Goal: Information Seeking & Learning: Learn about a topic

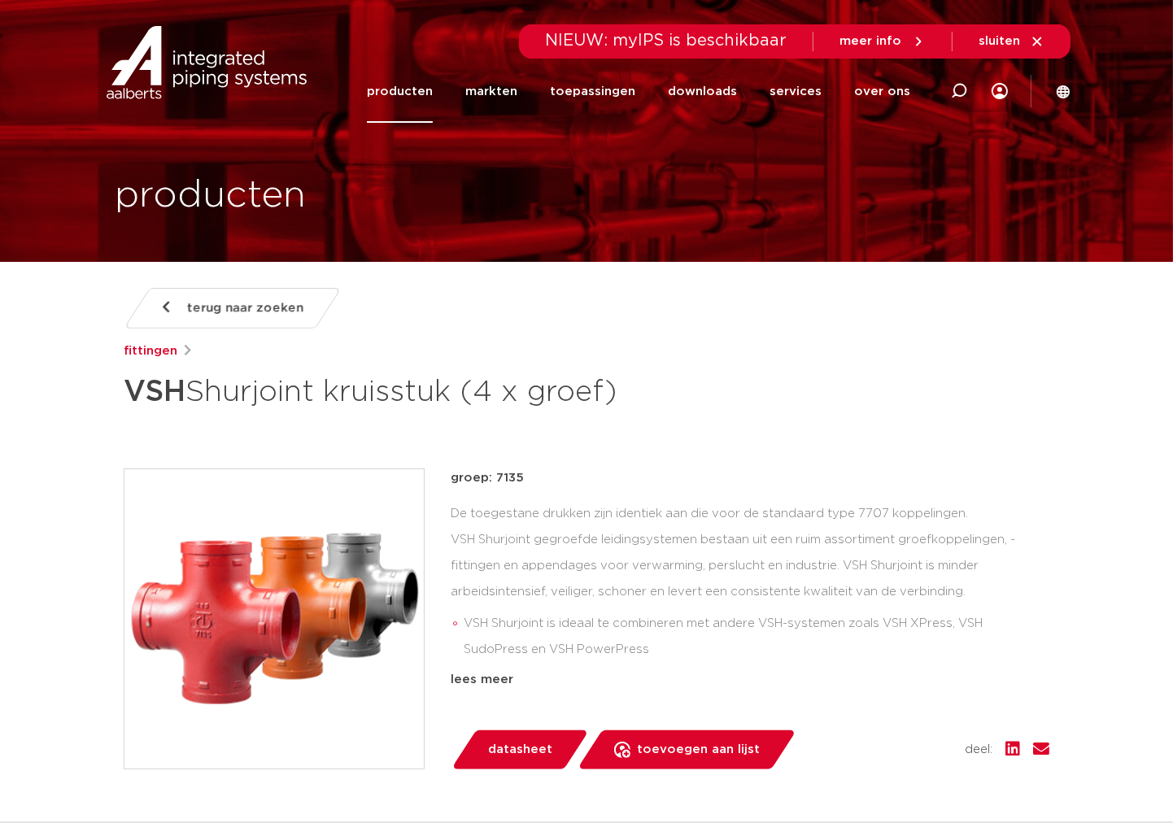
click at [1018, 36] on span "sluiten" at bounding box center [999, 41] width 41 height 12
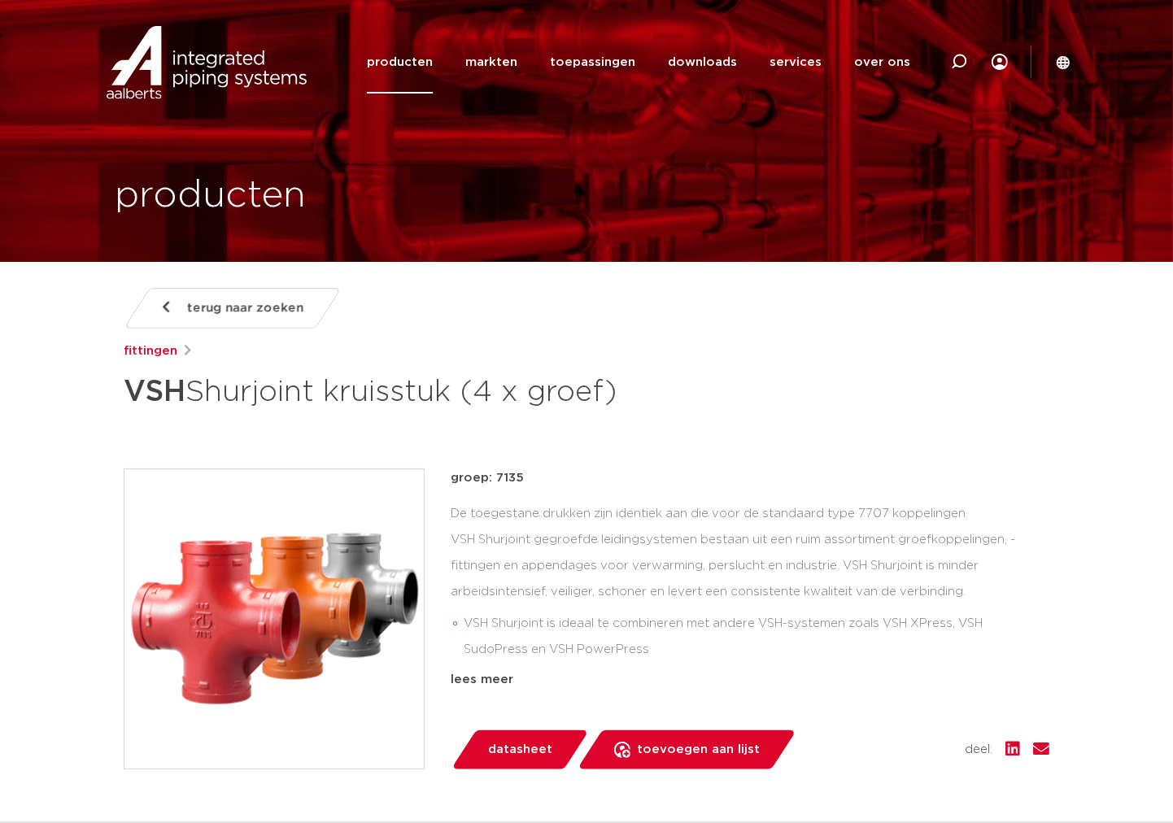
click at [244, 308] on span "terug naar zoeken" at bounding box center [245, 308] width 116 height 26
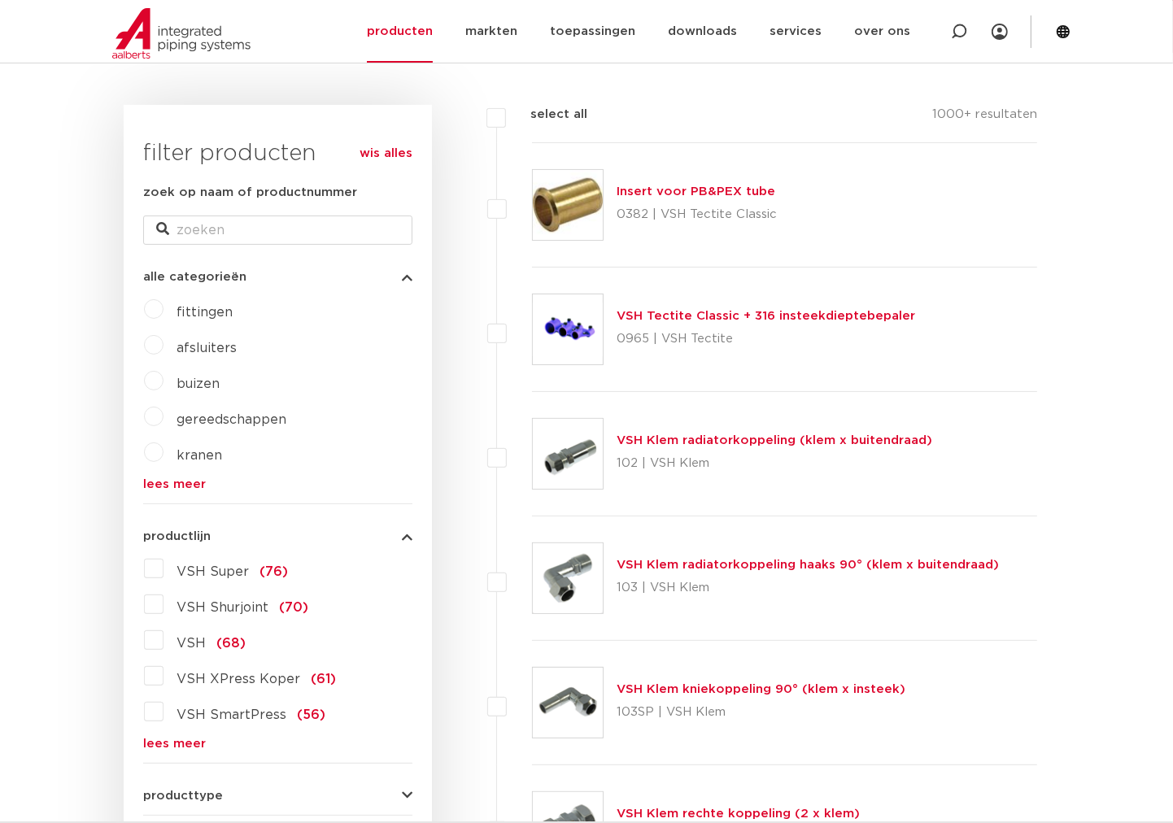
click at [164, 745] on link "lees meer" at bounding box center [277, 744] width 269 height 12
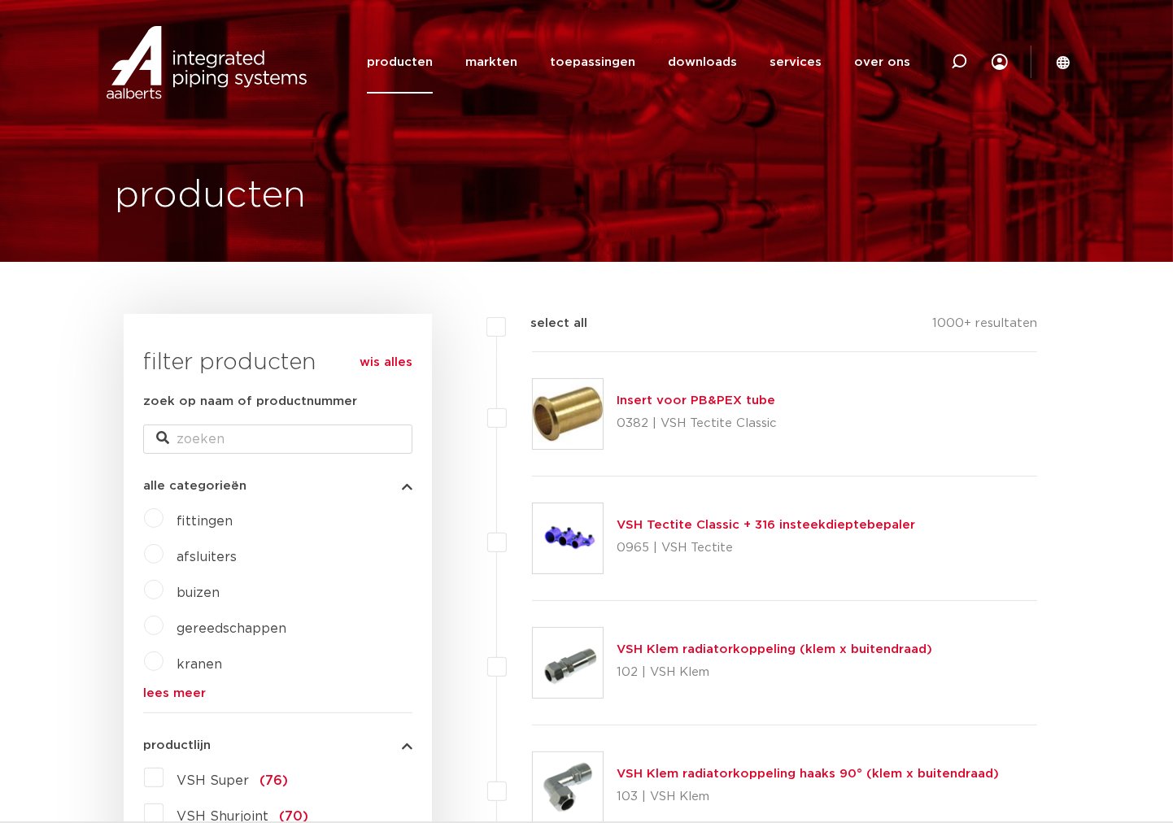
click at [425, 55] on link "producten" at bounding box center [400, 62] width 66 height 63
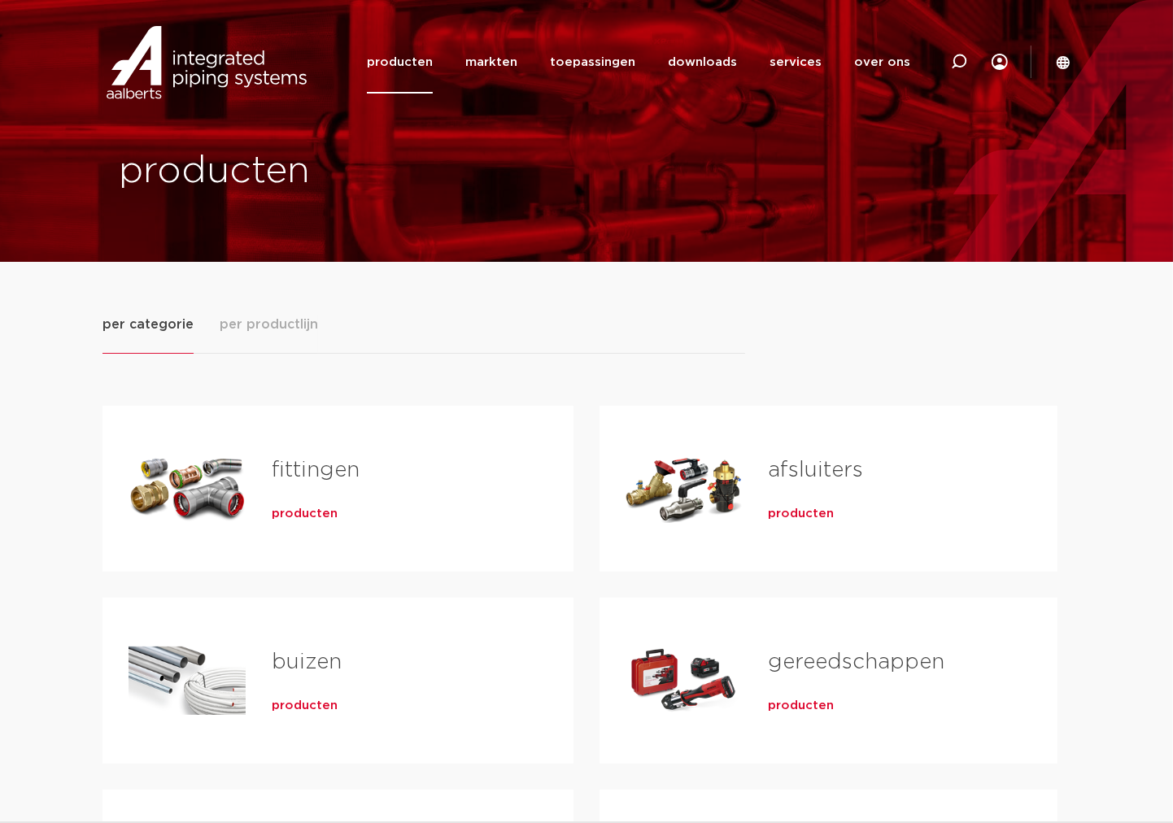
click at [271, 324] on span "per productlijn" at bounding box center [269, 325] width 98 height 20
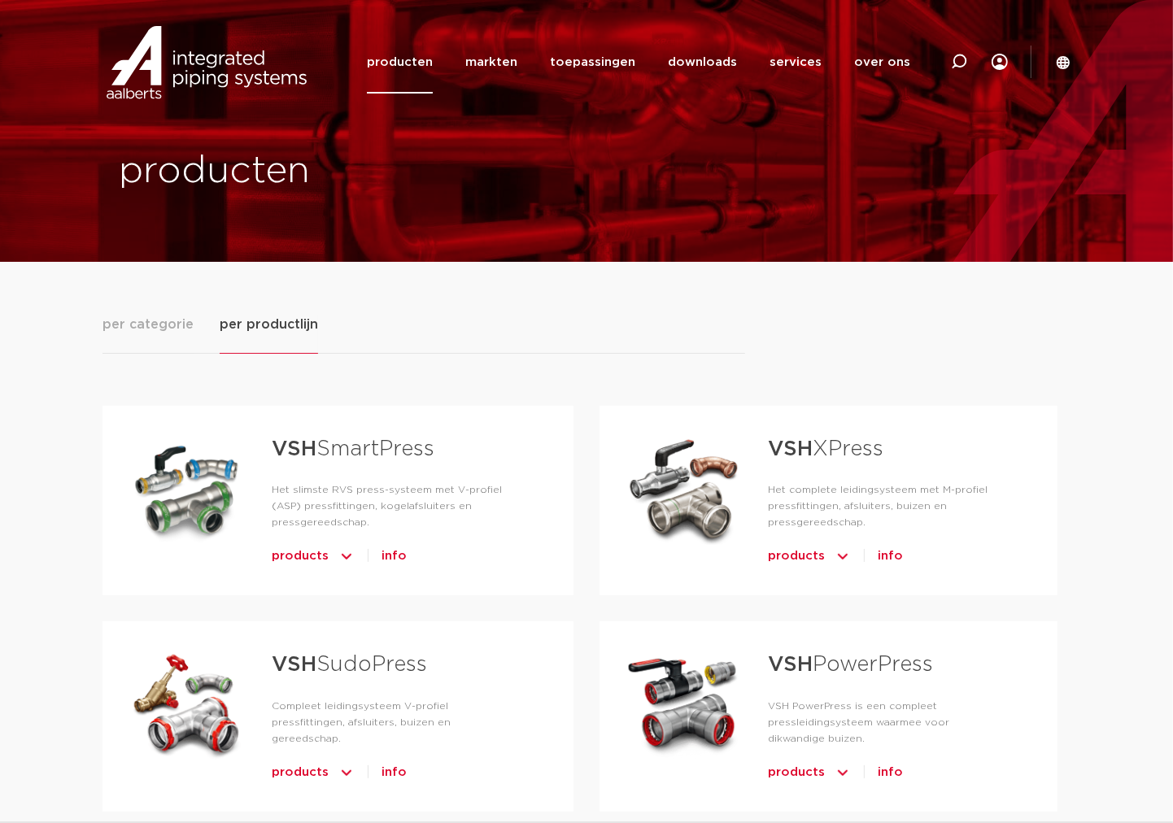
click at [809, 550] on span "products" at bounding box center [796, 556] width 57 height 26
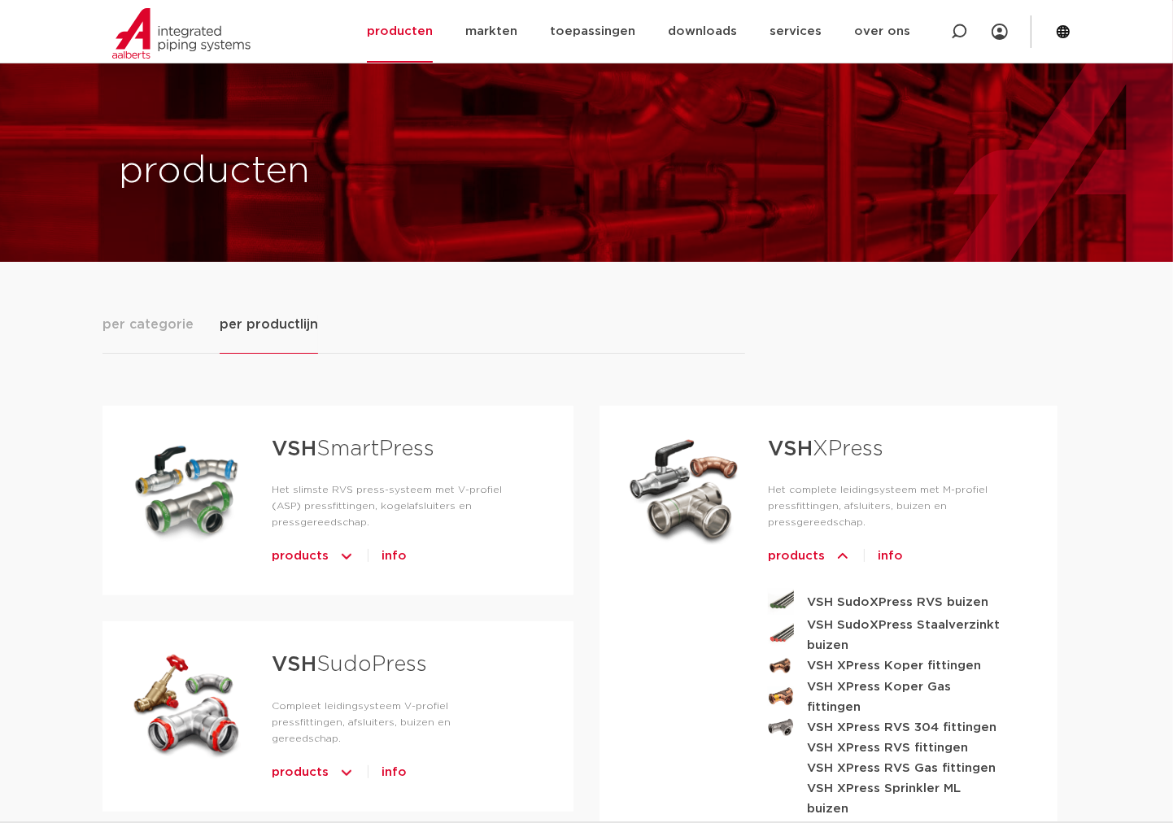
scroll to position [211, 0]
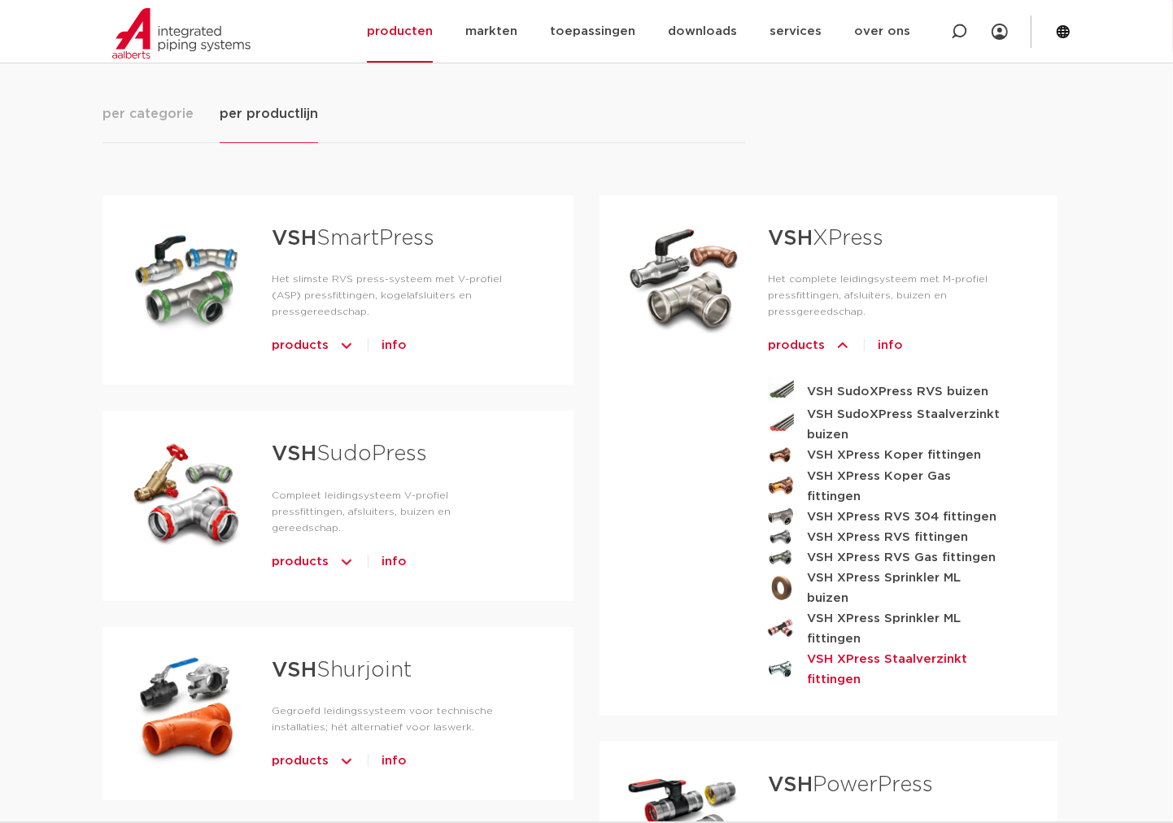
click at [914, 649] on strong "VSH XPress Staalverzinkt fittingen" at bounding box center [906, 669] width 199 height 41
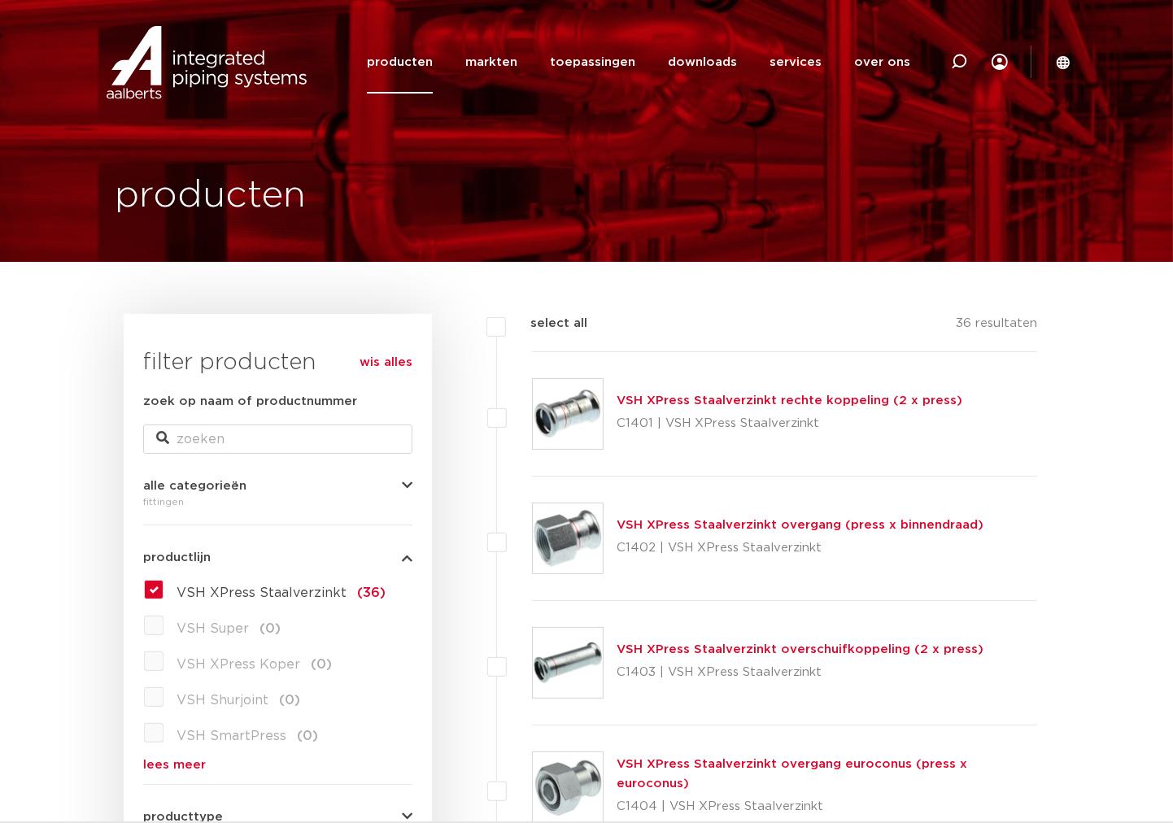
click at [825, 401] on link "VSH XPress Staalverzinkt rechte koppeling (2 x press)" at bounding box center [790, 401] width 346 height 12
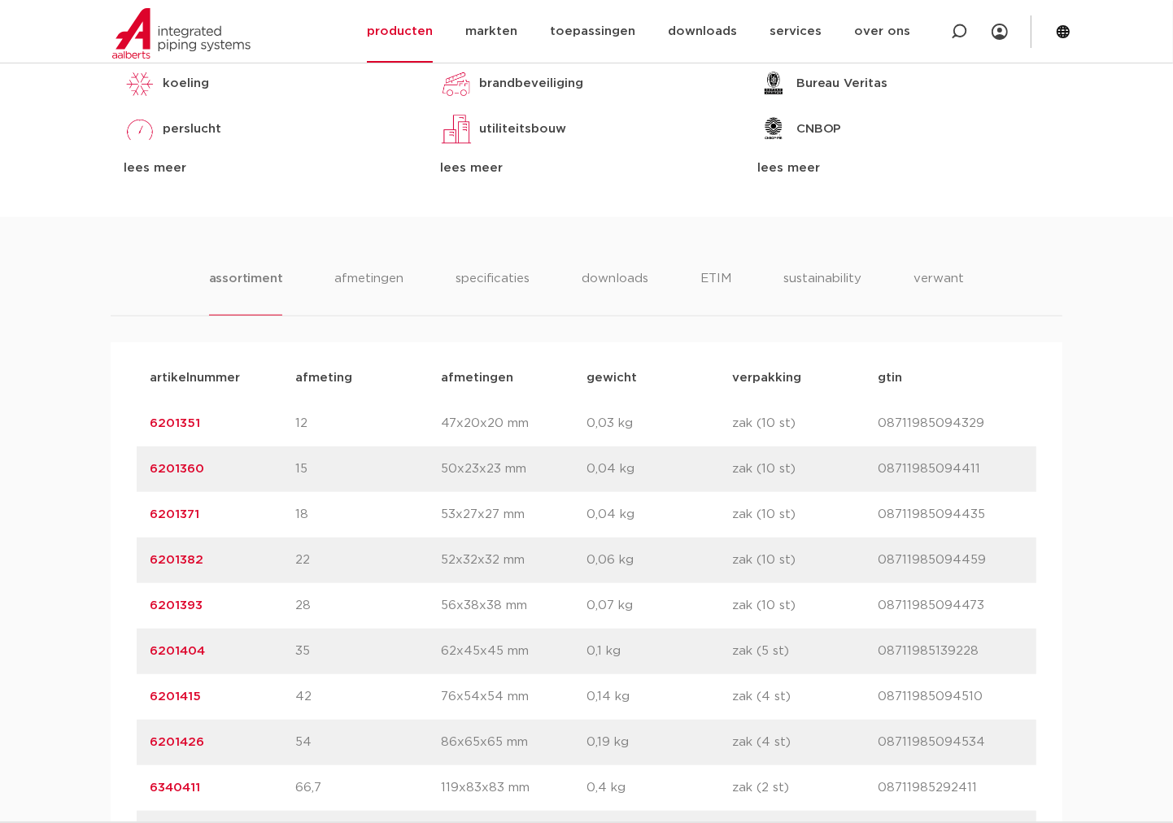
scroll to position [632, 0]
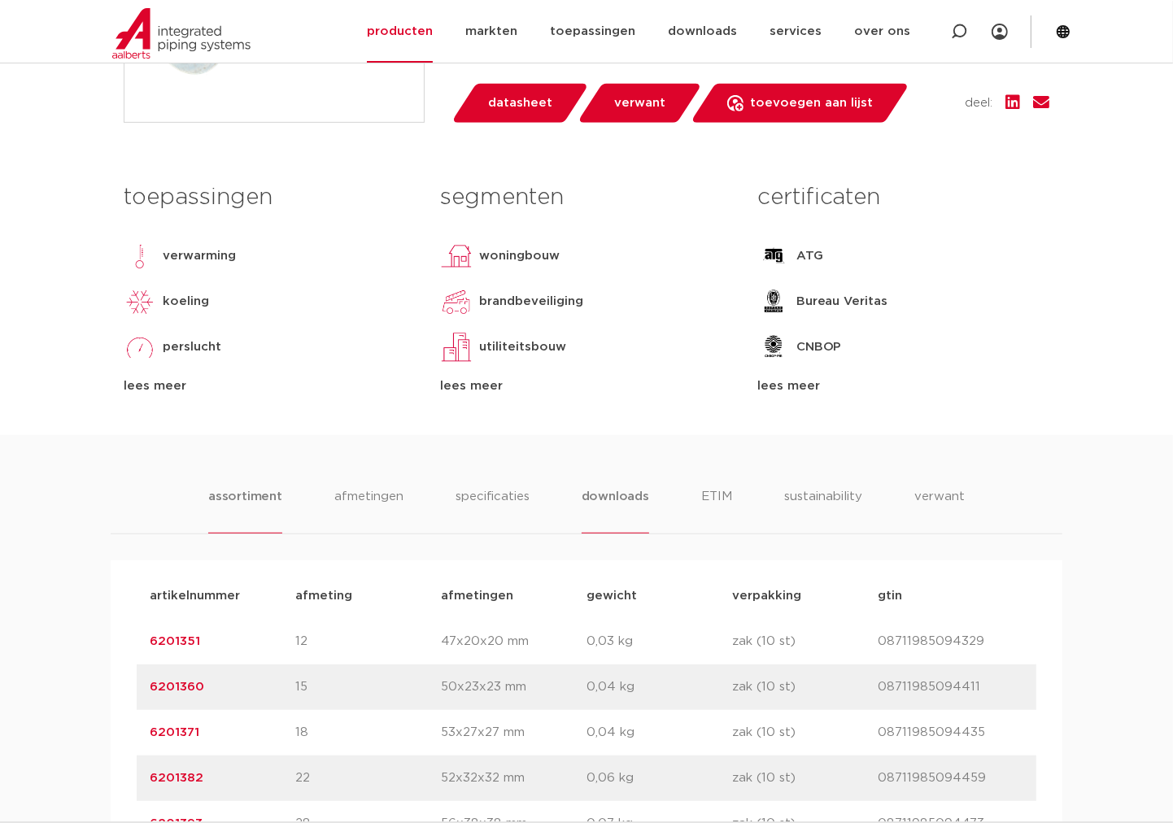
click at [607, 497] on li "downloads" at bounding box center [616, 510] width 68 height 46
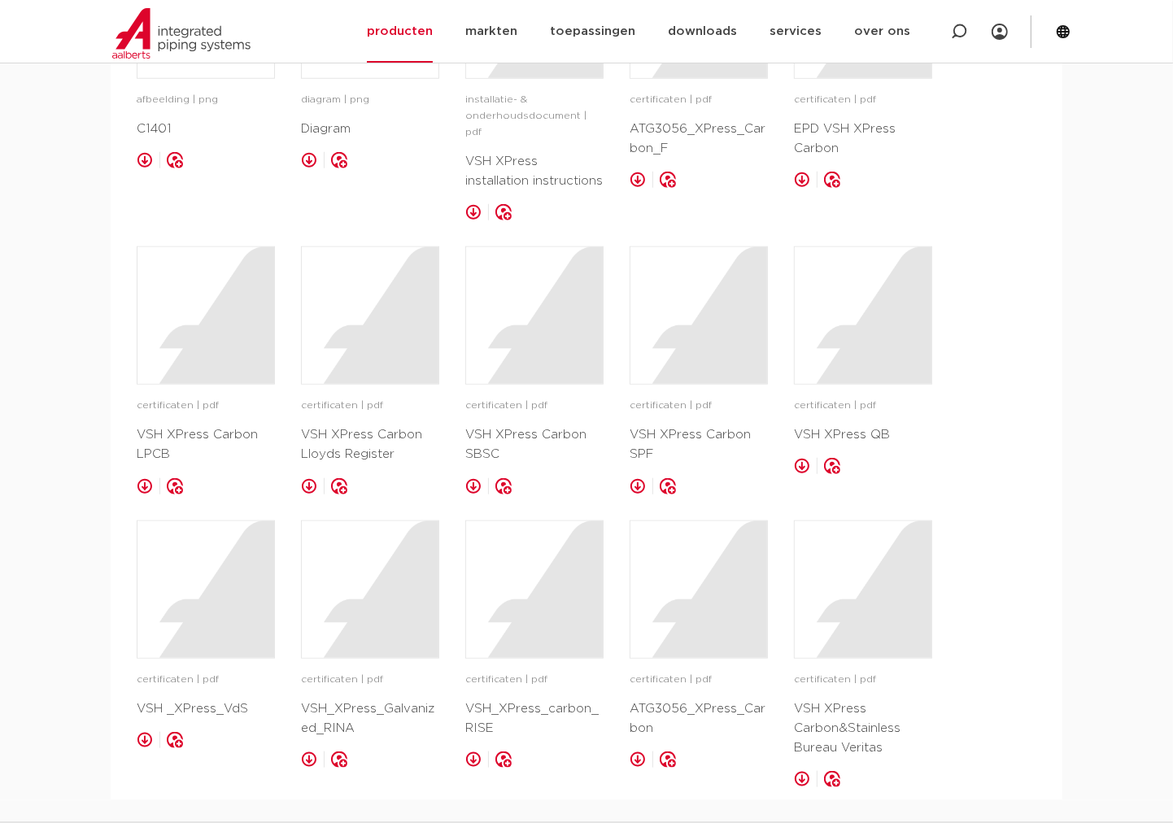
scroll to position [1054, 0]
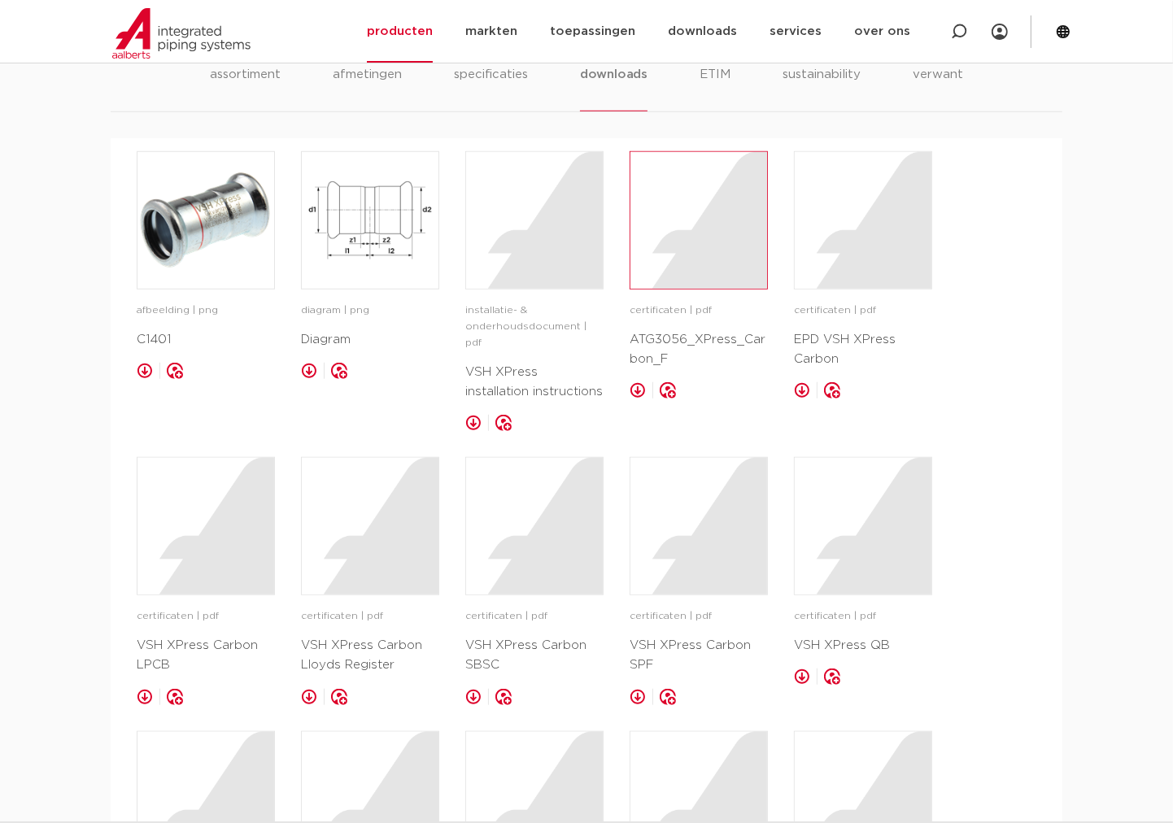
click at [711, 264] on div at bounding box center [699, 220] width 137 height 137
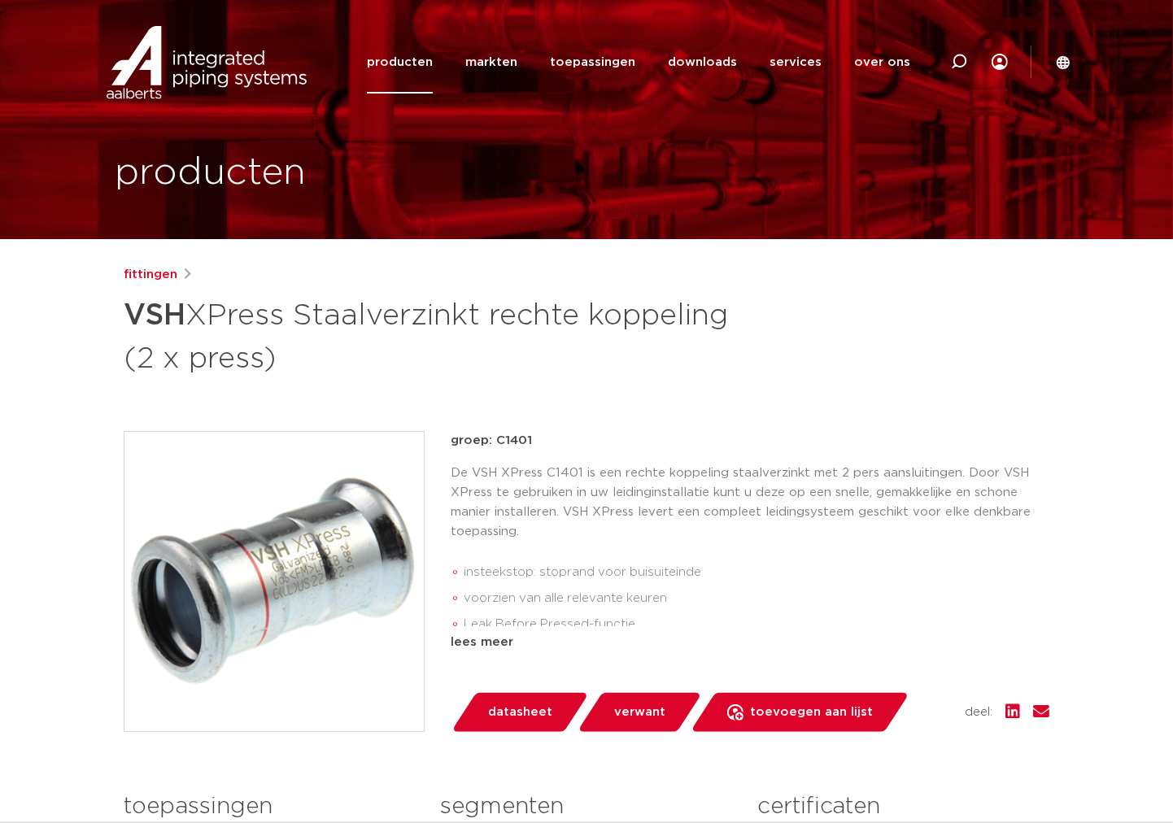
scroll to position [0, 0]
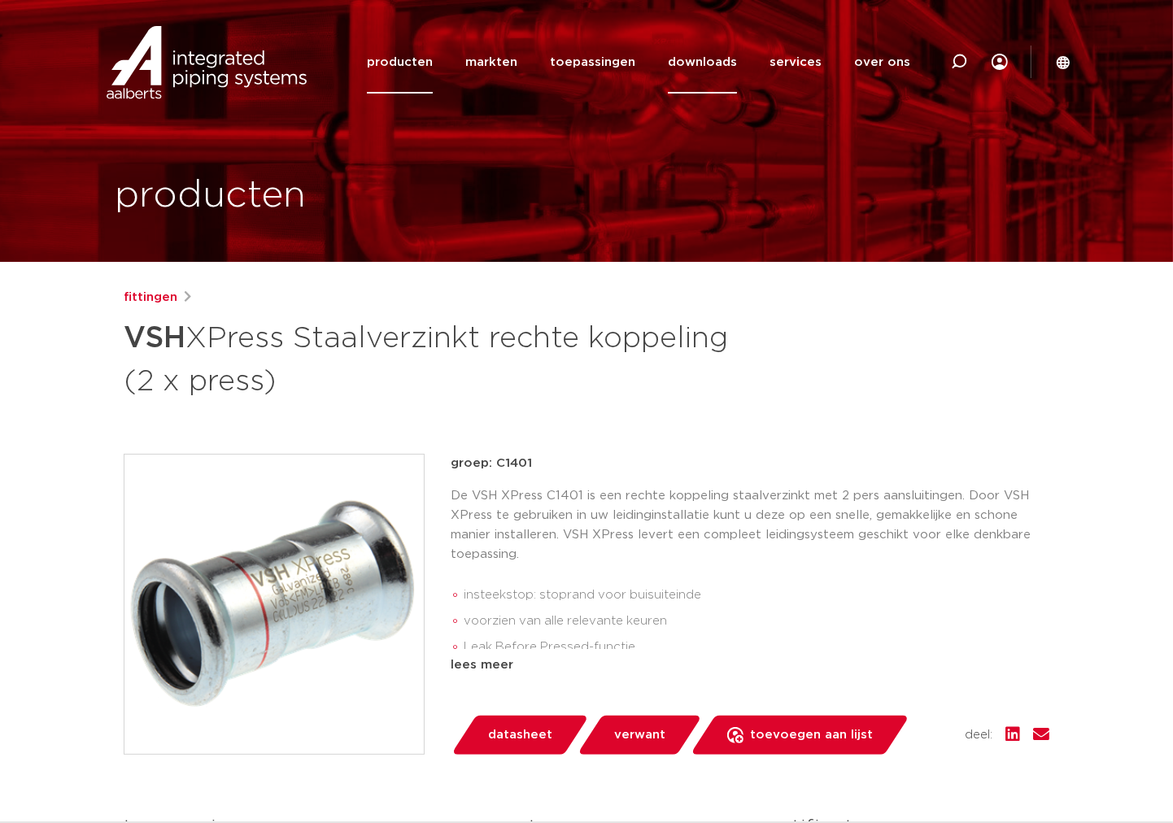
click at [699, 65] on link "downloads" at bounding box center [702, 62] width 69 height 63
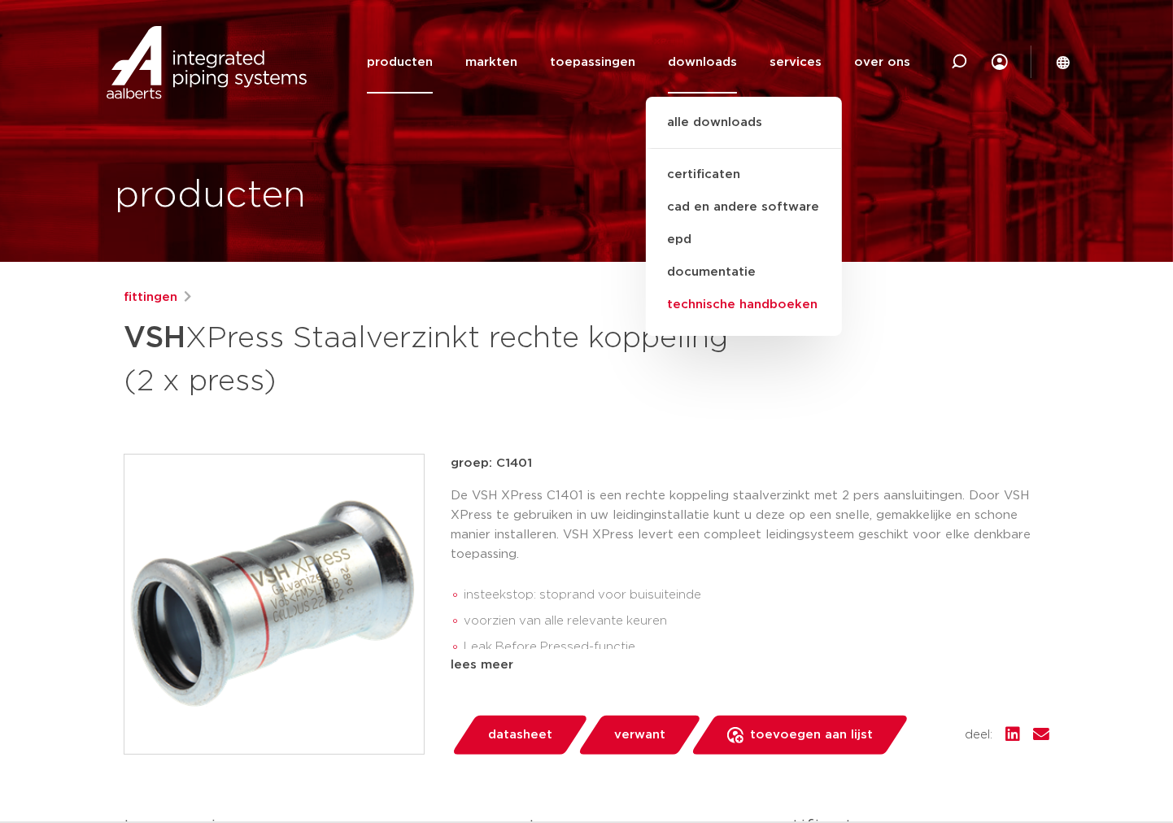
click at [728, 300] on link "technische handboeken" at bounding box center [744, 305] width 196 height 33
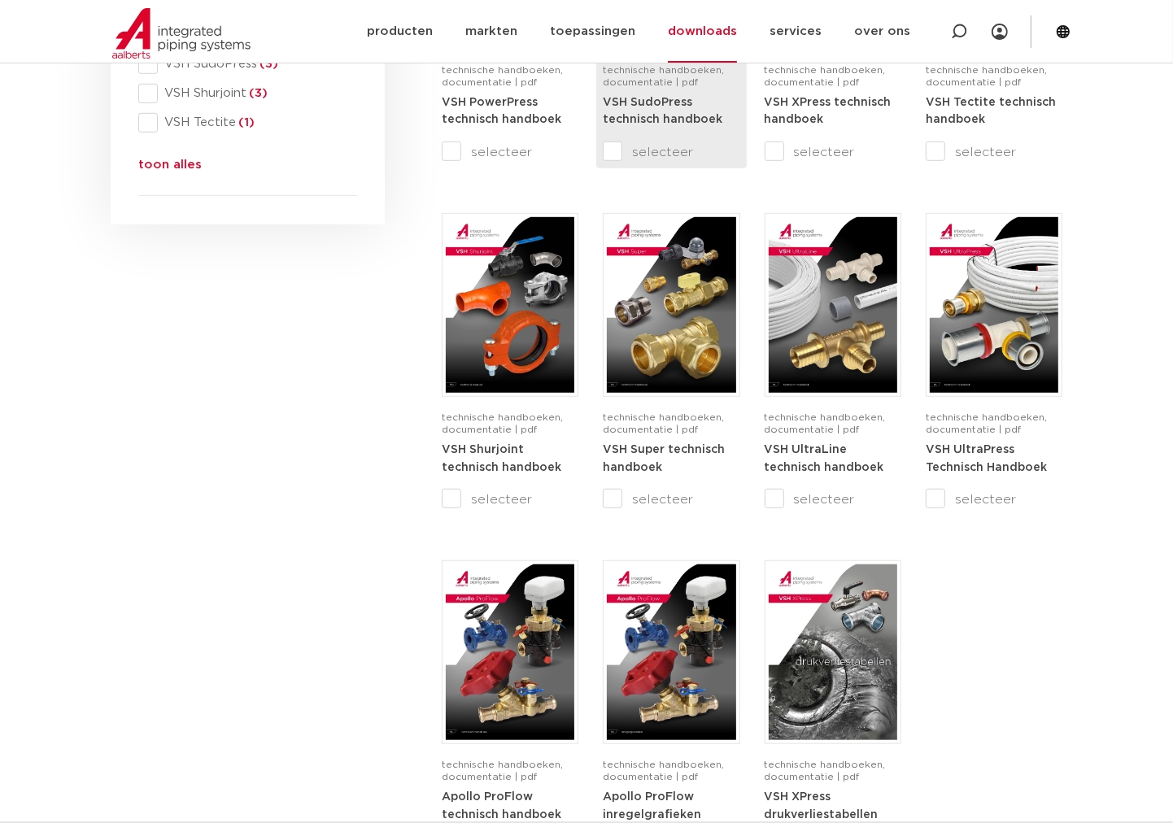
scroll to position [632, 0]
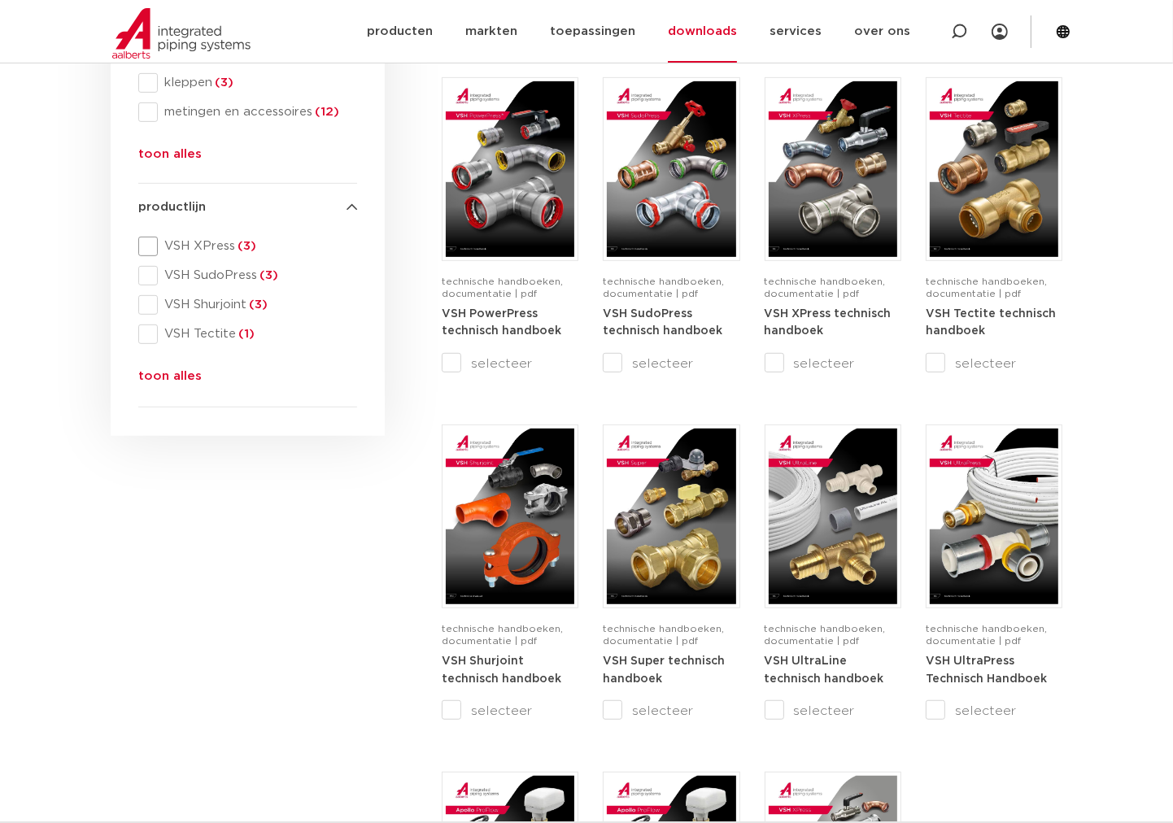
click at [143, 241] on span at bounding box center [148, 247] width 20 height 20
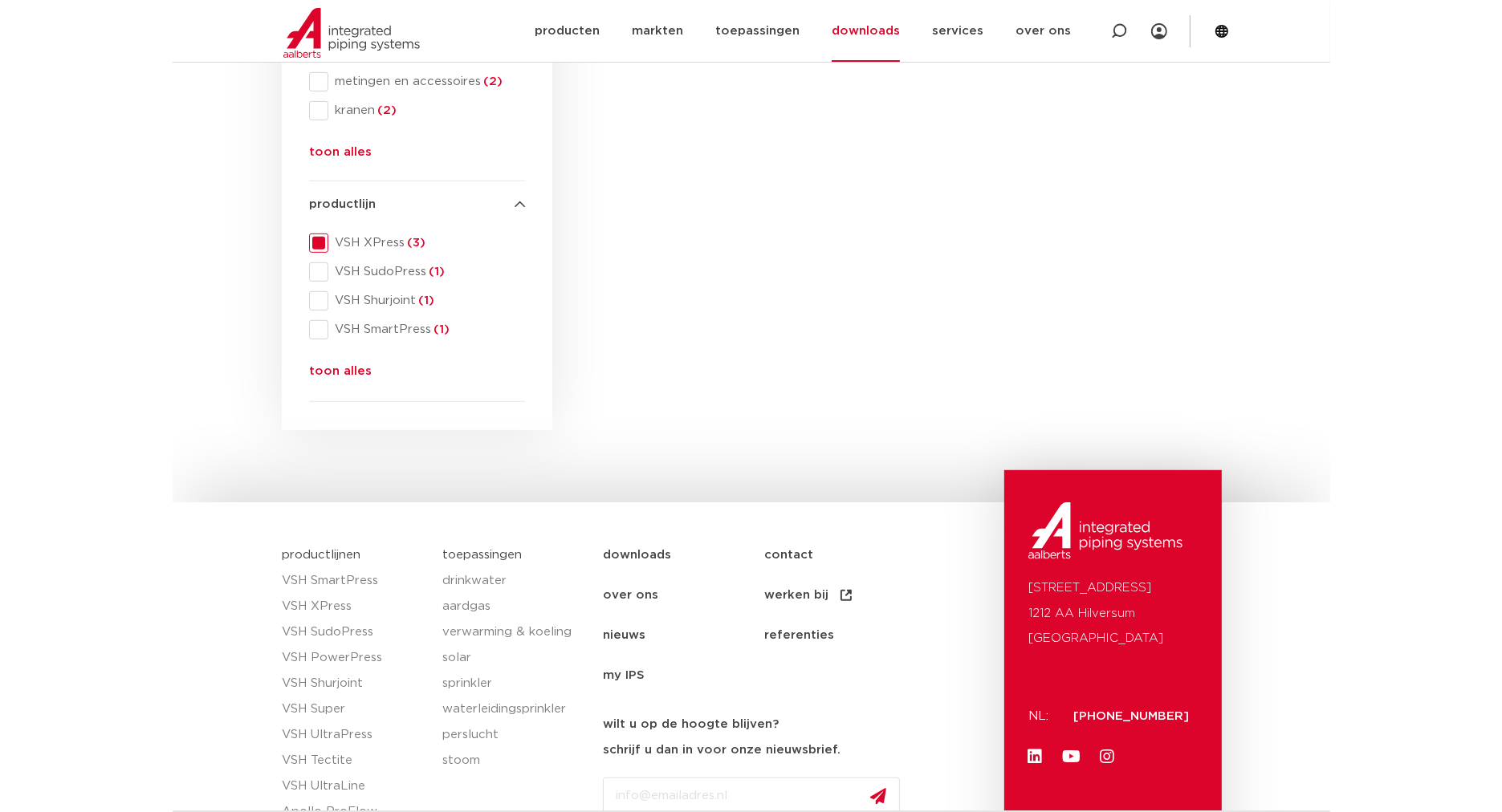
scroll to position [208, 0]
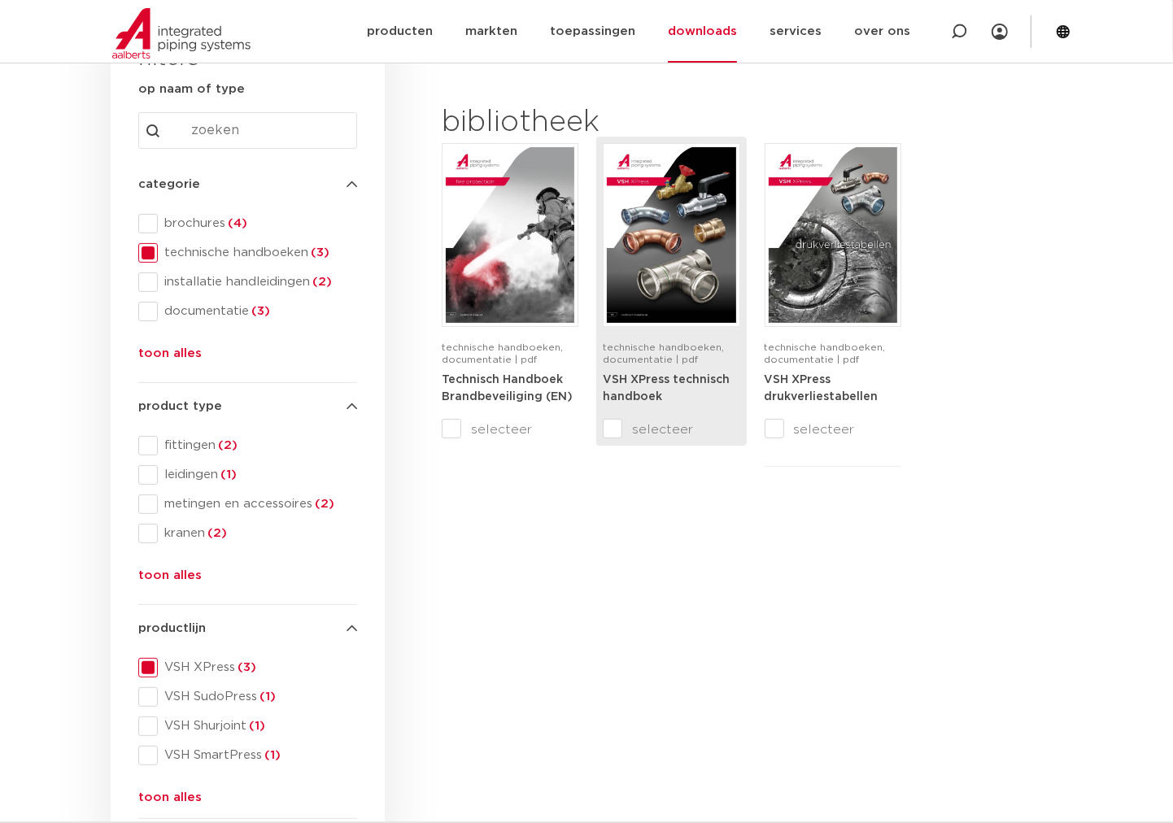
click at [700, 242] on img at bounding box center [671, 235] width 129 height 176
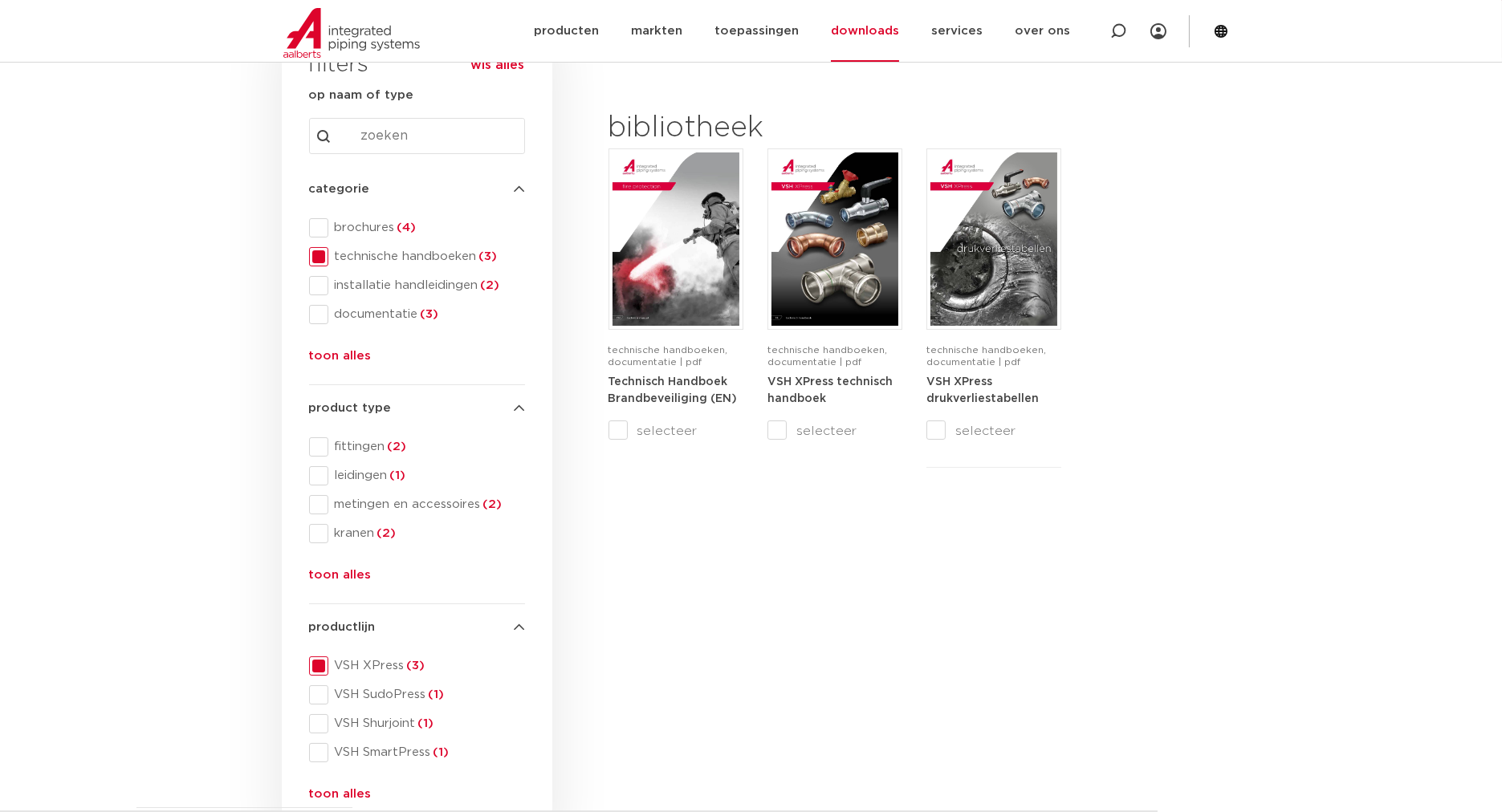
scroll to position [0, 0]
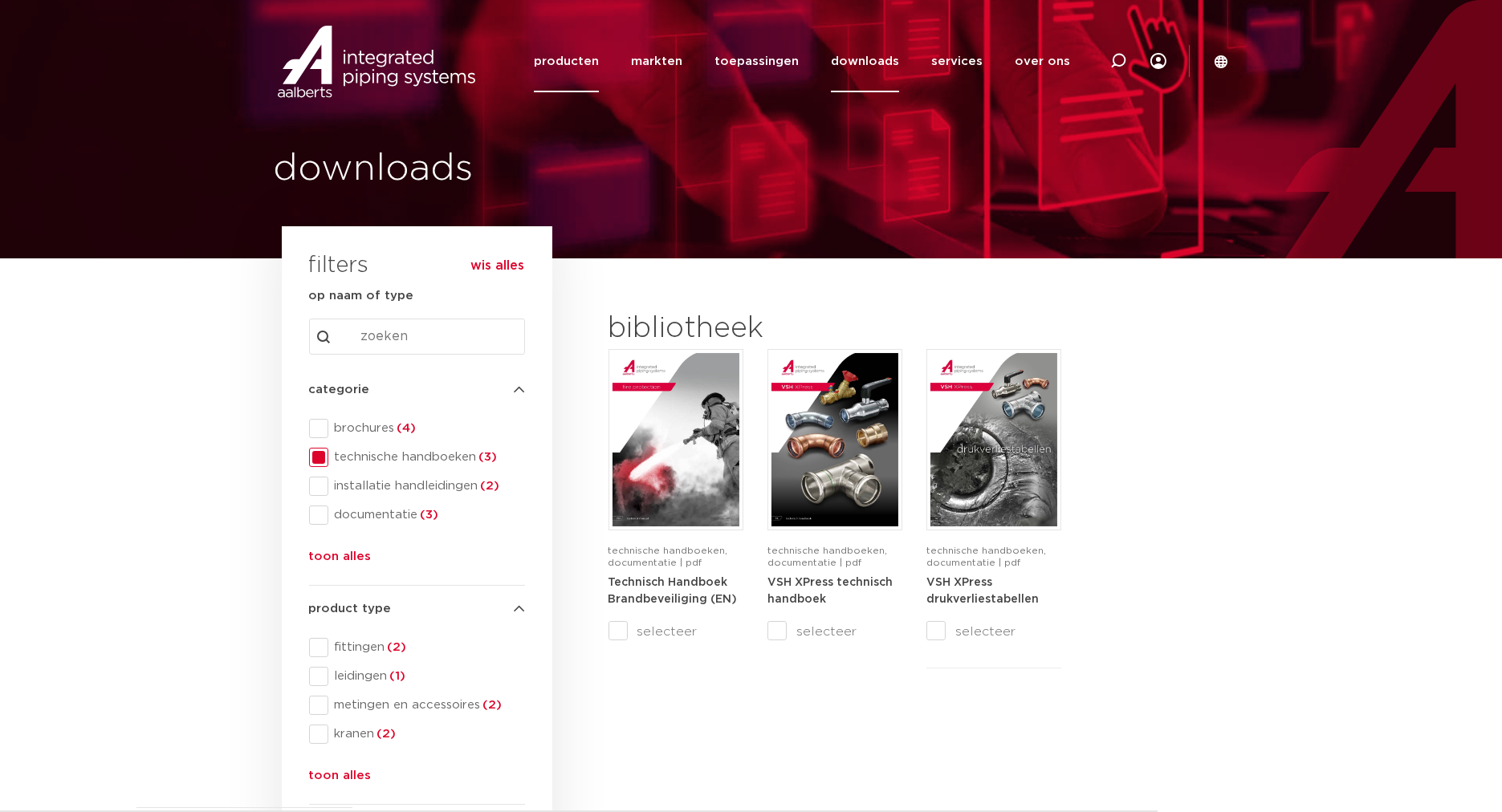
click at [599, 57] on link "producten" at bounding box center [566, 61] width 65 height 62
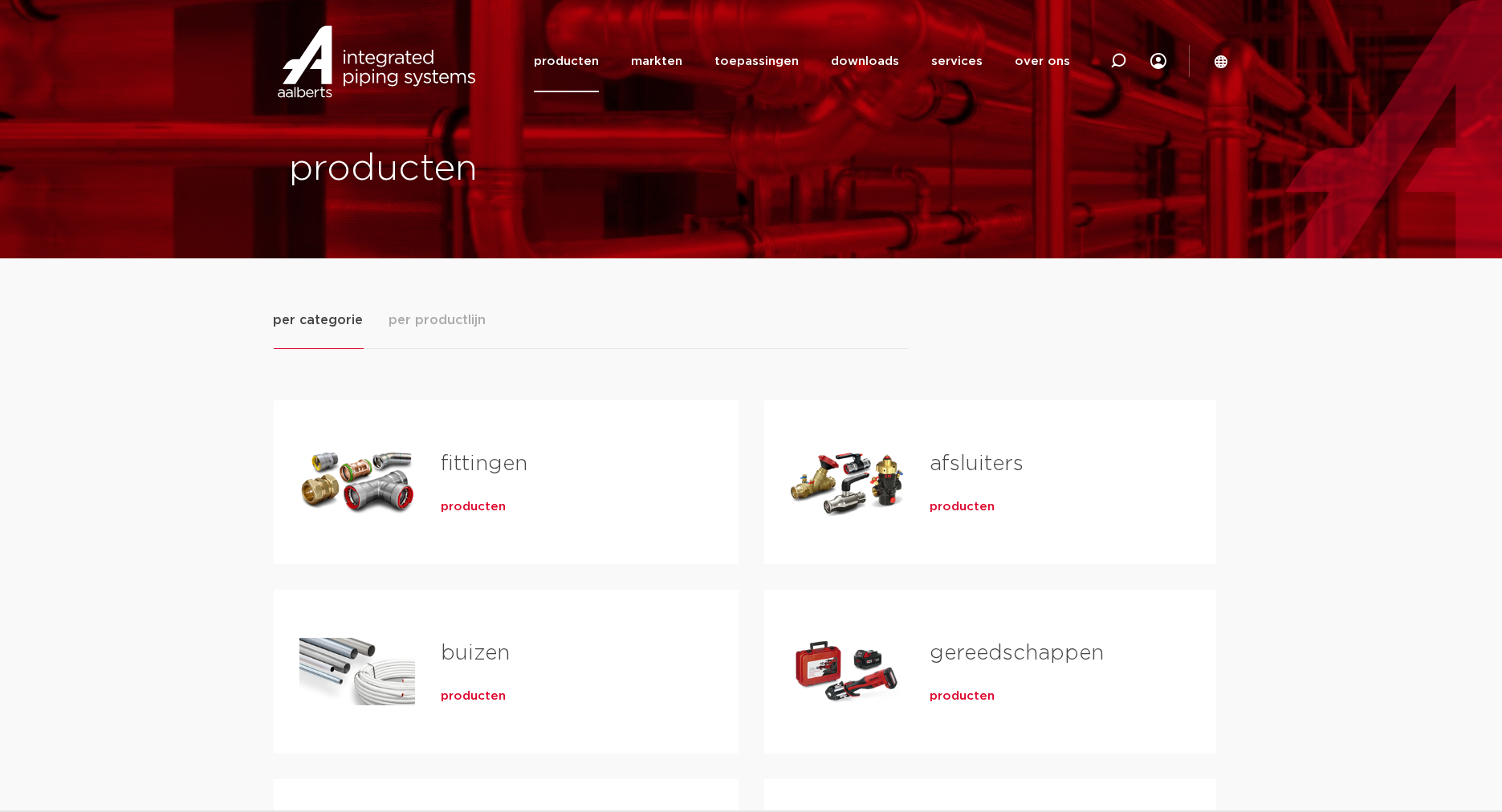
click at [986, 472] on link "afsluiters" at bounding box center [976, 464] width 94 height 21
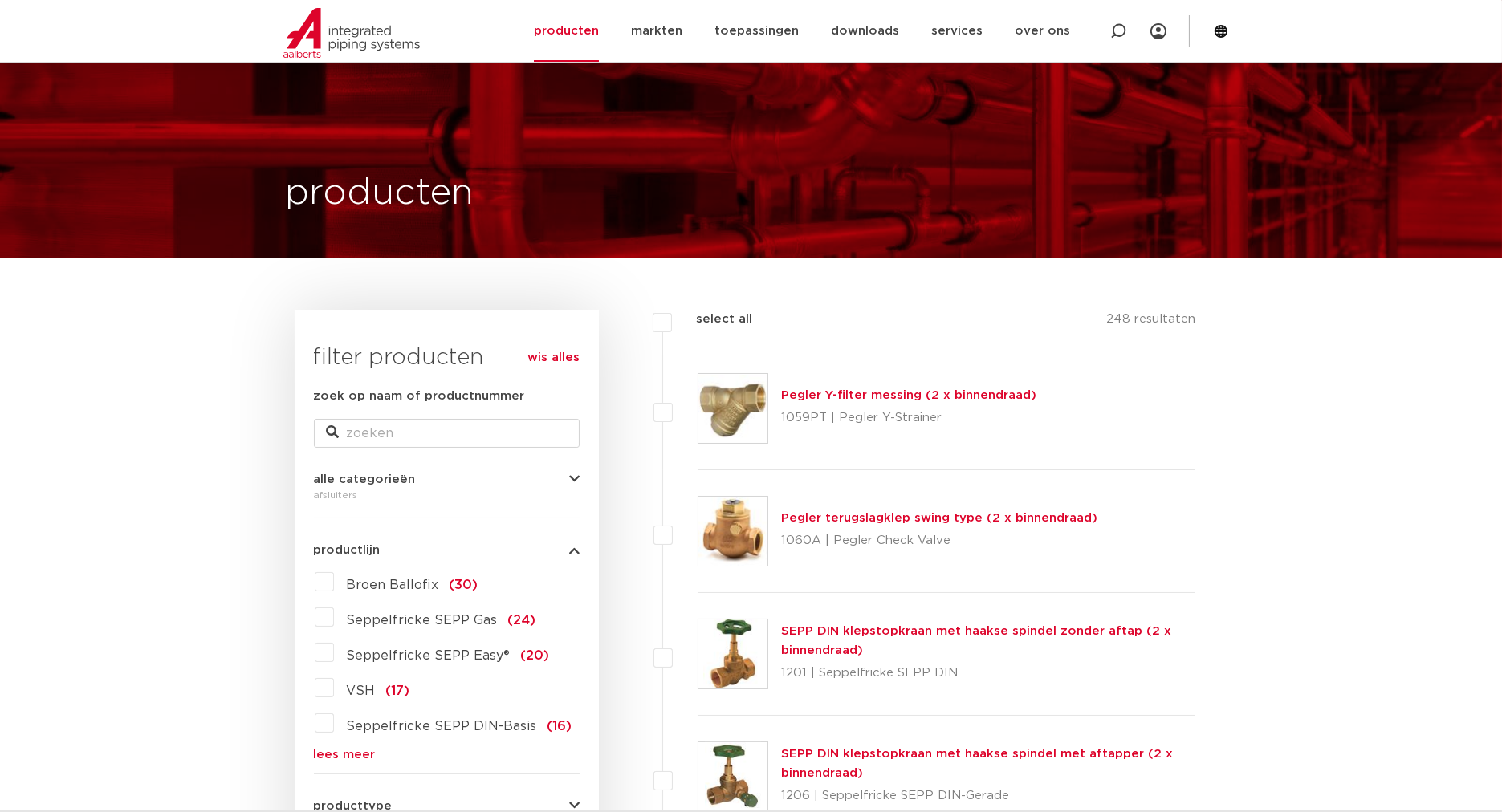
scroll to position [415, 0]
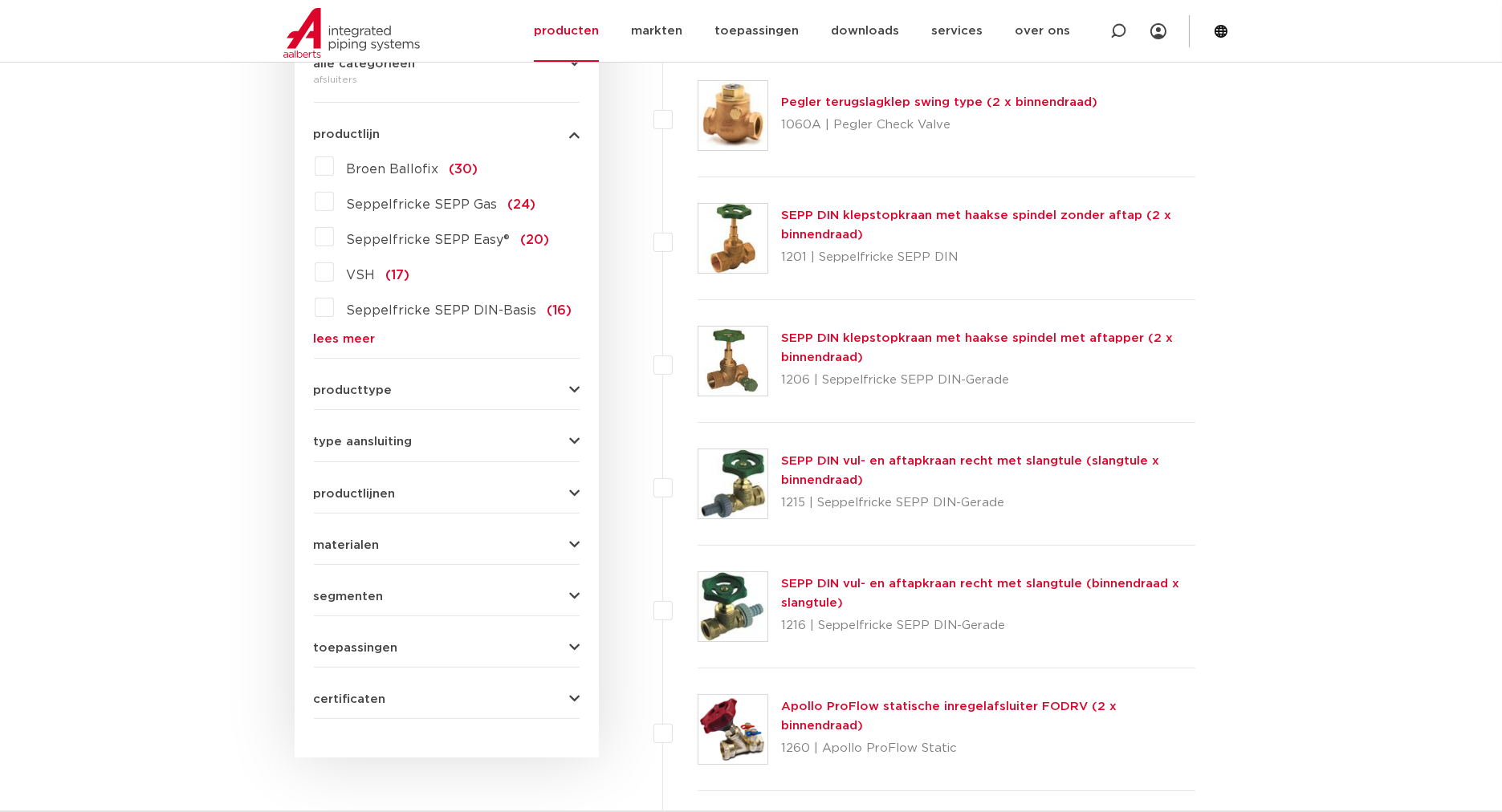
click at [570, 387] on icon "button" at bounding box center [574, 391] width 11 height 12
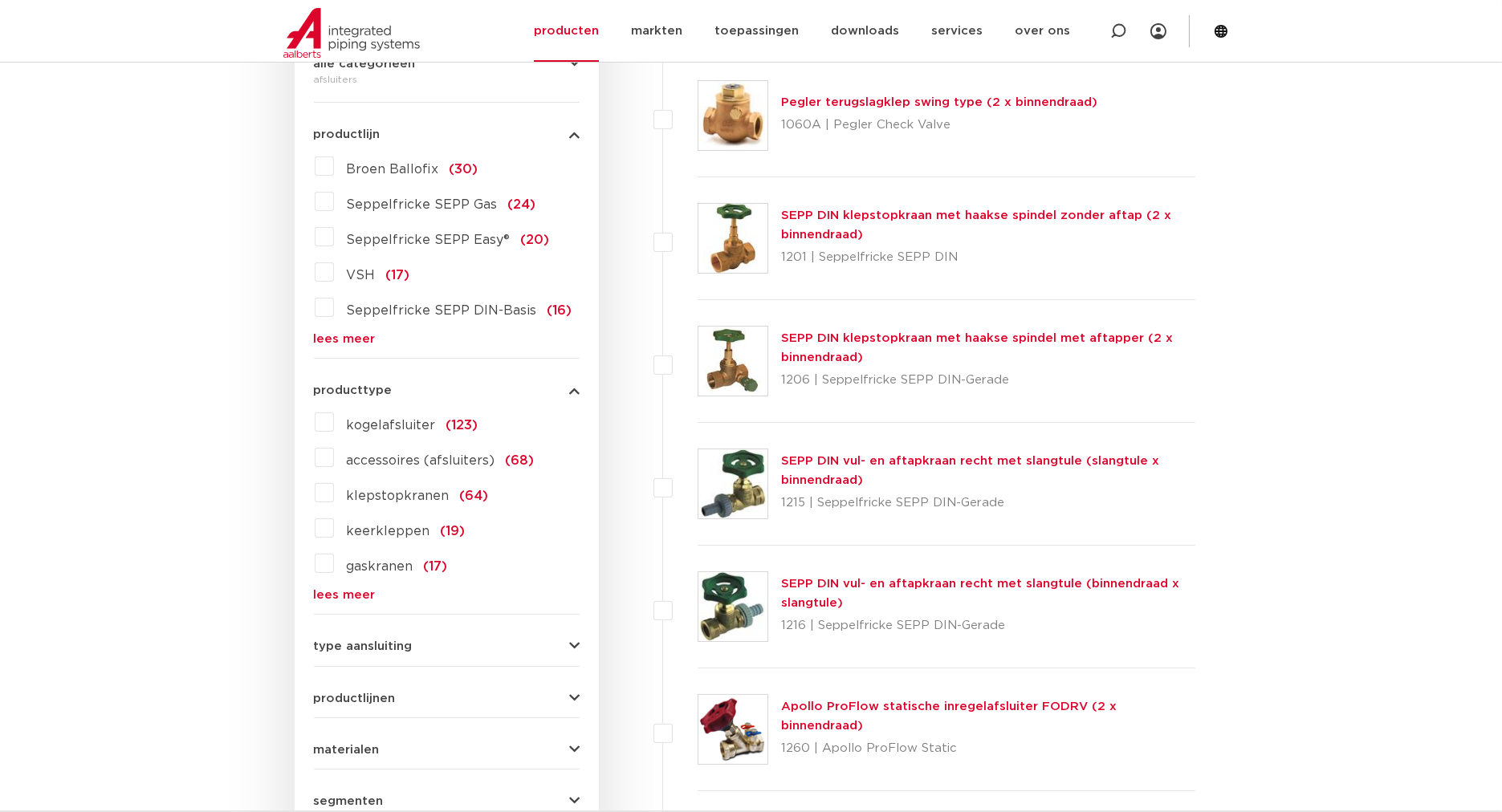
click at [334, 419] on label "kogelafsluiter (123)" at bounding box center [406, 422] width 144 height 26
click at [0, 0] on input "kogelafsluiter (123)" at bounding box center [0, 0] width 0 height 0
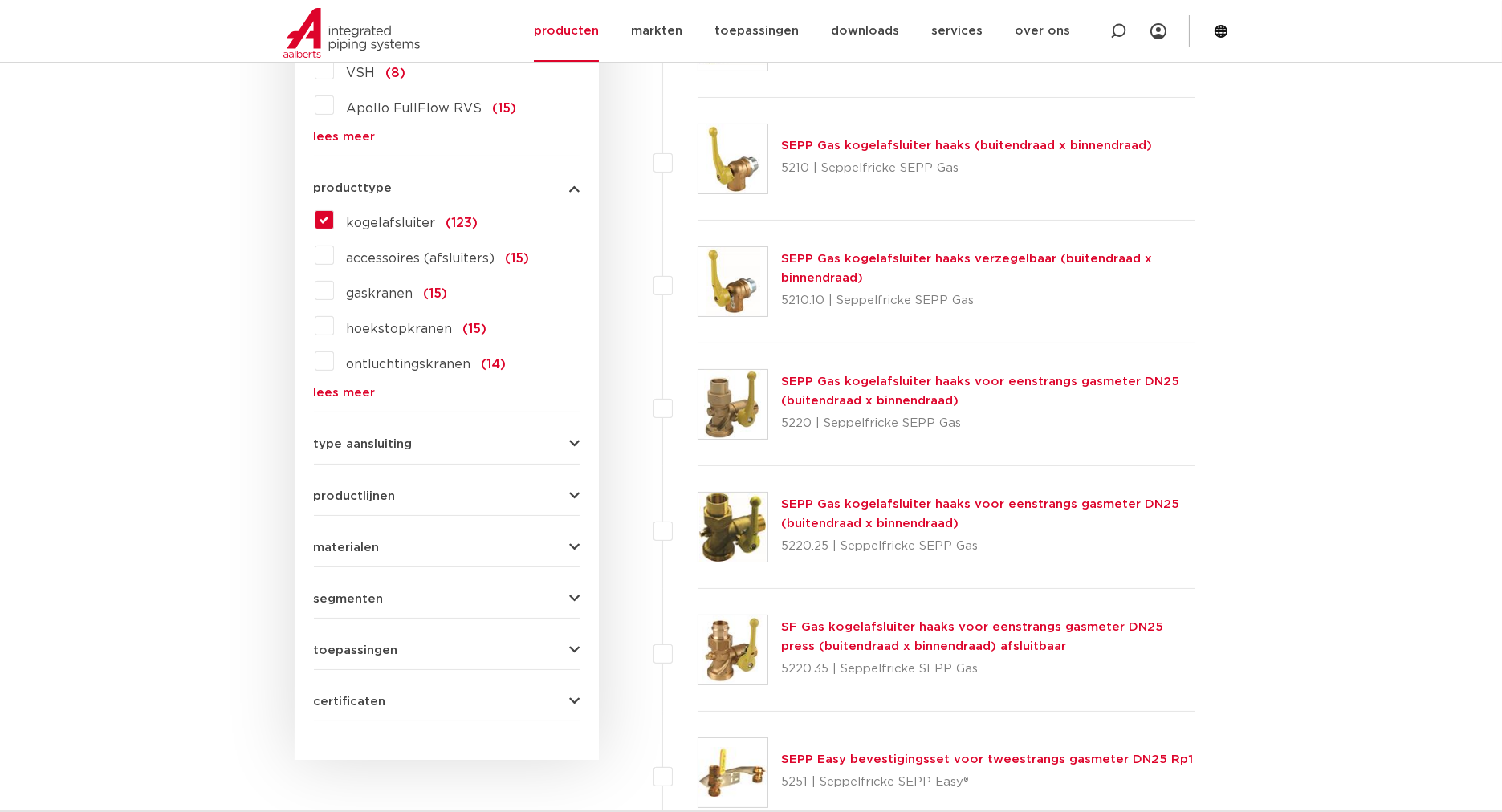
scroll to position [624, 0]
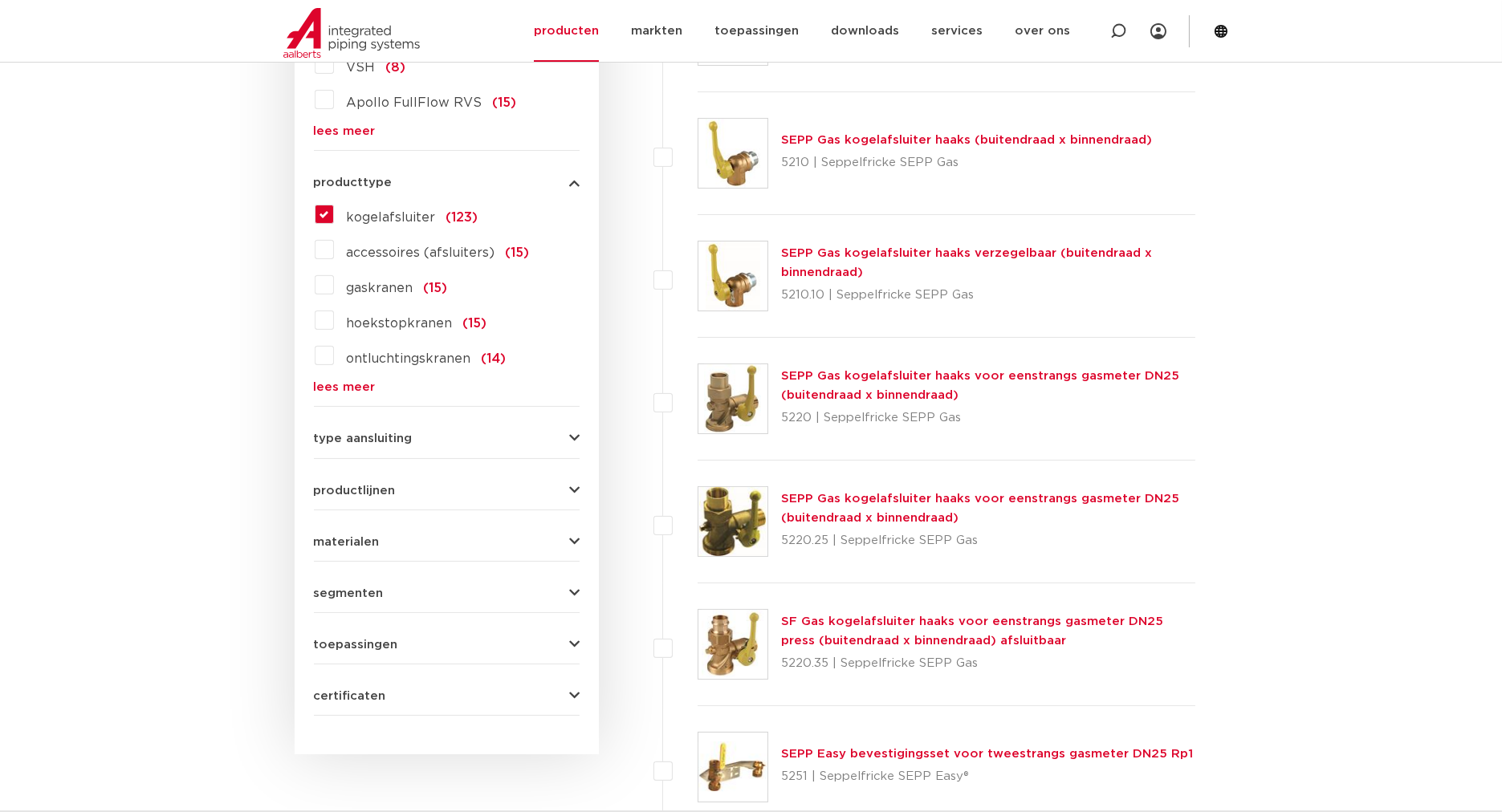
click at [554, 428] on div "type aansluiting press (42) G - binnendraad gas cilindrisch (BSPP) (46) G - bui…" at bounding box center [446, 431] width 265 height 25
click at [550, 437] on button "type aansluiting" at bounding box center [446, 439] width 265 height 12
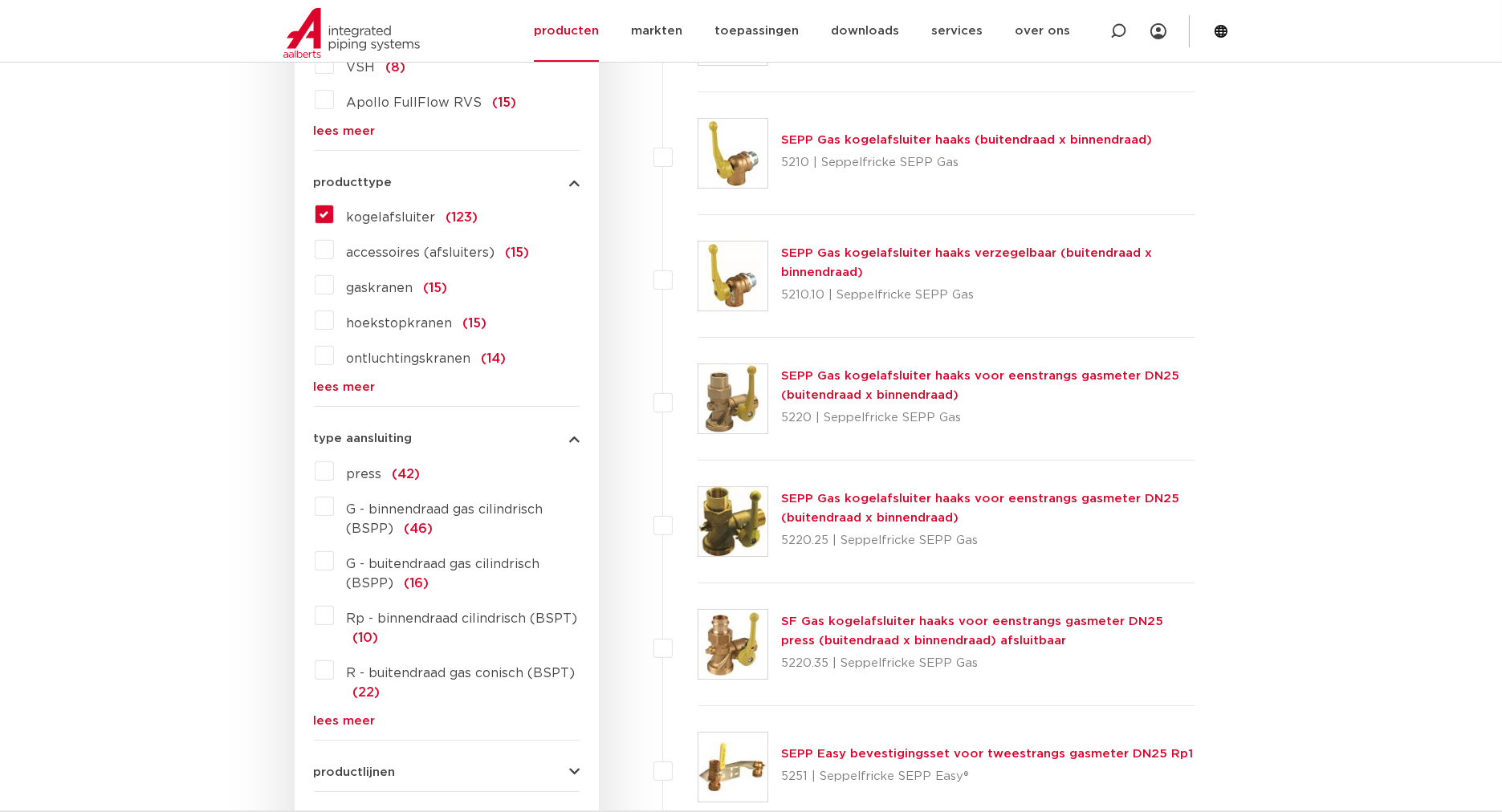
click at [334, 618] on label "Rp - binnendraad cilindrisch (BSPT) (10)" at bounding box center [456, 626] width 246 height 45
click at [0, 0] on input "Rp - binnendraad cilindrisch (BSPT) (10)" at bounding box center [0, 0] width 0 height 0
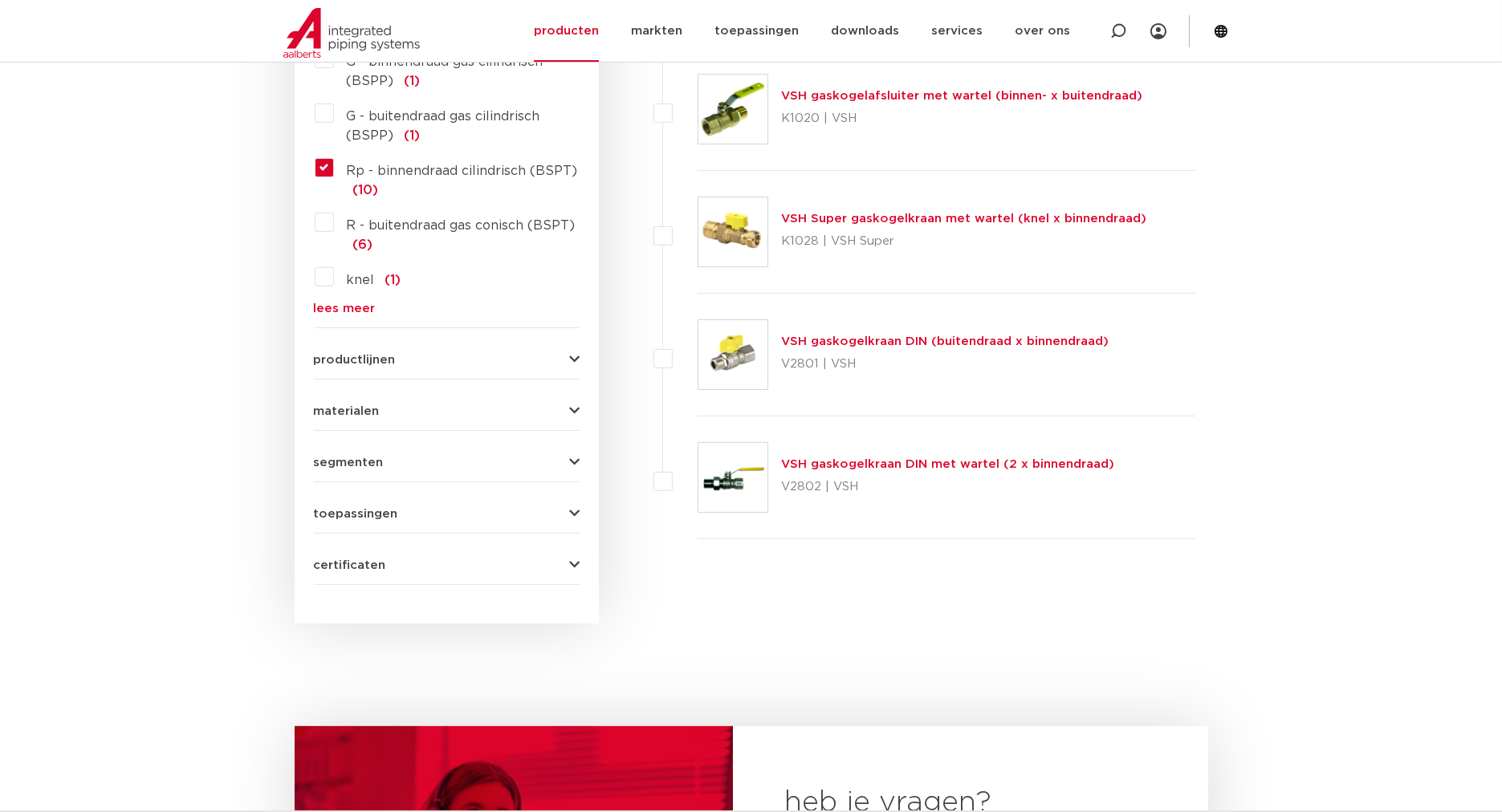
scroll to position [1040, 0]
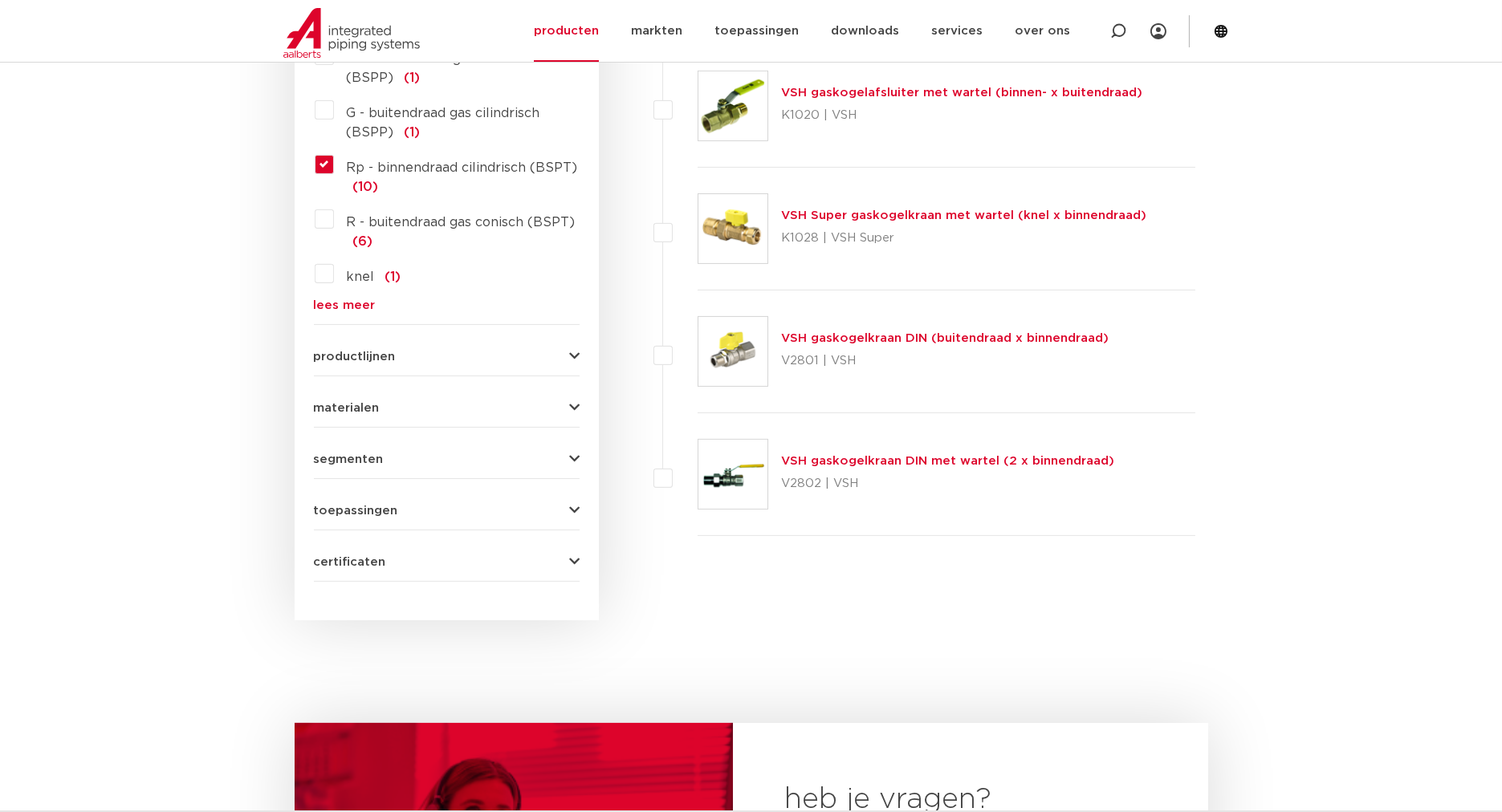
click at [497, 506] on button "toepassingen" at bounding box center [446, 511] width 265 height 12
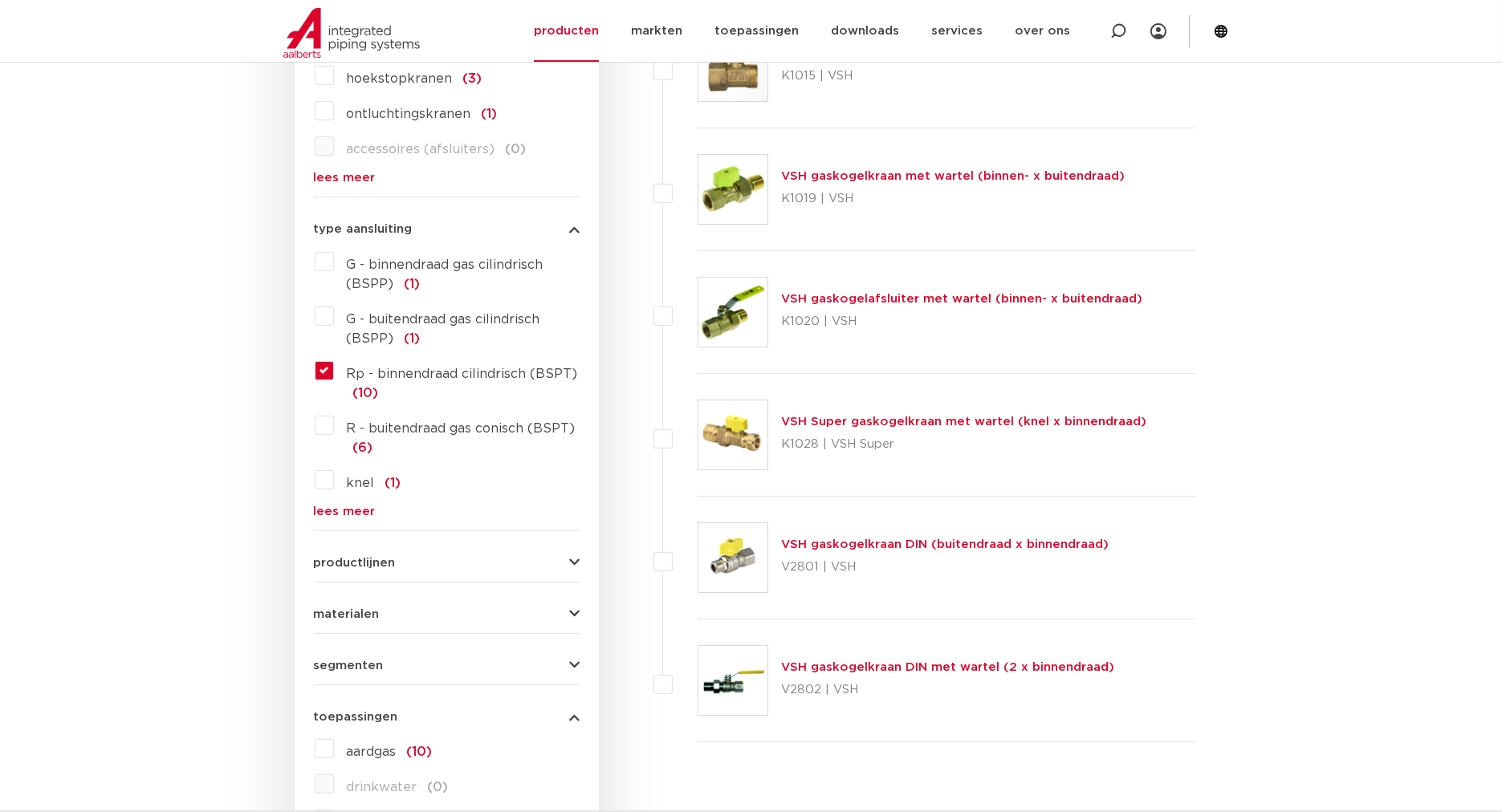
scroll to position [832, 0]
click at [334, 365] on label "Rp - binnendraad cilindrisch (BSPT) (10)" at bounding box center [456, 382] width 246 height 45
click at [0, 0] on input "Rp - binnendraad cilindrisch (BSPT) (10)" at bounding box center [0, 0] width 0 height 0
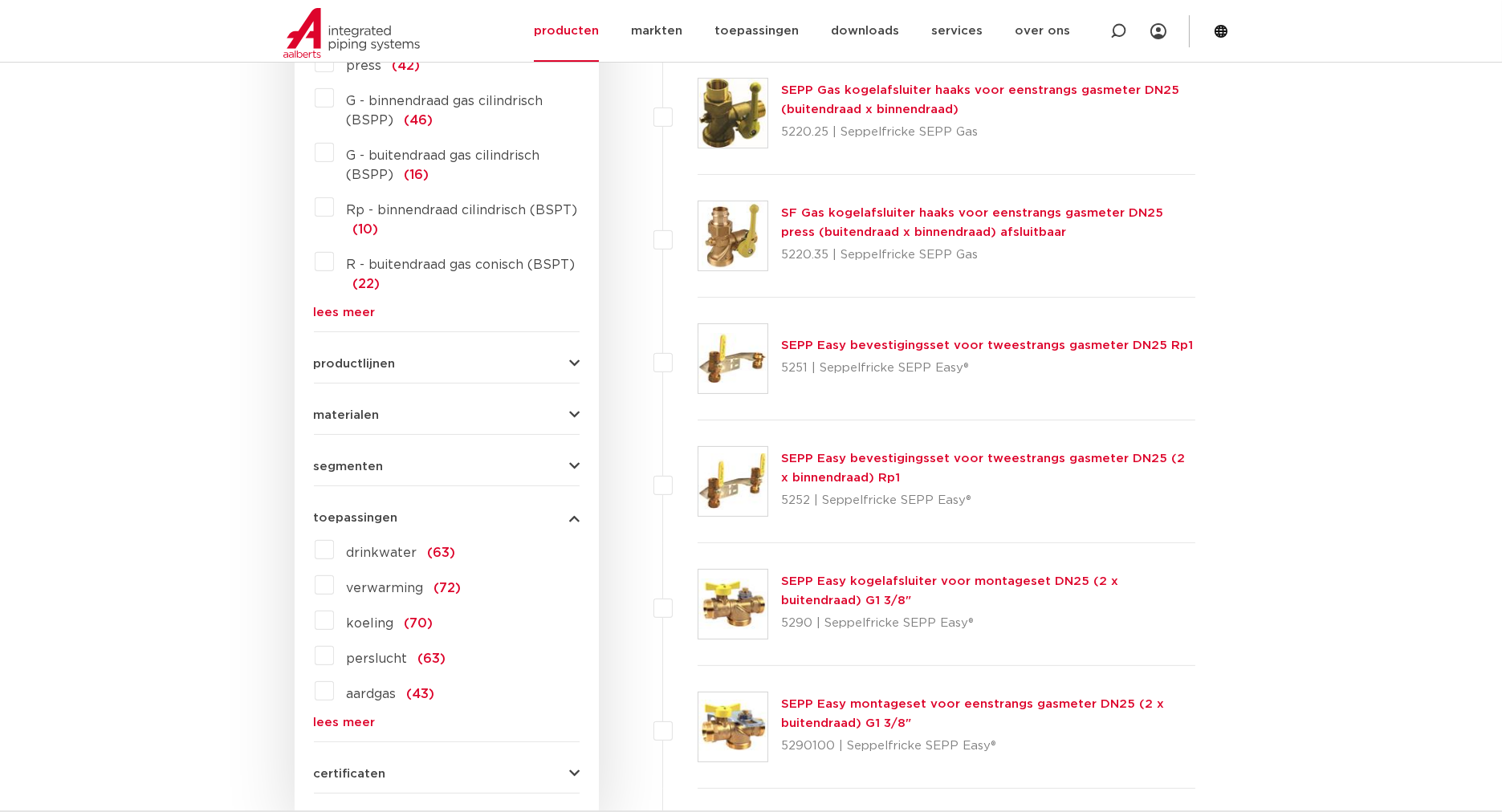
scroll to position [1040, 0]
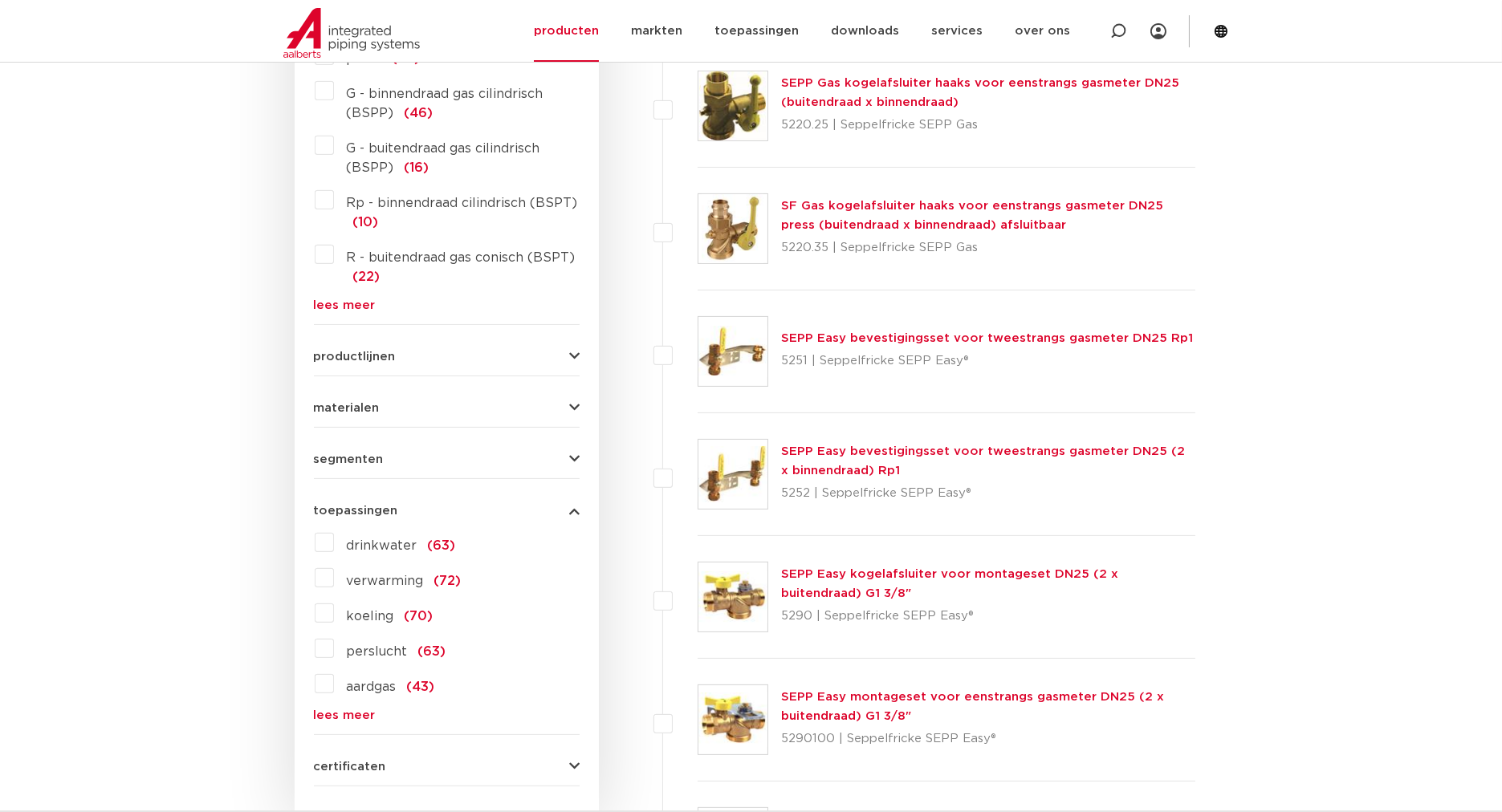
click at [334, 570] on label "verwarming (72)" at bounding box center [397, 578] width 127 height 26
click at [0, 0] on input "verwarming (72)" at bounding box center [0, 0] width 0 height 0
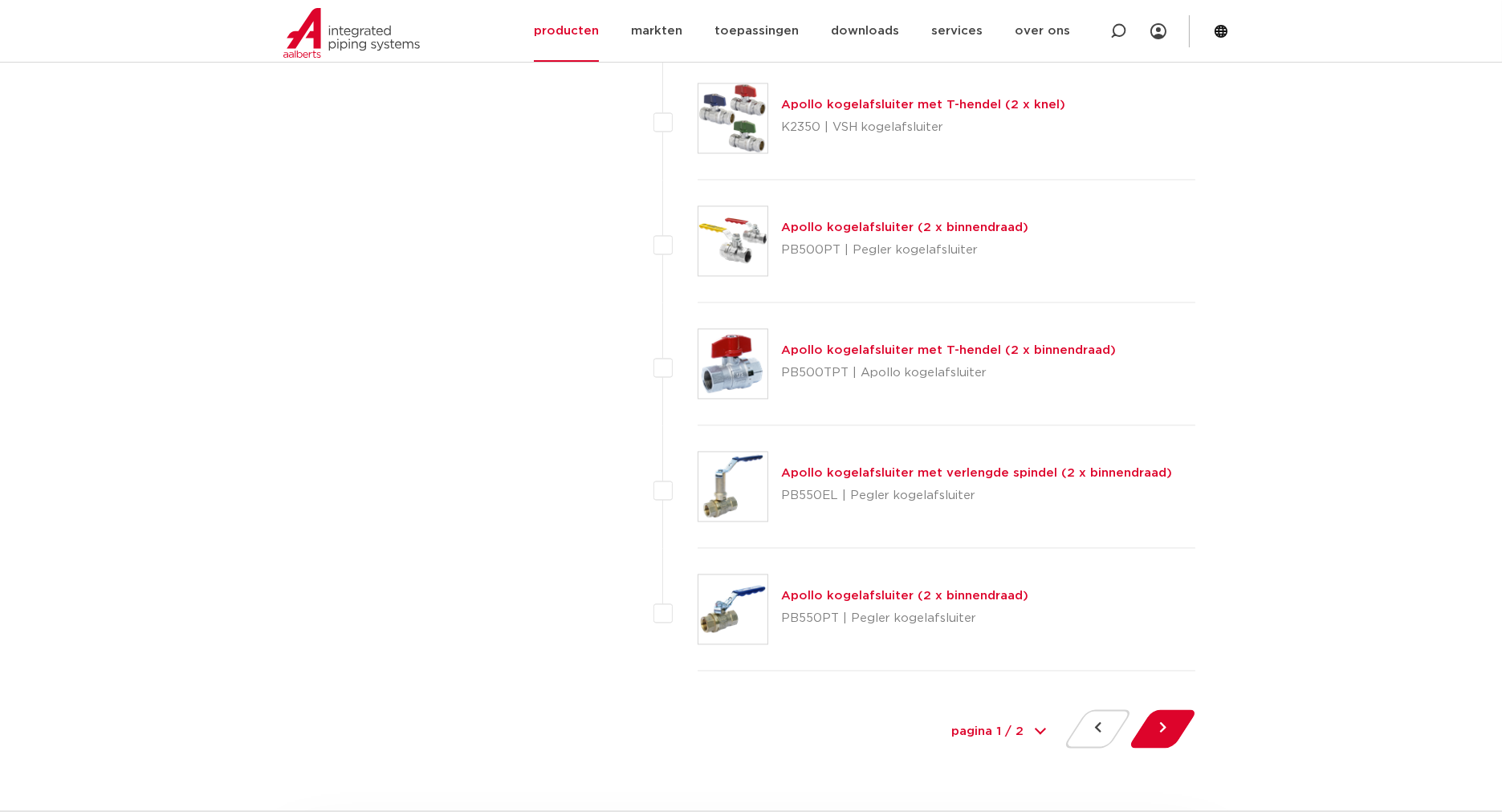
scroll to position [7074, 0]
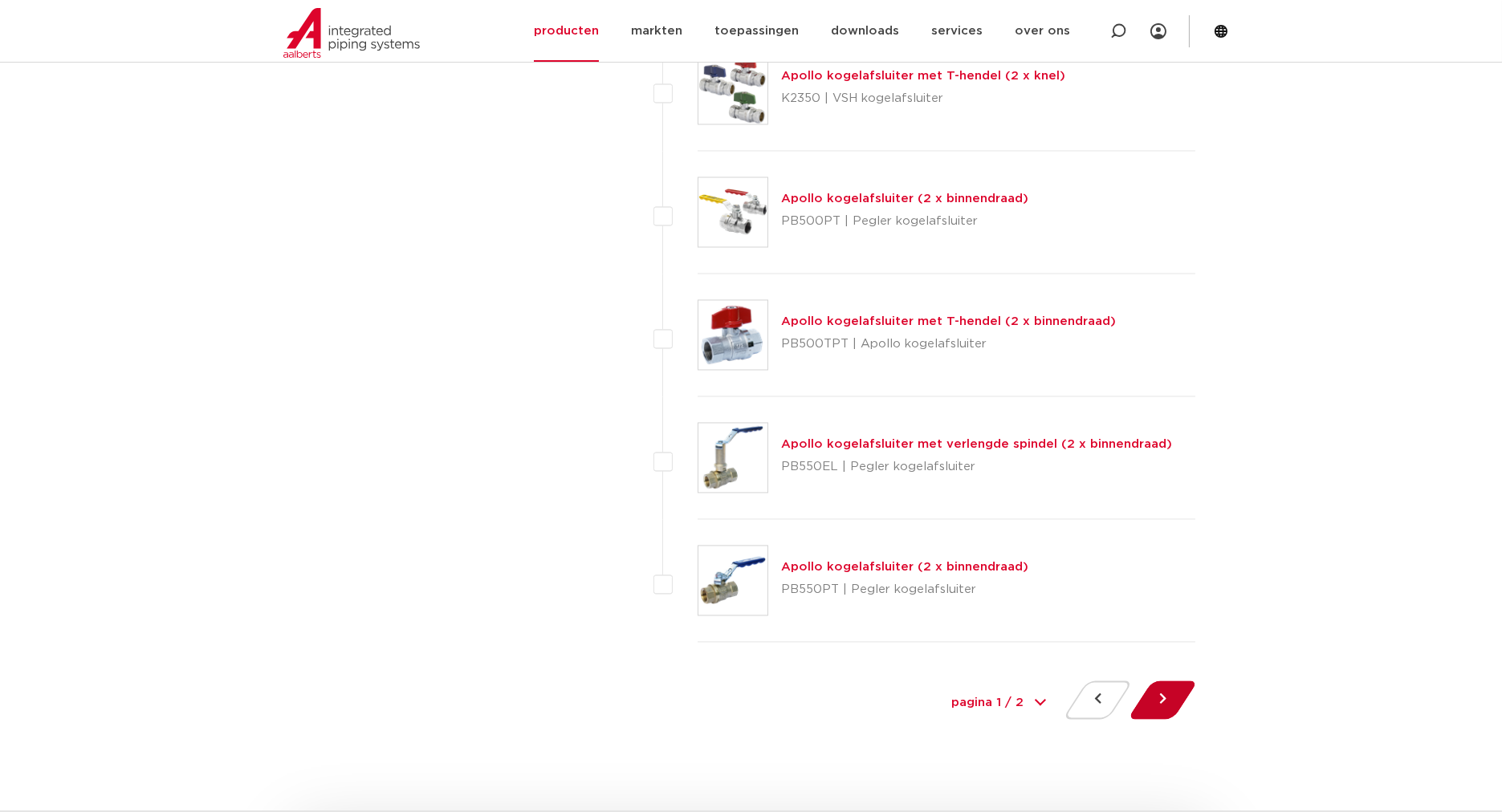
click at [1167, 681] on button at bounding box center [1163, 700] width 45 height 38
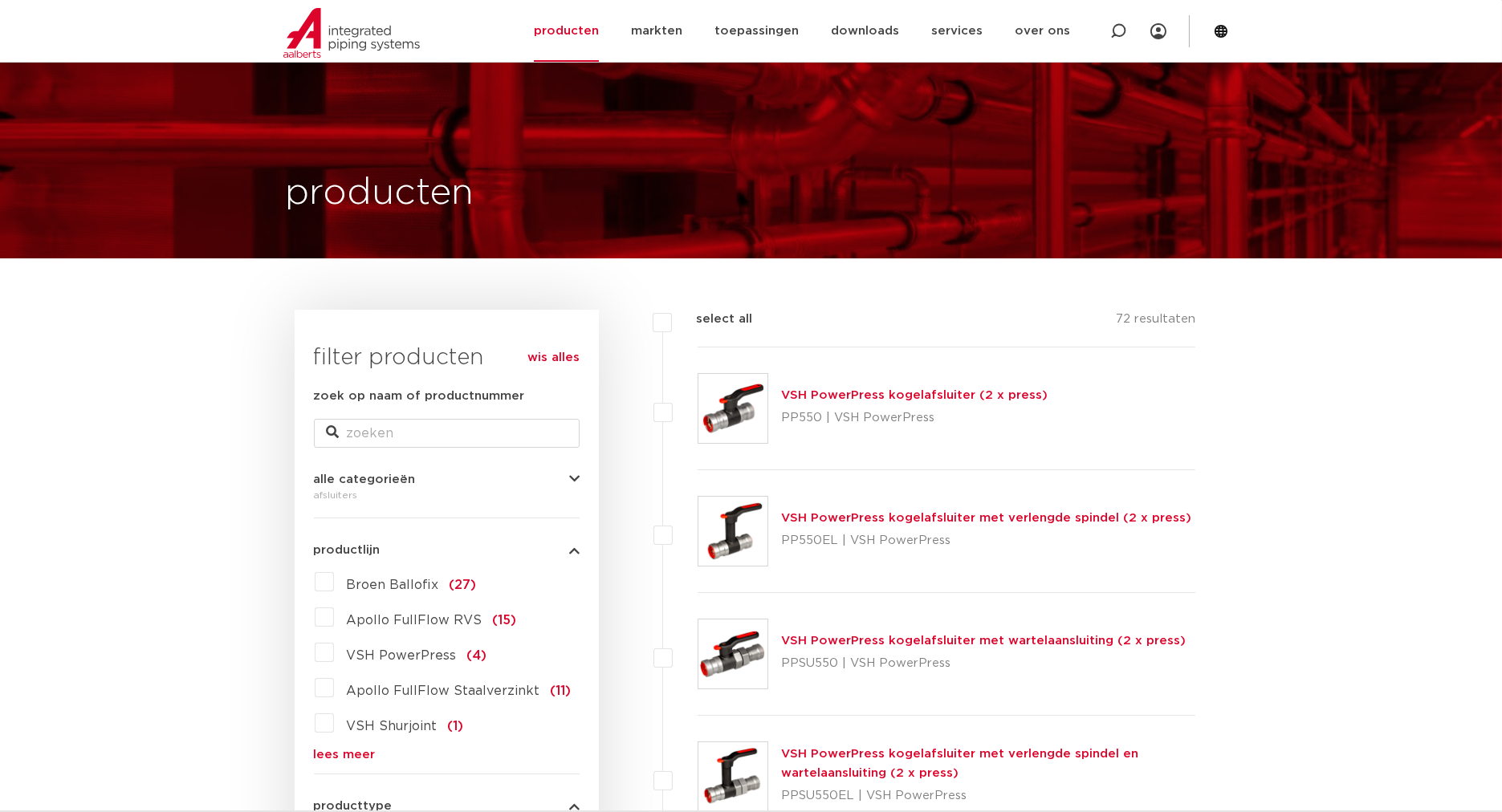
scroll to position [415, 0]
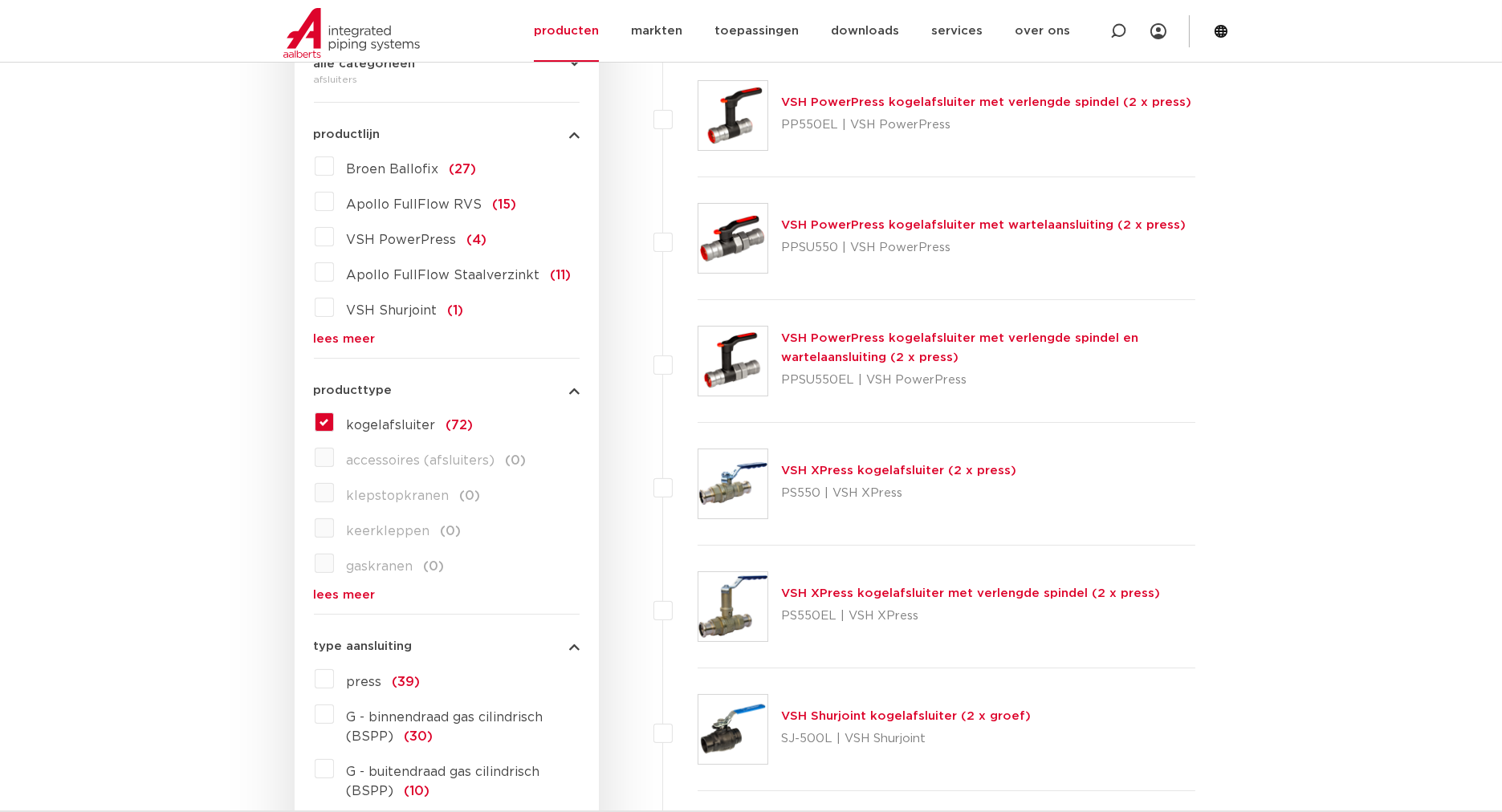
click at [334, 417] on label "kogelafsluiter (72)" at bounding box center [404, 422] width 140 height 26
click at [0, 0] on input "kogelafsluiter (72)" at bounding box center [0, 0] width 0 height 0
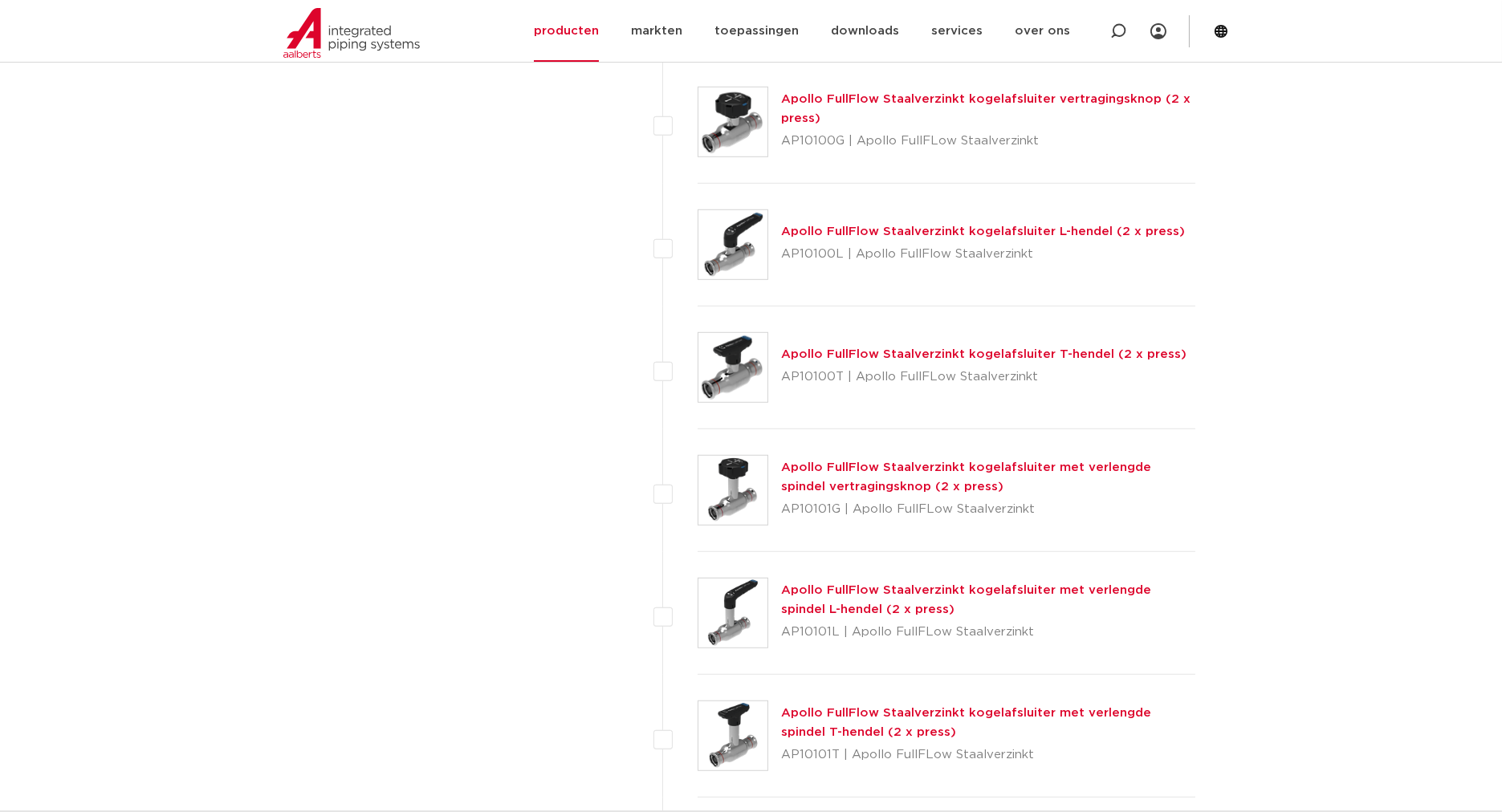
scroll to position [833, 0]
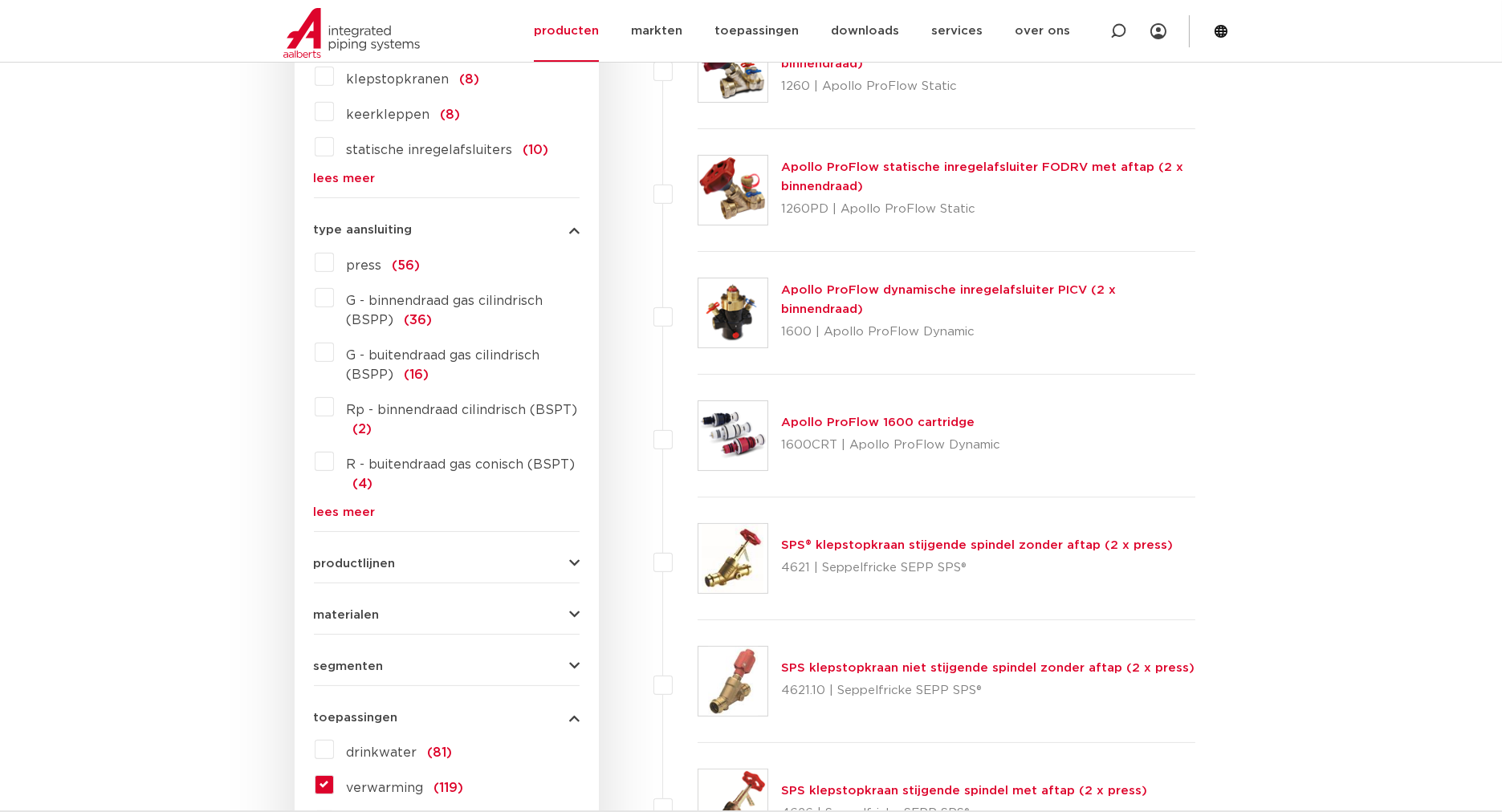
click at [343, 515] on link "lees meer" at bounding box center [446, 512] width 265 height 12
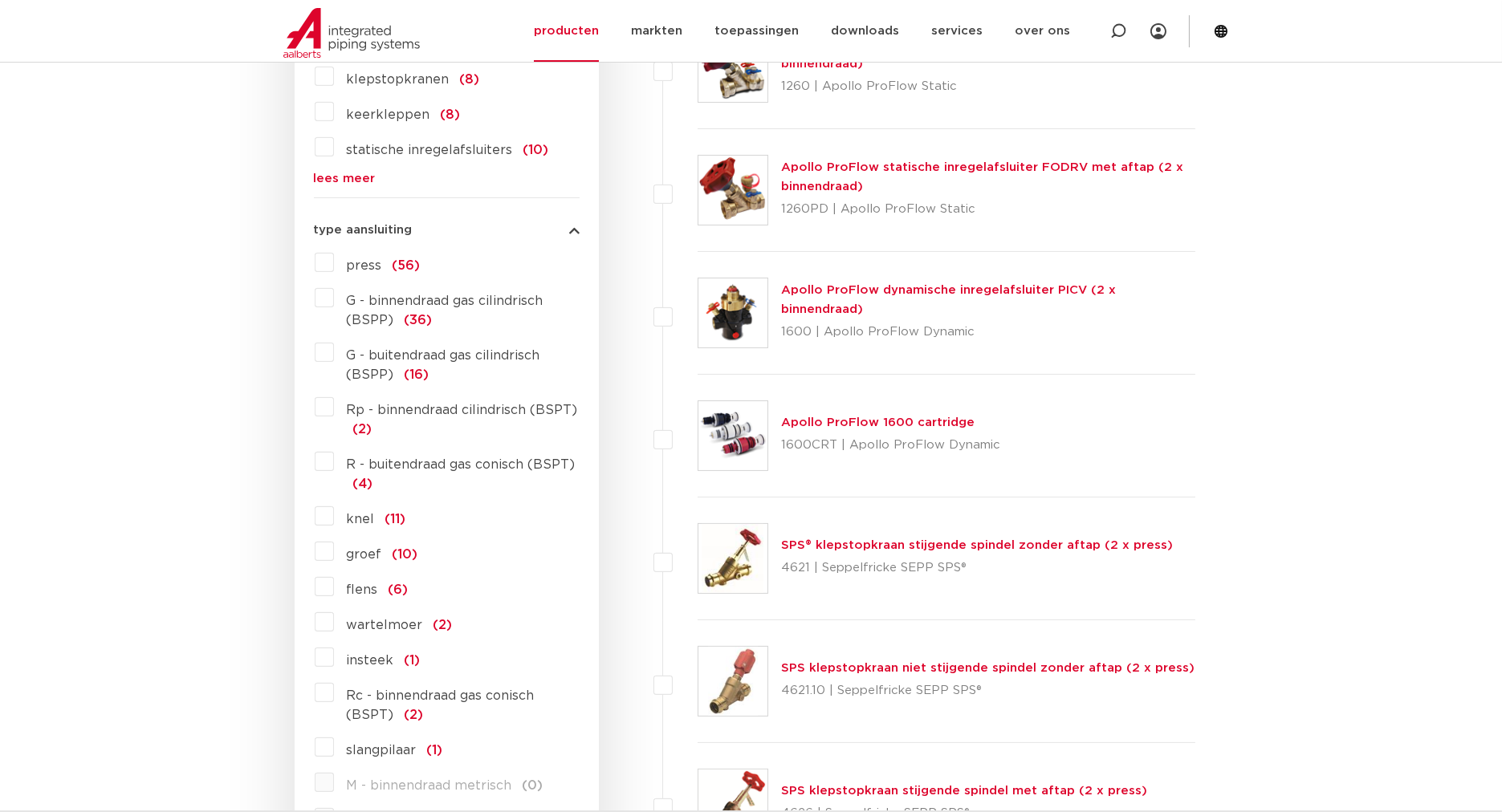
scroll to position [1456, 0]
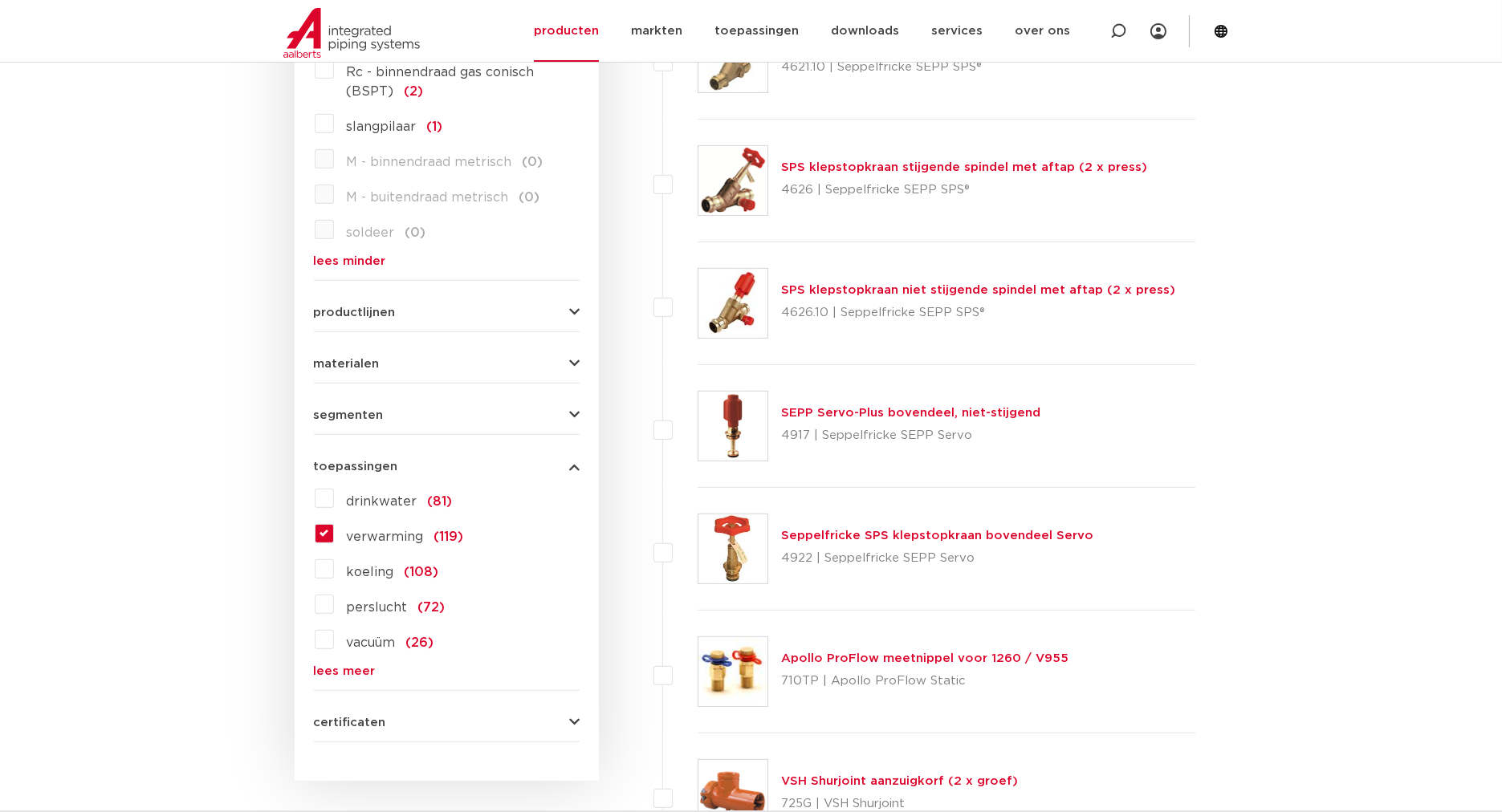
click at [334, 529] on label "verwarming (119)" at bounding box center [399, 534] width 130 height 26
click at [0, 0] on input "verwarming (119)" at bounding box center [0, 0] width 0 height 0
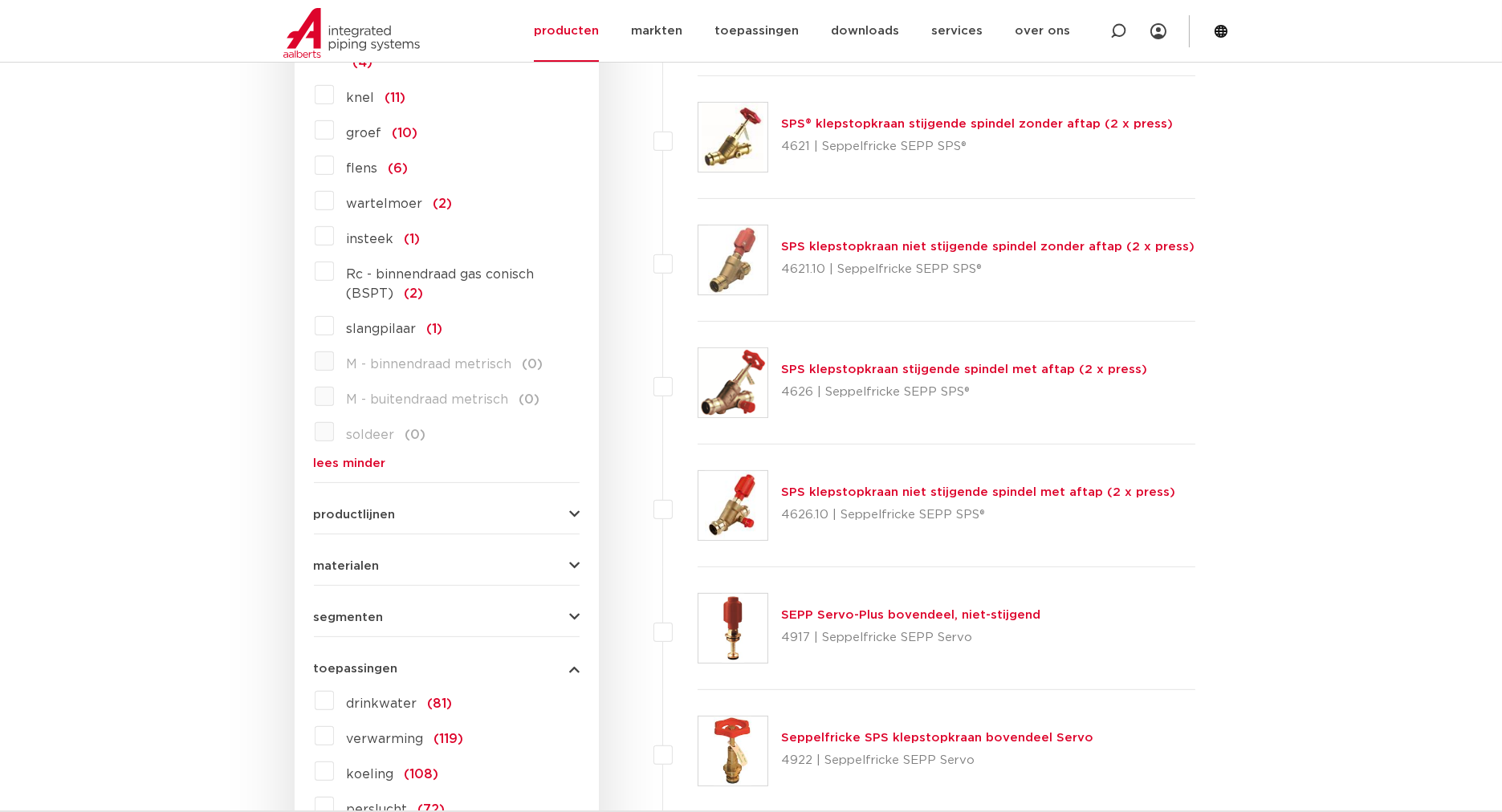
scroll to position [1248, 0]
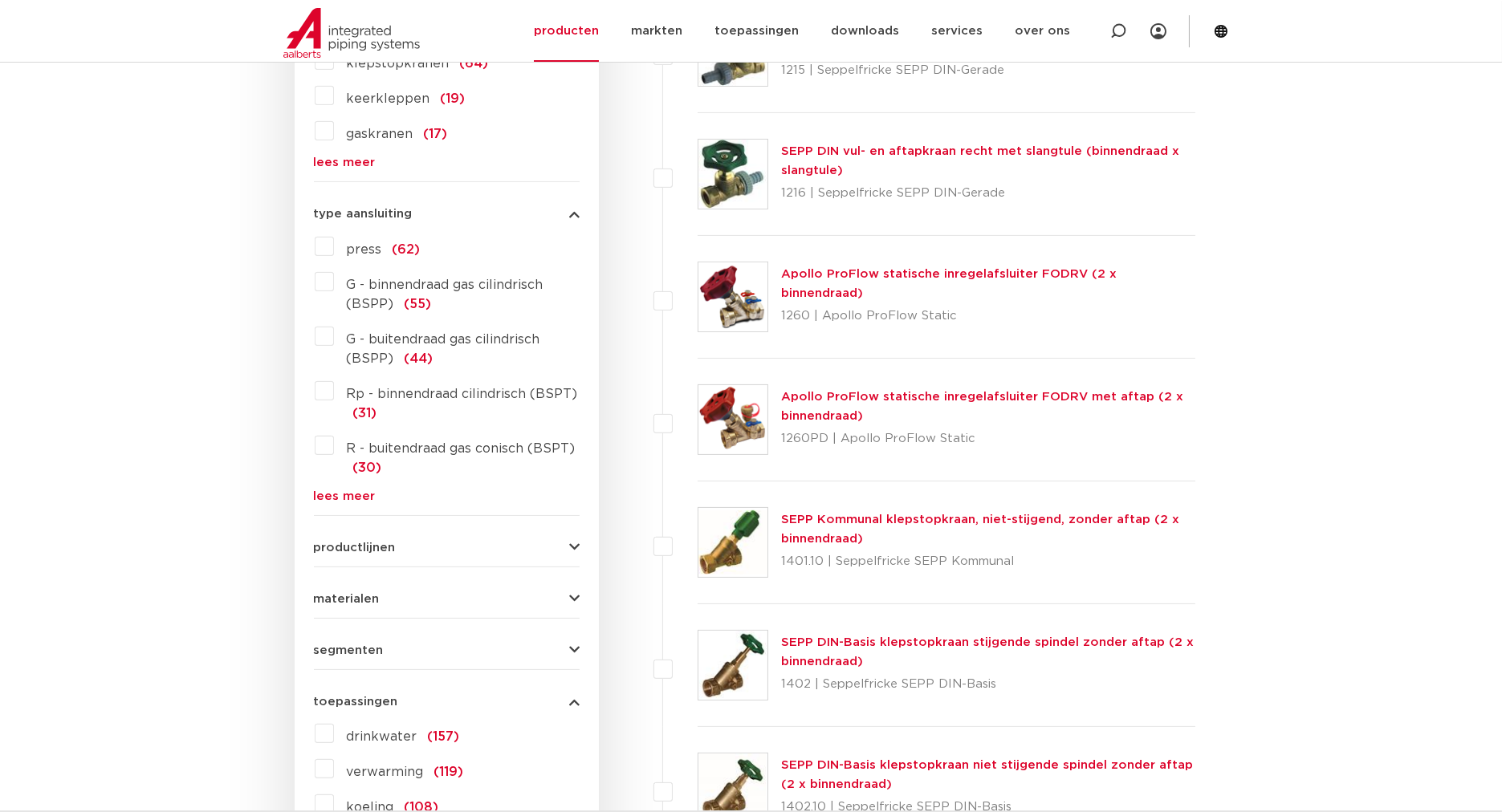
scroll to position [832, 0]
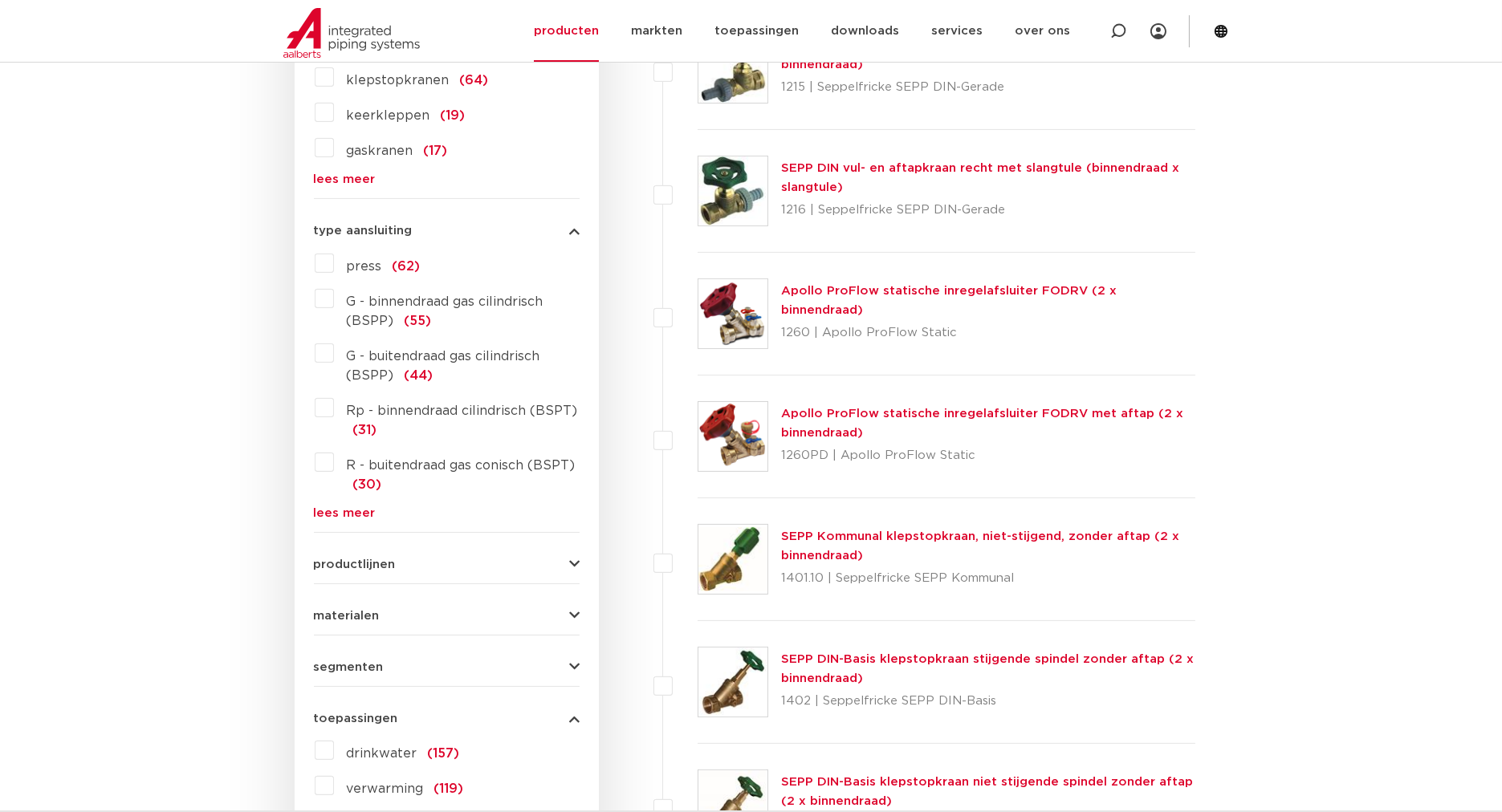
click at [355, 511] on link "lees meer" at bounding box center [446, 513] width 265 height 12
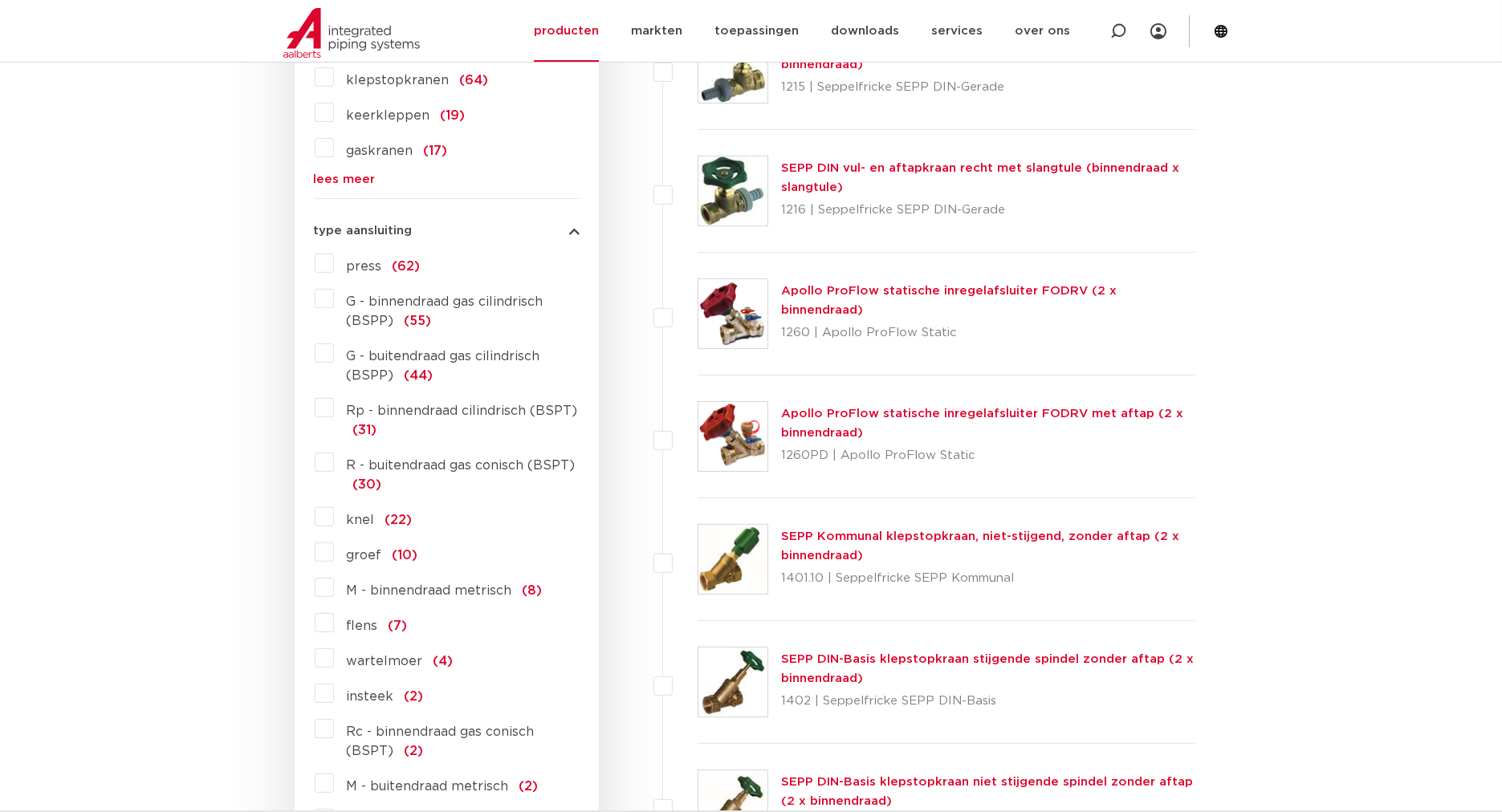
click at [334, 459] on label "R - buitendraad gas conisch (BSPT) (30)" at bounding box center [456, 473] width 246 height 45
click at [0, 0] on input "R - buitendraad gas conisch (BSPT) (30)" at bounding box center [0, 0] width 0 height 0
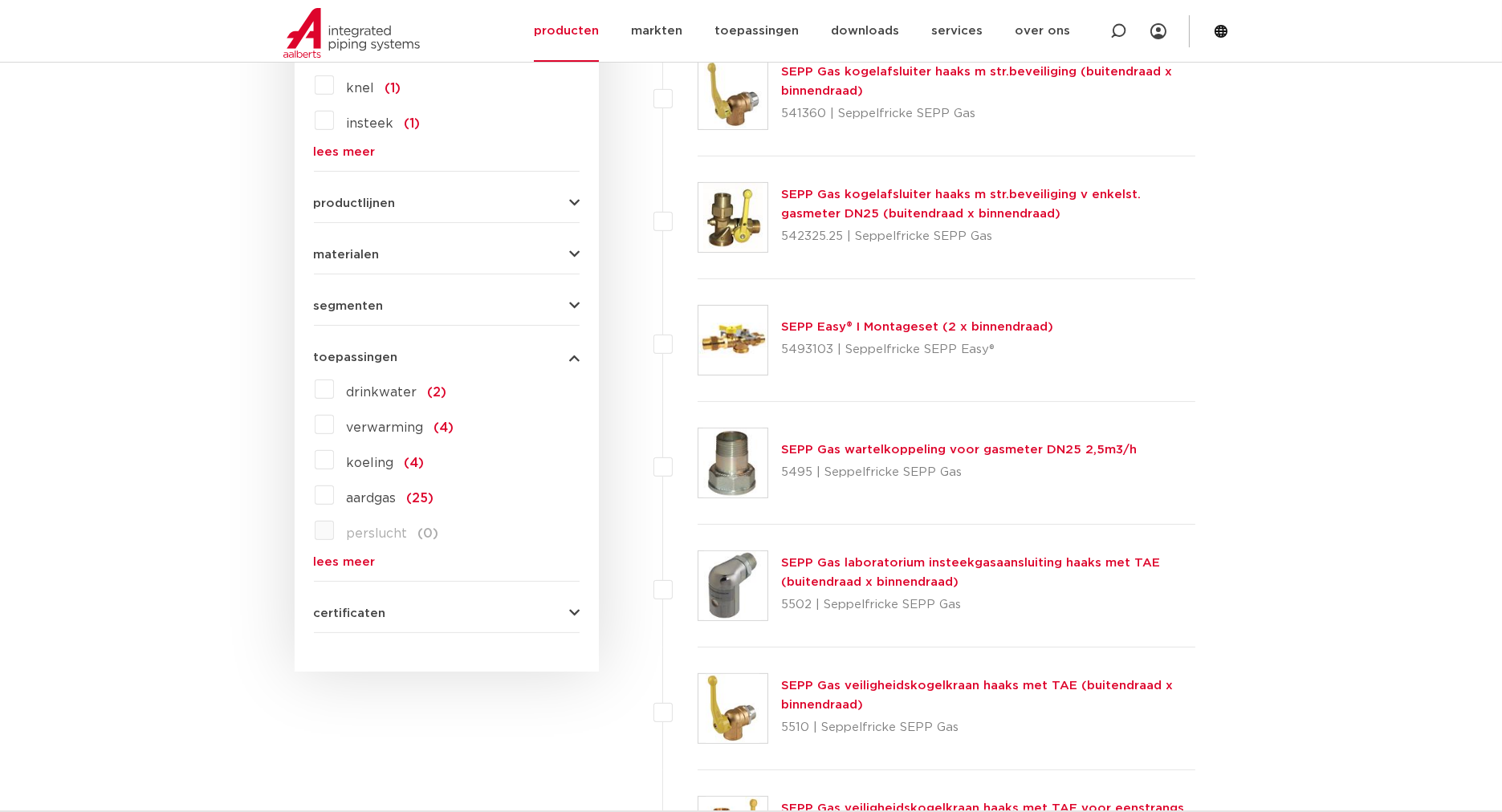
scroll to position [1040, 0]
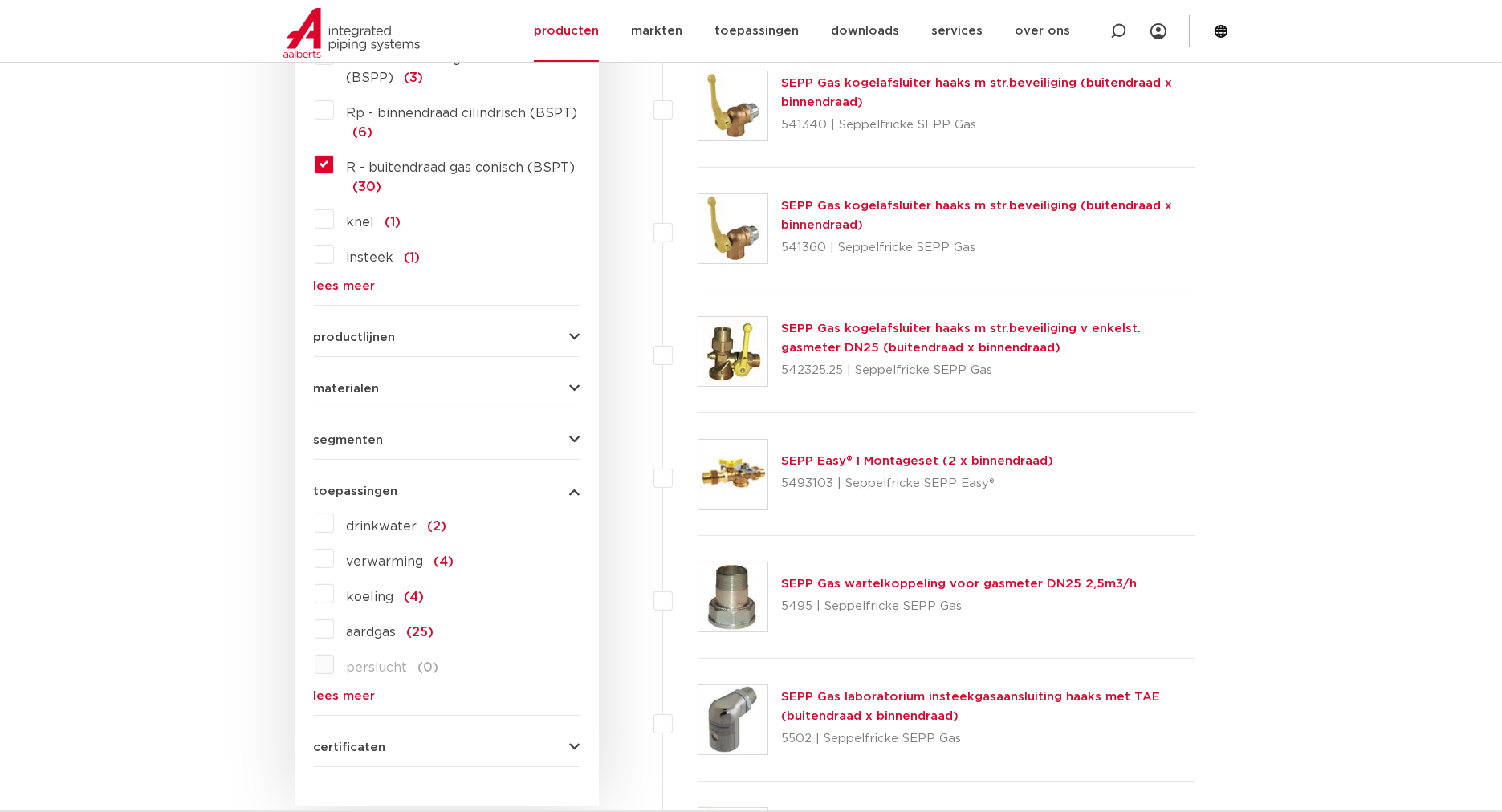
click at [334, 553] on label "verwarming (4)" at bounding box center [394, 558] width 120 height 26
click at [0, 0] on input "verwarming (4)" at bounding box center [0, 0] width 0 height 0
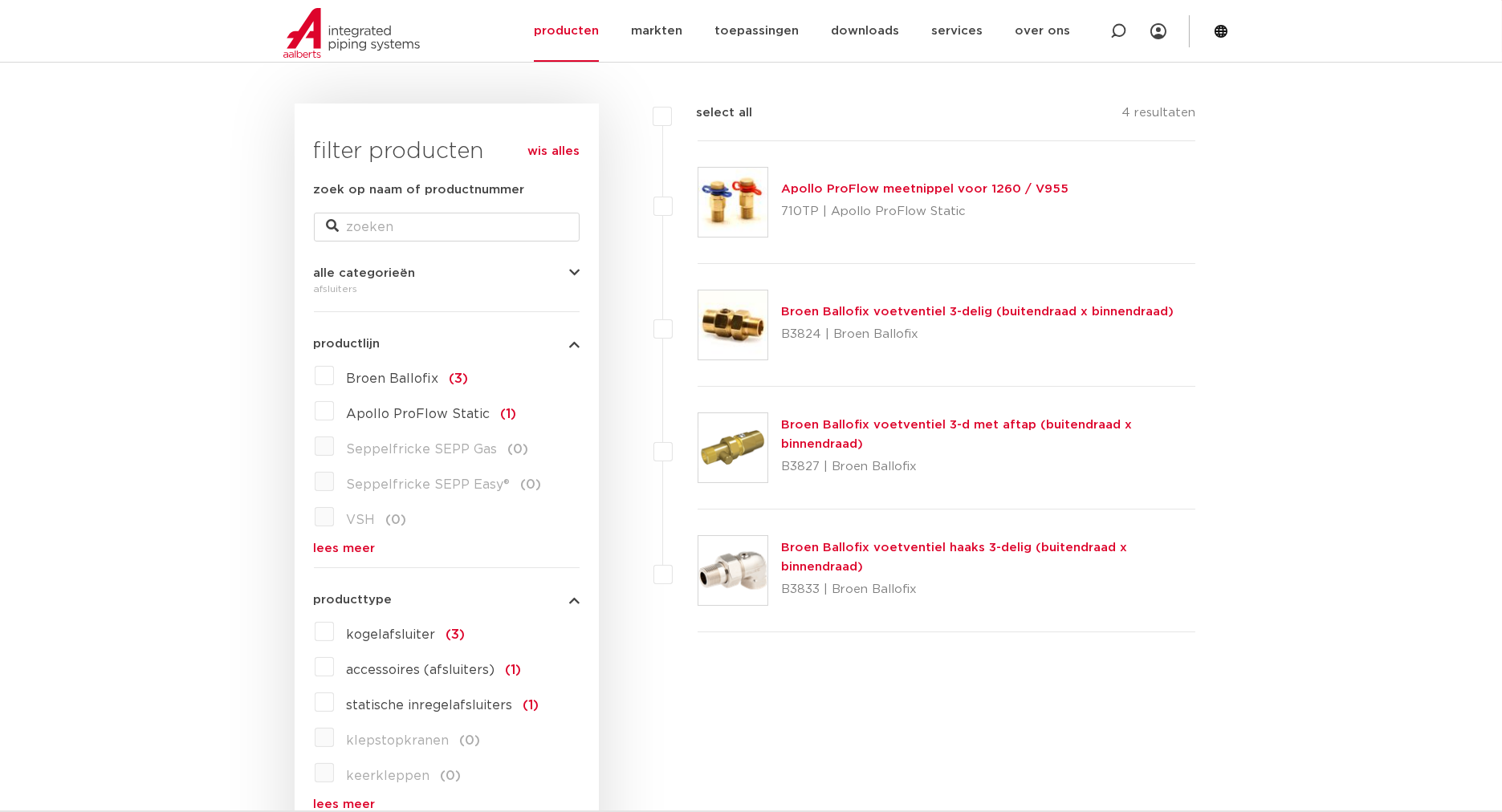
scroll to position [415, 0]
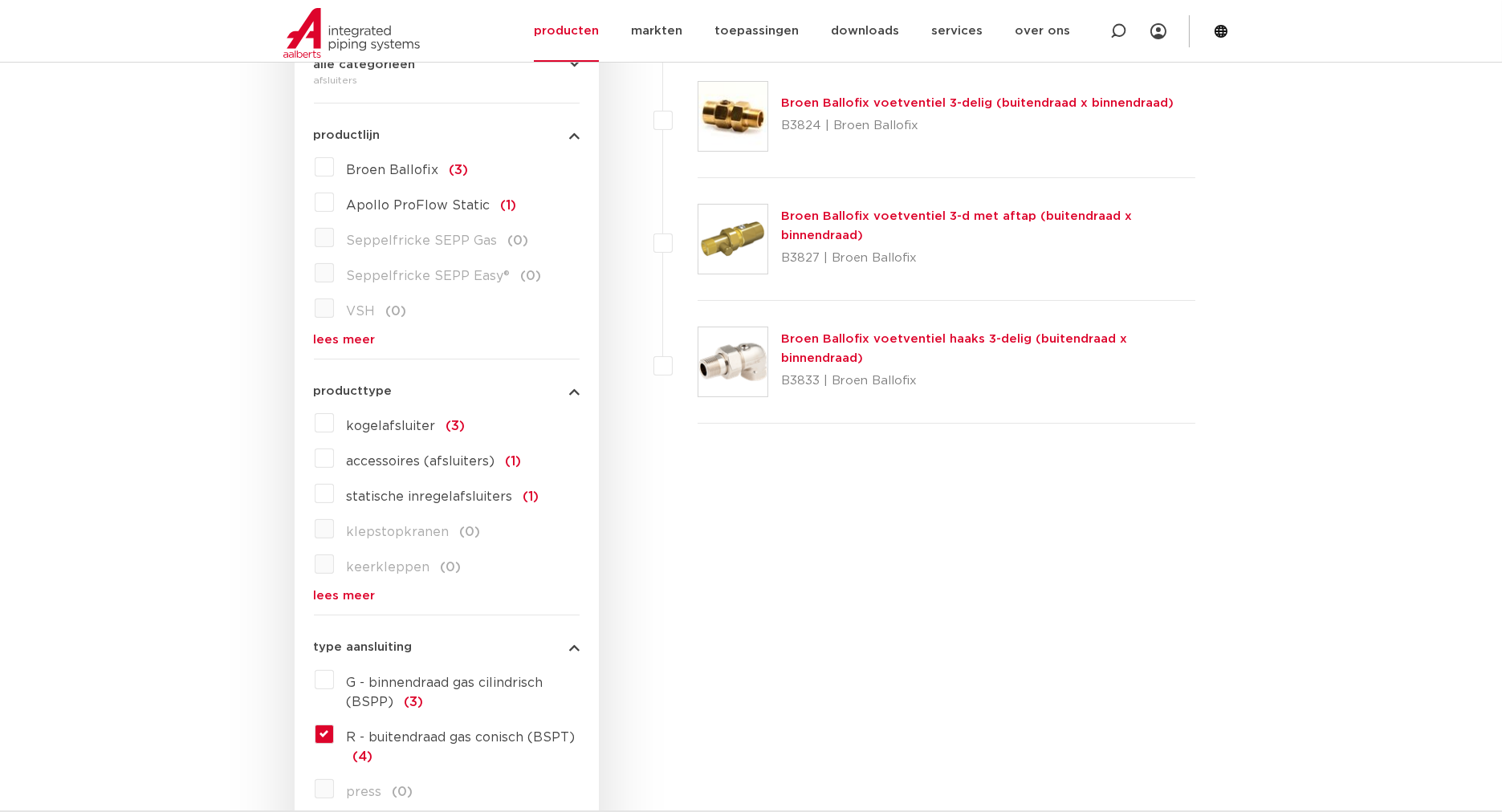
click at [334, 733] on label "R - buitendraad gas conisch (BSPT) (4)" at bounding box center [456, 744] width 246 height 45
click at [0, 0] on input "R - buitendraad gas conisch (BSPT) (4)" at bounding box center [0, 0] width 0 height 0
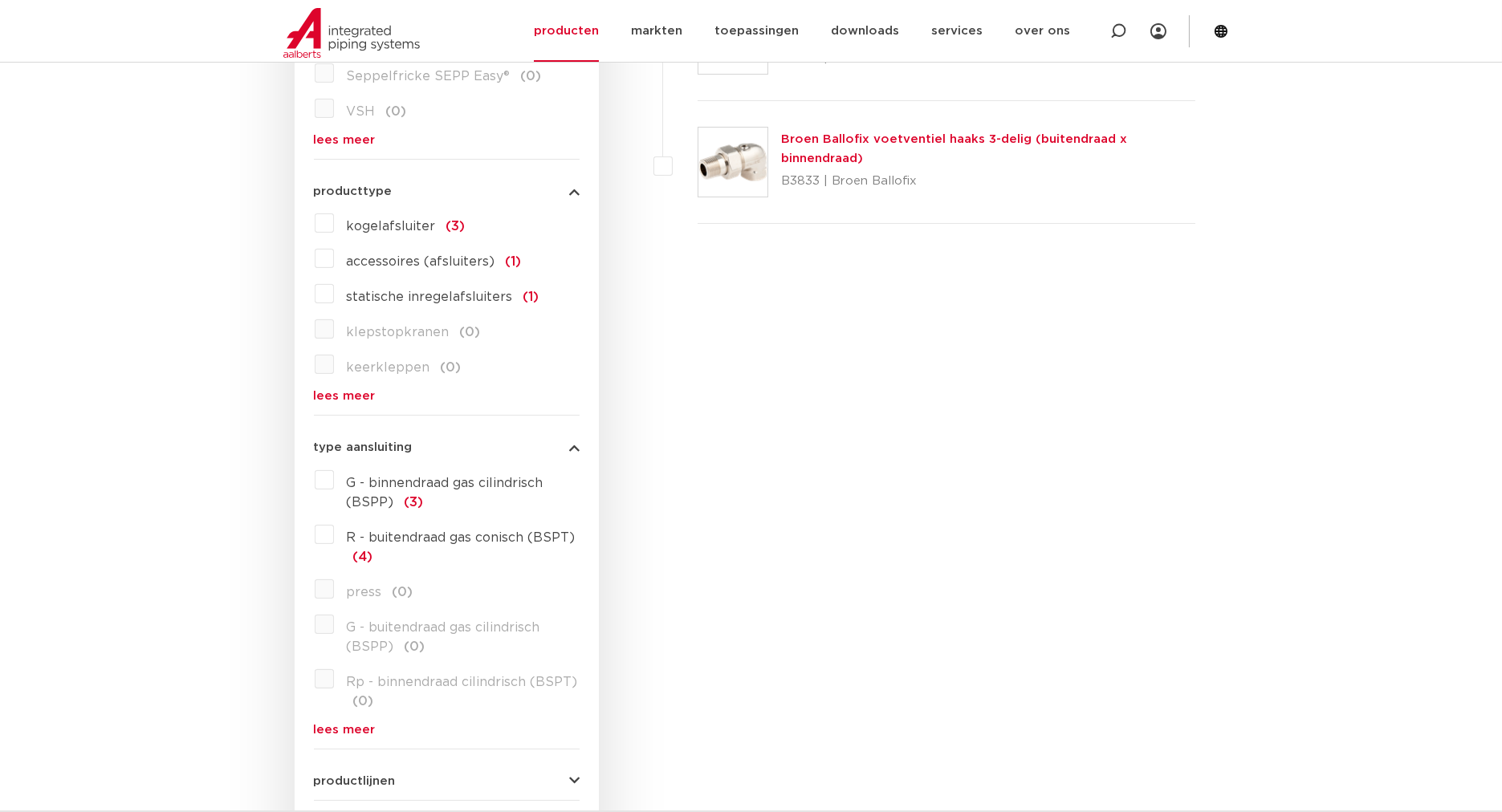
scroll to position [623, 0]
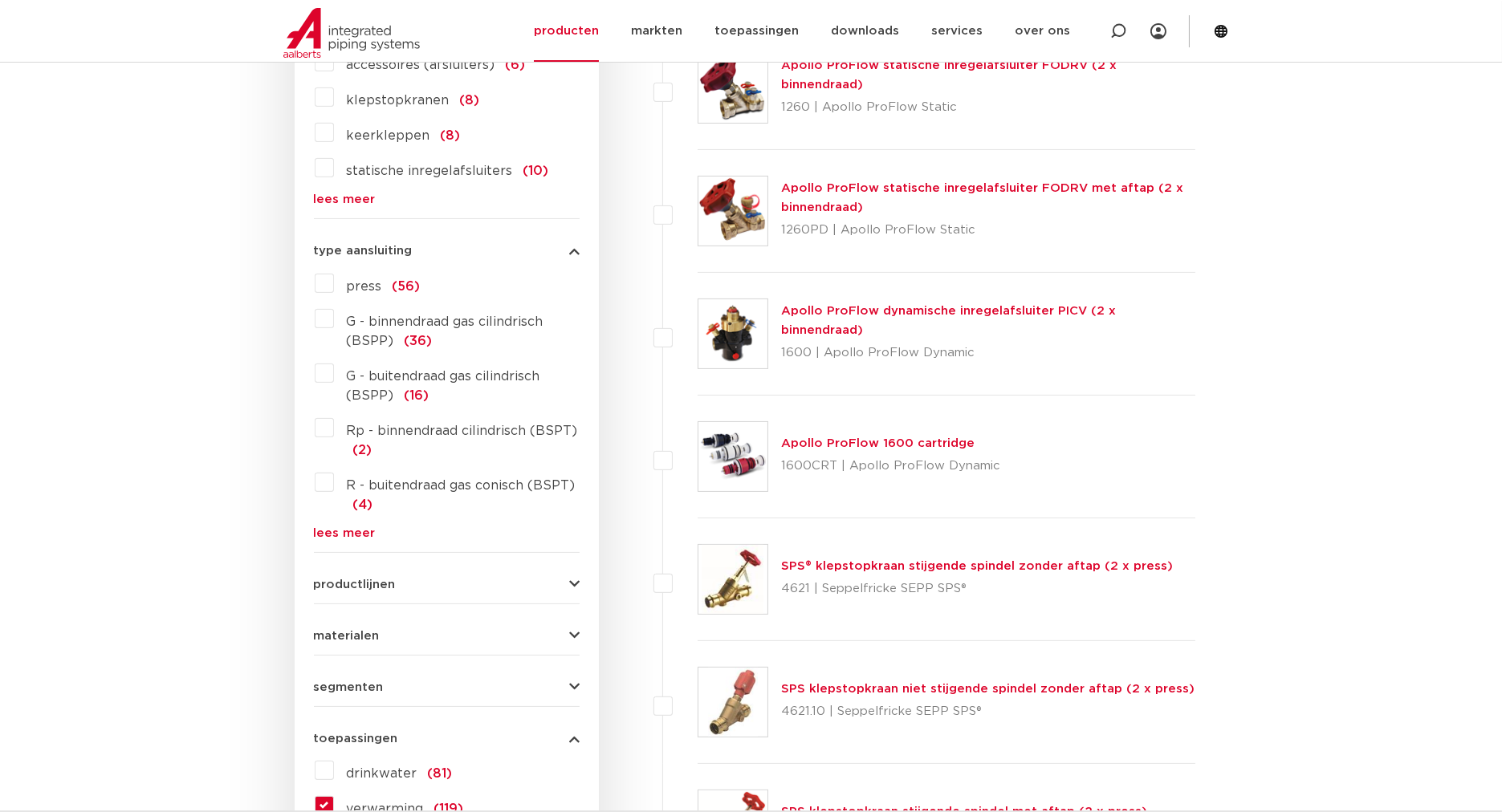
scroll to position [831, 0]
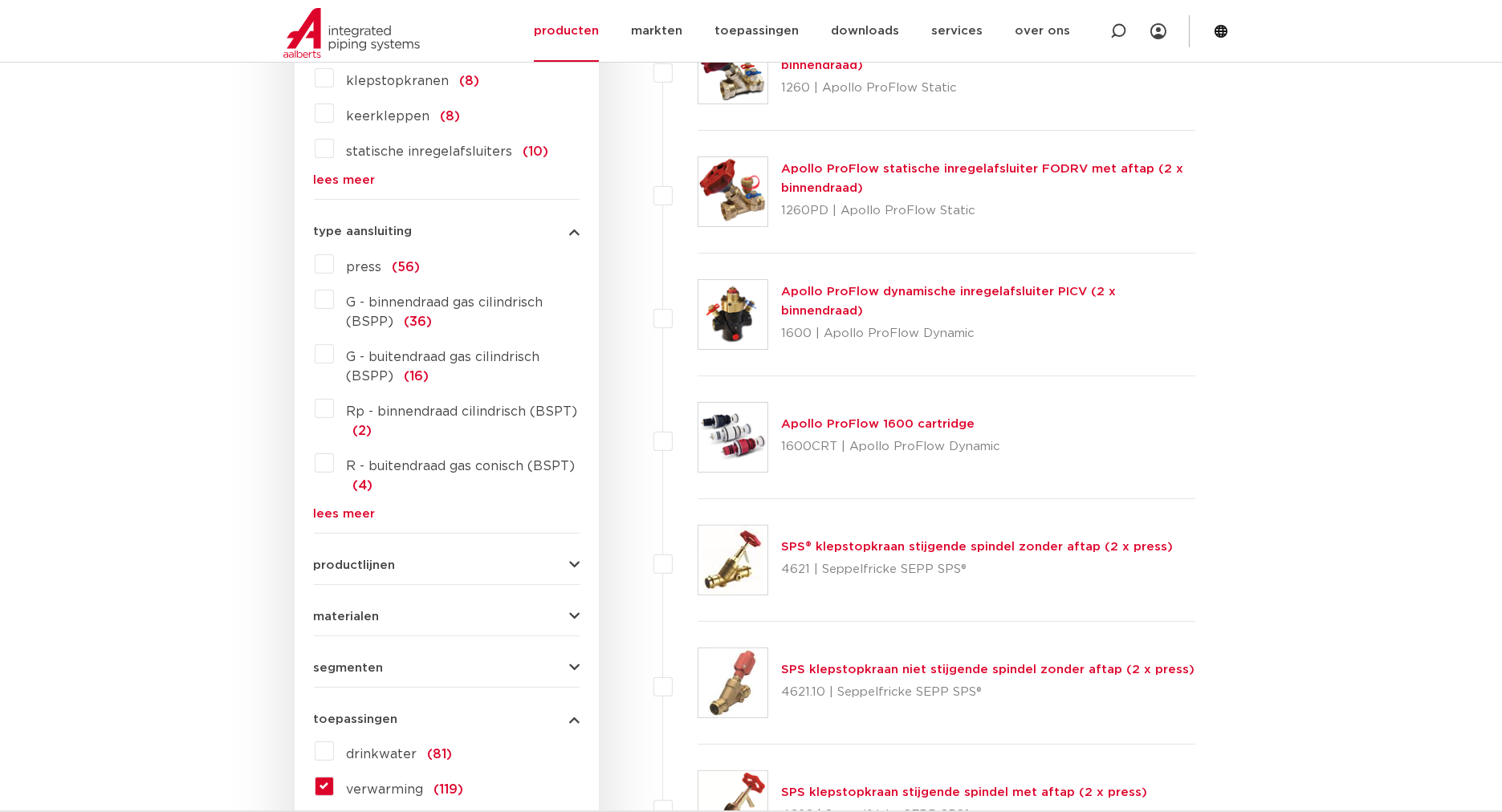
click at [348, 512] on link "lees meer" at bounding box center [446, 514] width 265 height 12
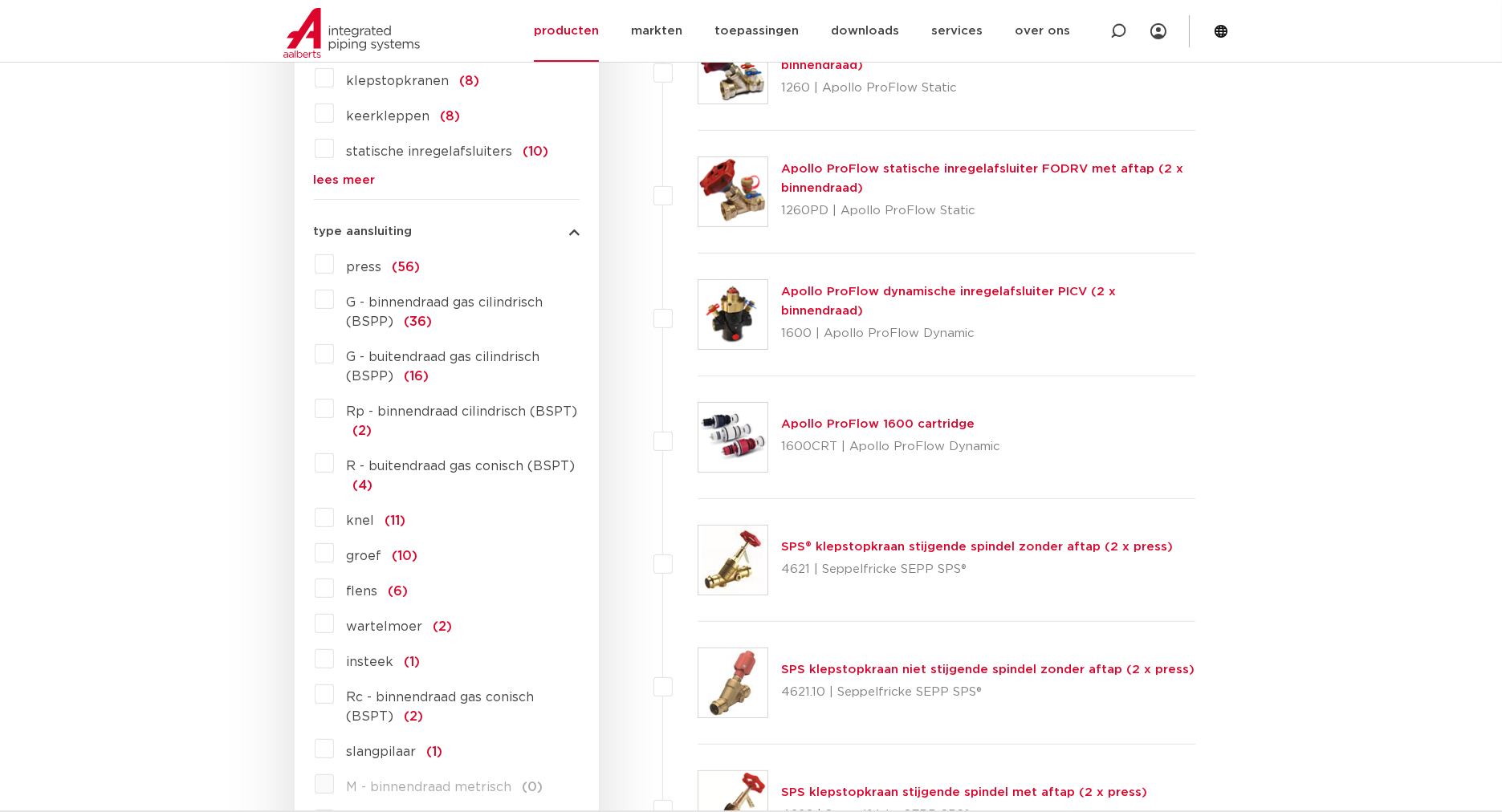
click at [334, 353] on label "G - buitendraad gas cilindrisch (BSPP) (16)" at bounding box center [456, 364] width 246 height 45
click at [0, 0] on input "G - buitendraad gas cilindrisch (BSPP) (16)" at bounding box center [0, 0] width 0 height 0
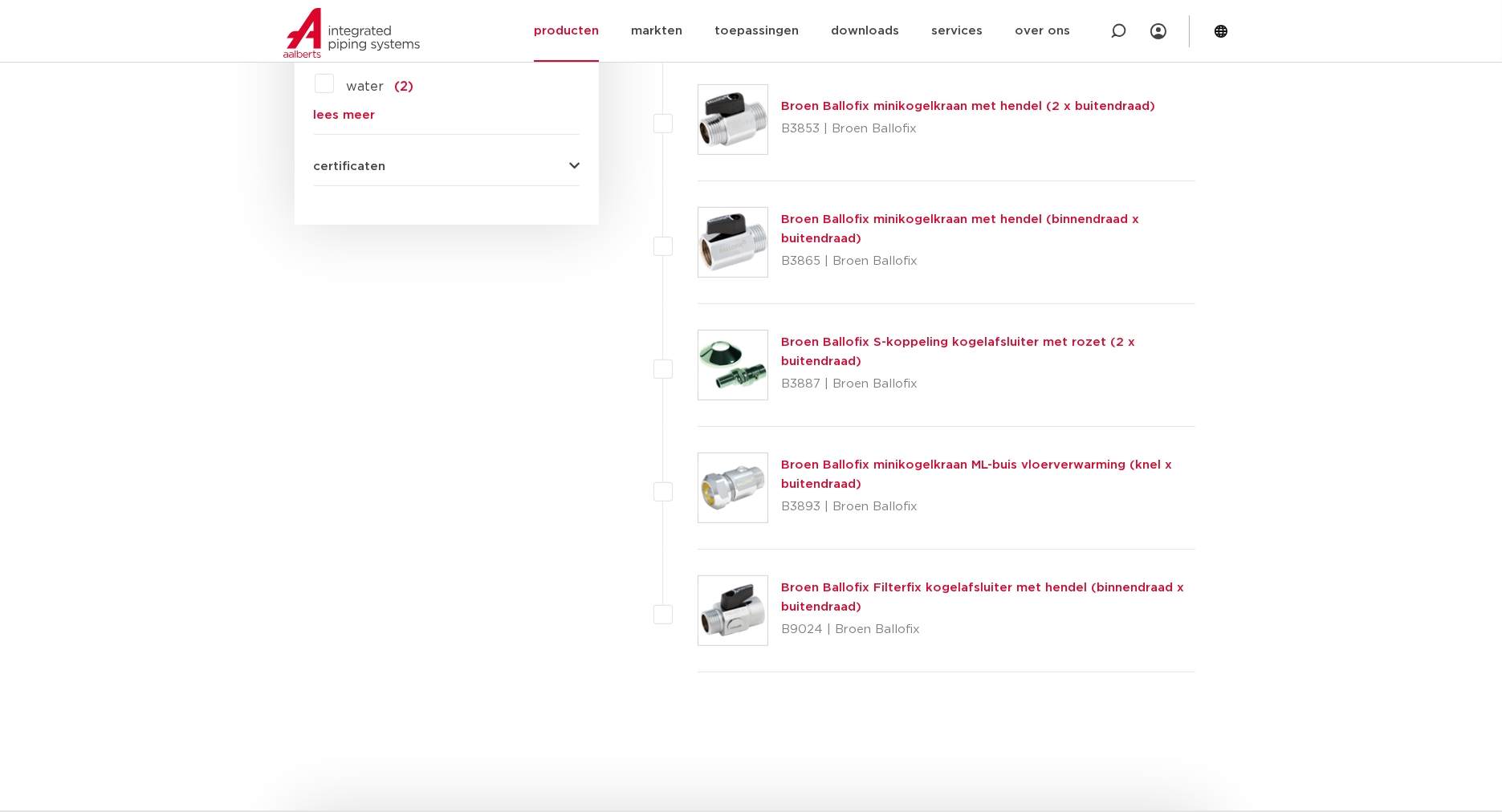
scroll to position [1662, 0]
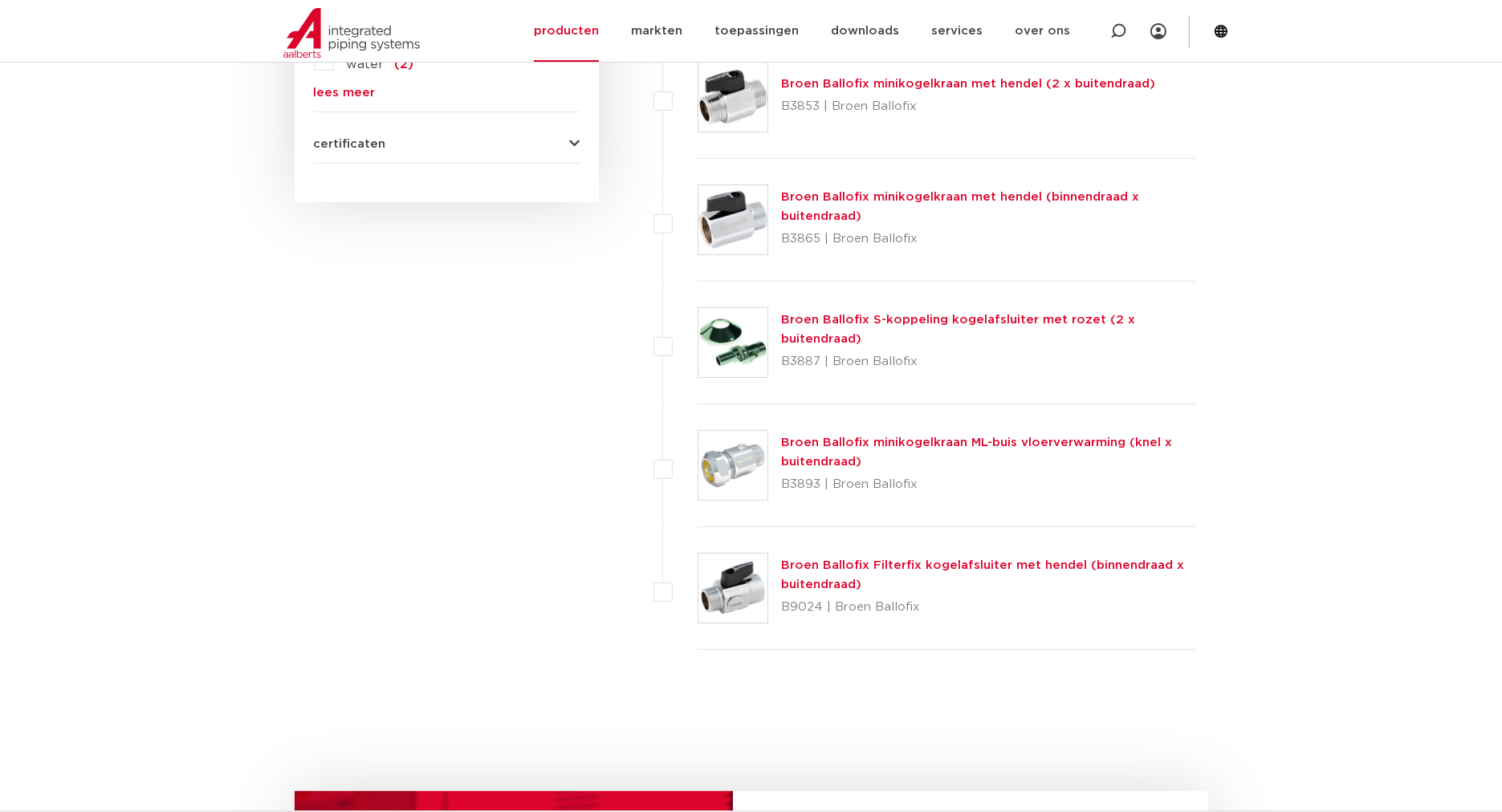
click at [1058, 559] on link "Broen Ballofix Filterfix kogelafsluiter met hendel (binnendraad x buitendraad)" at bounding box center [983, 575] width 403 height 32
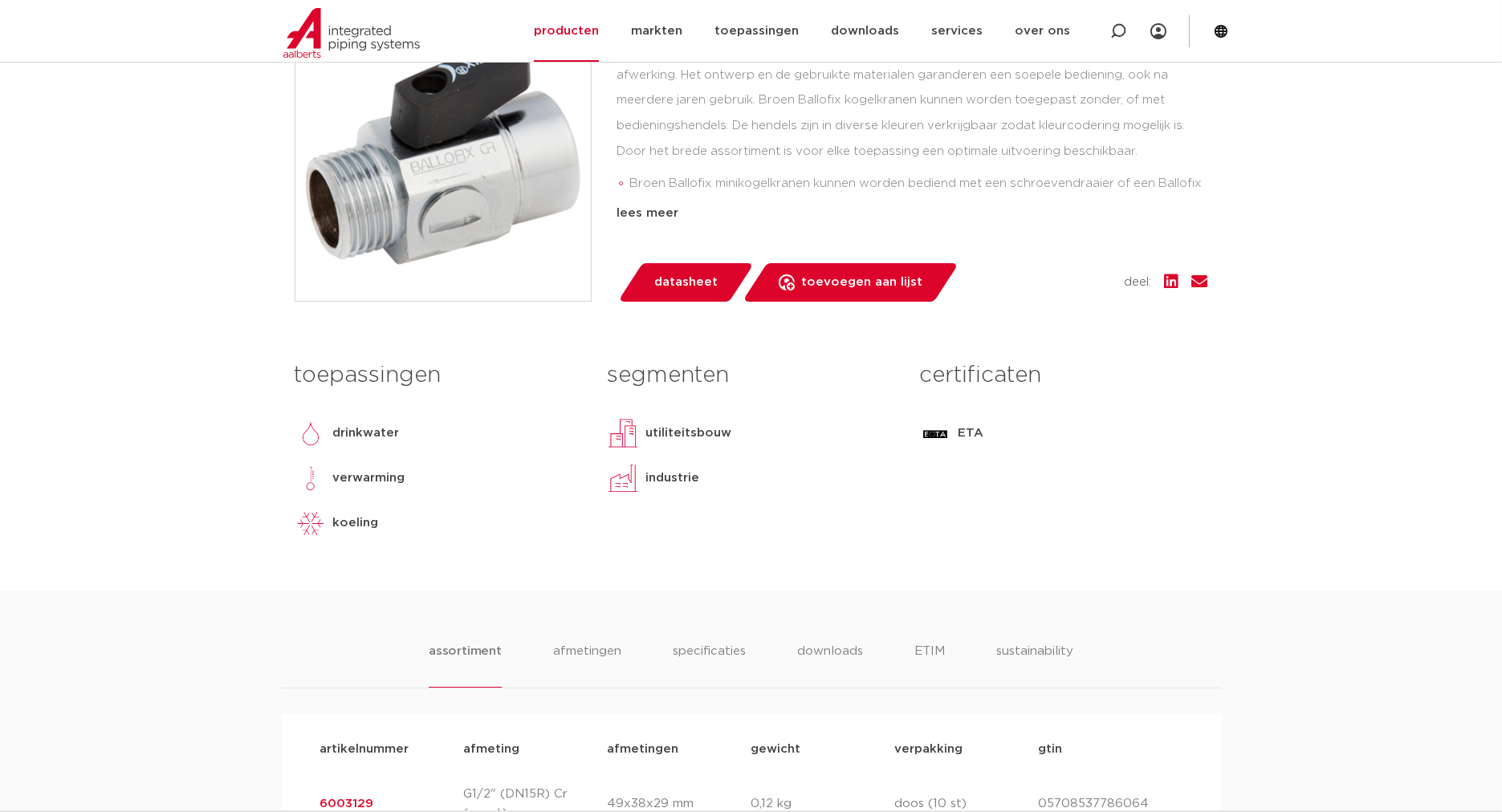
scroll to position [415, 0]
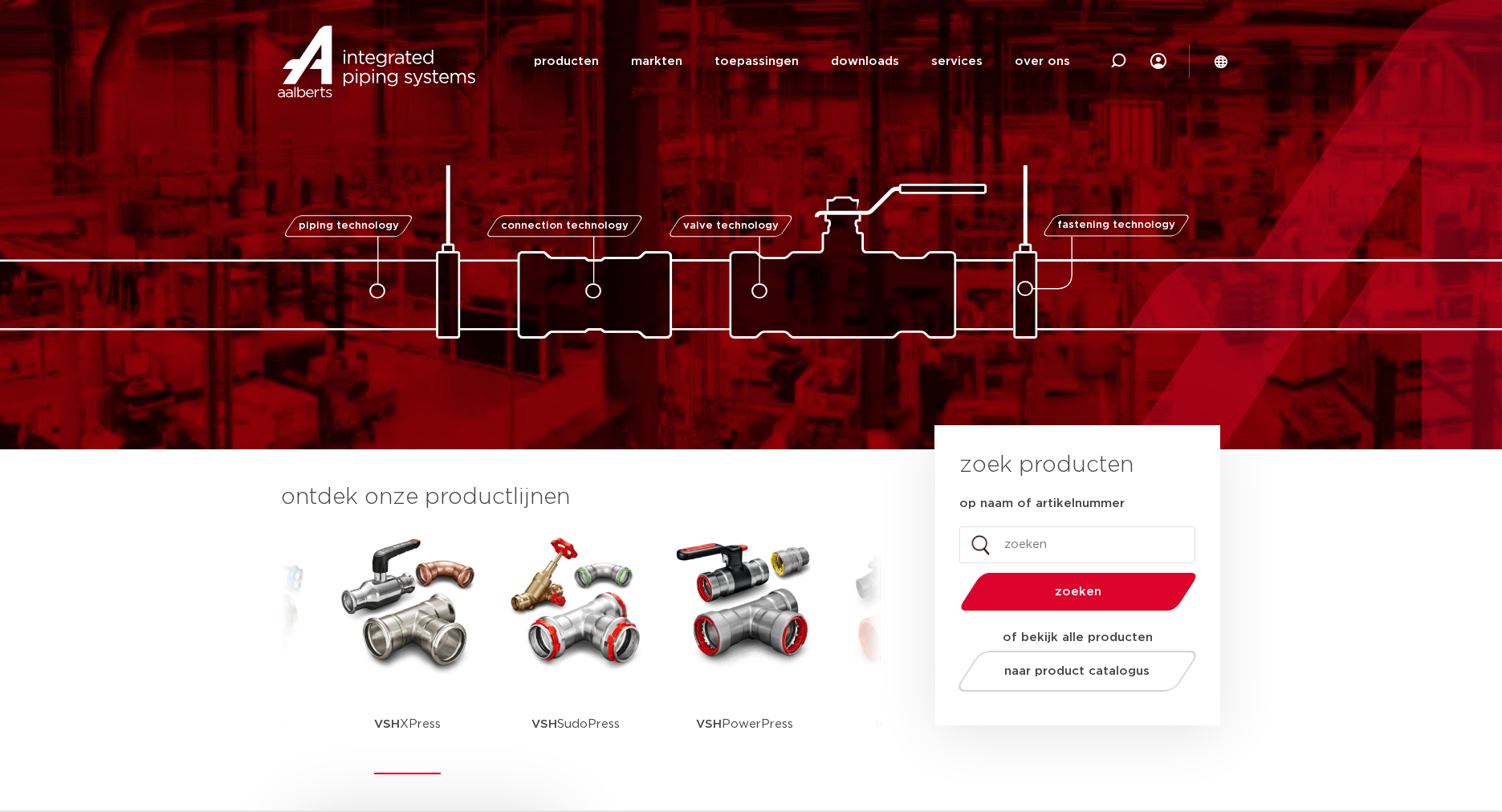
click at [385, 646] on img at bounding box center [408, 602] width 144 height 144
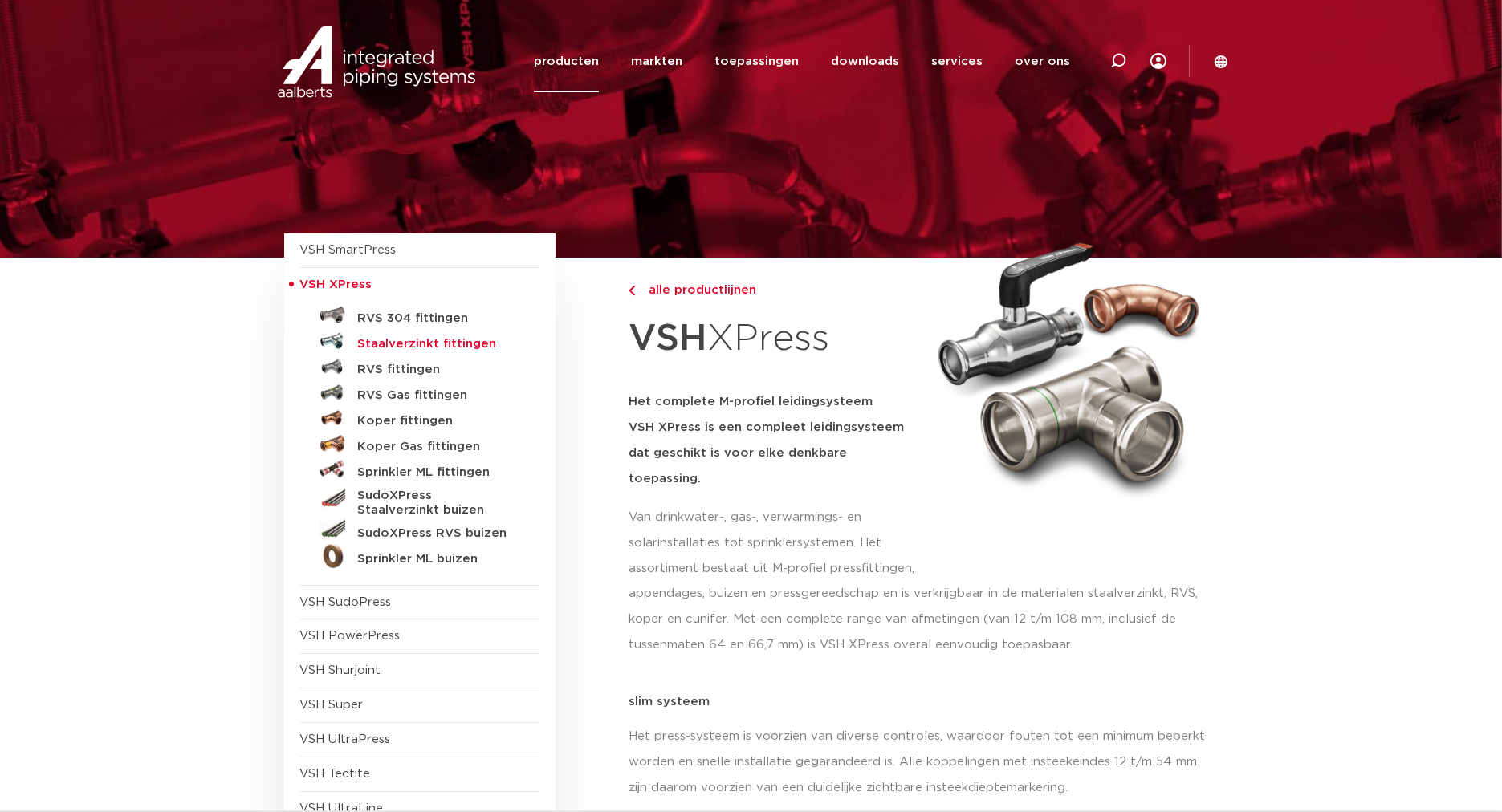
click at [415, 342] on h5 "Staalverzinkt fittingen" at bounding box center [437, 344] width 159 height 15
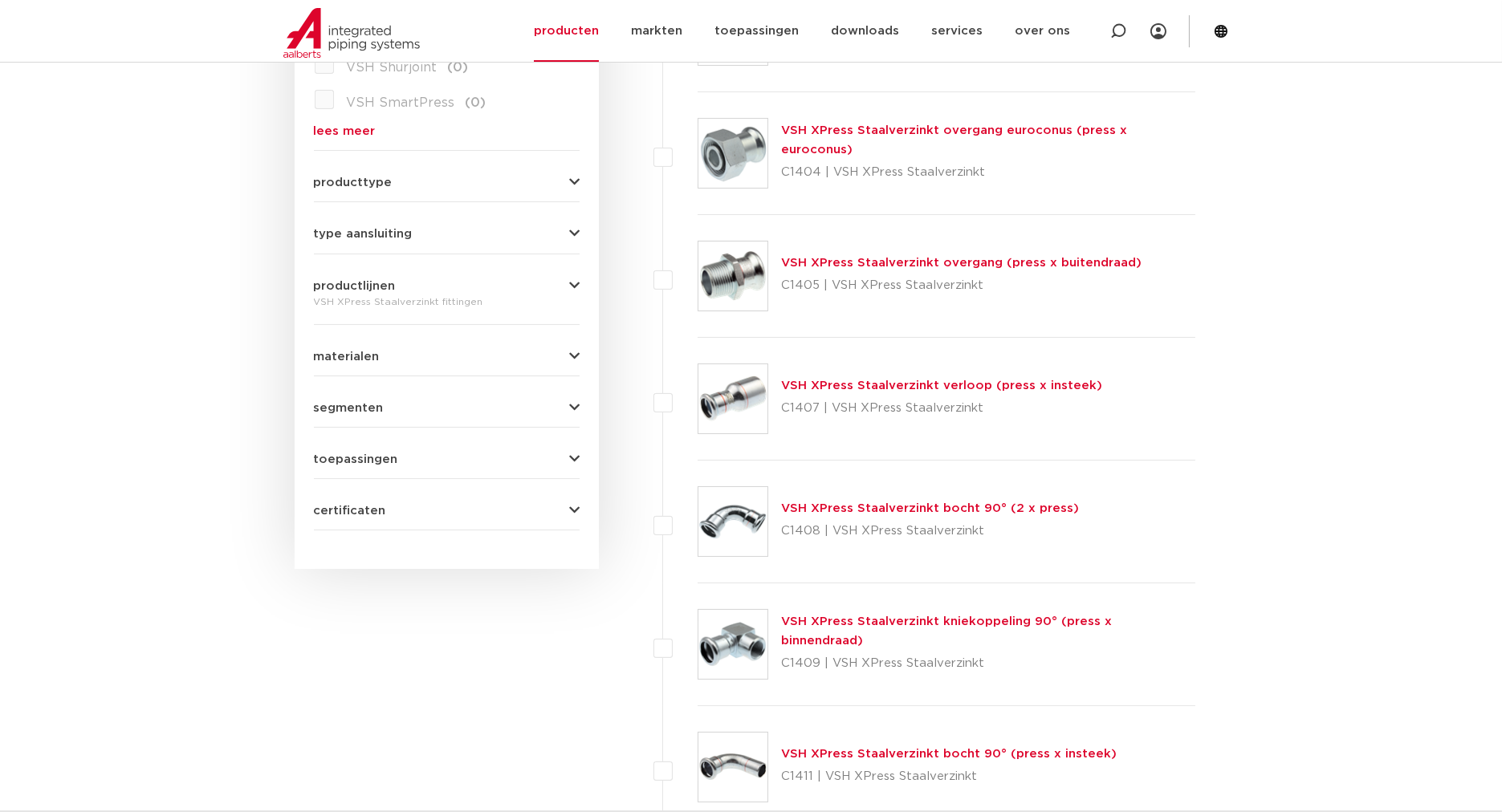
scroll to position [415, 0]
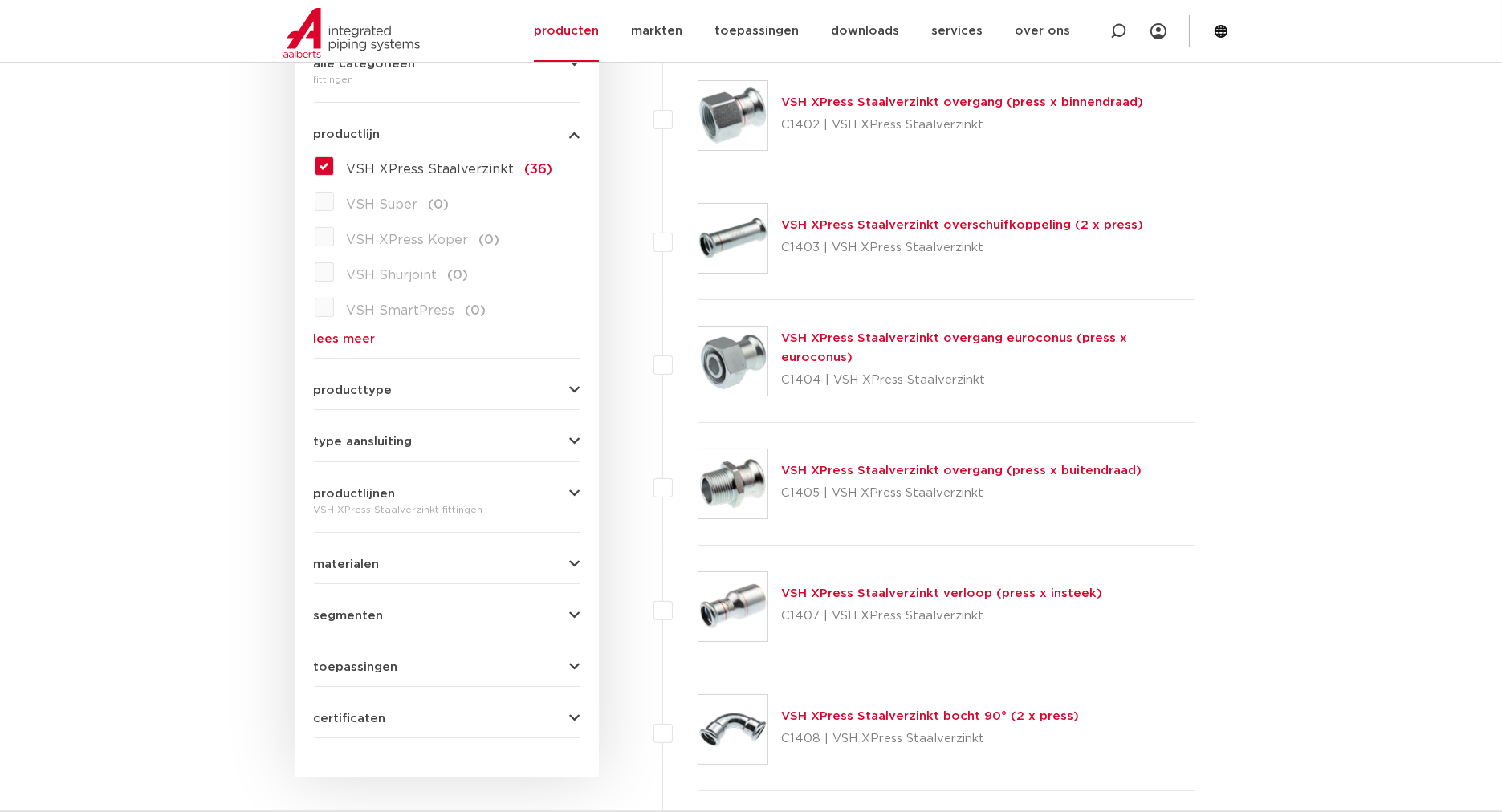
click at [334, 165] on label "VSH XPress Staalverzinkt (36)" at bounding box center [443, 166] width 219 height 26
click at [0, 0] on input "VSH XPress Staalverzinkt (36)" at bounding box center [0, 0] width 0 height 0
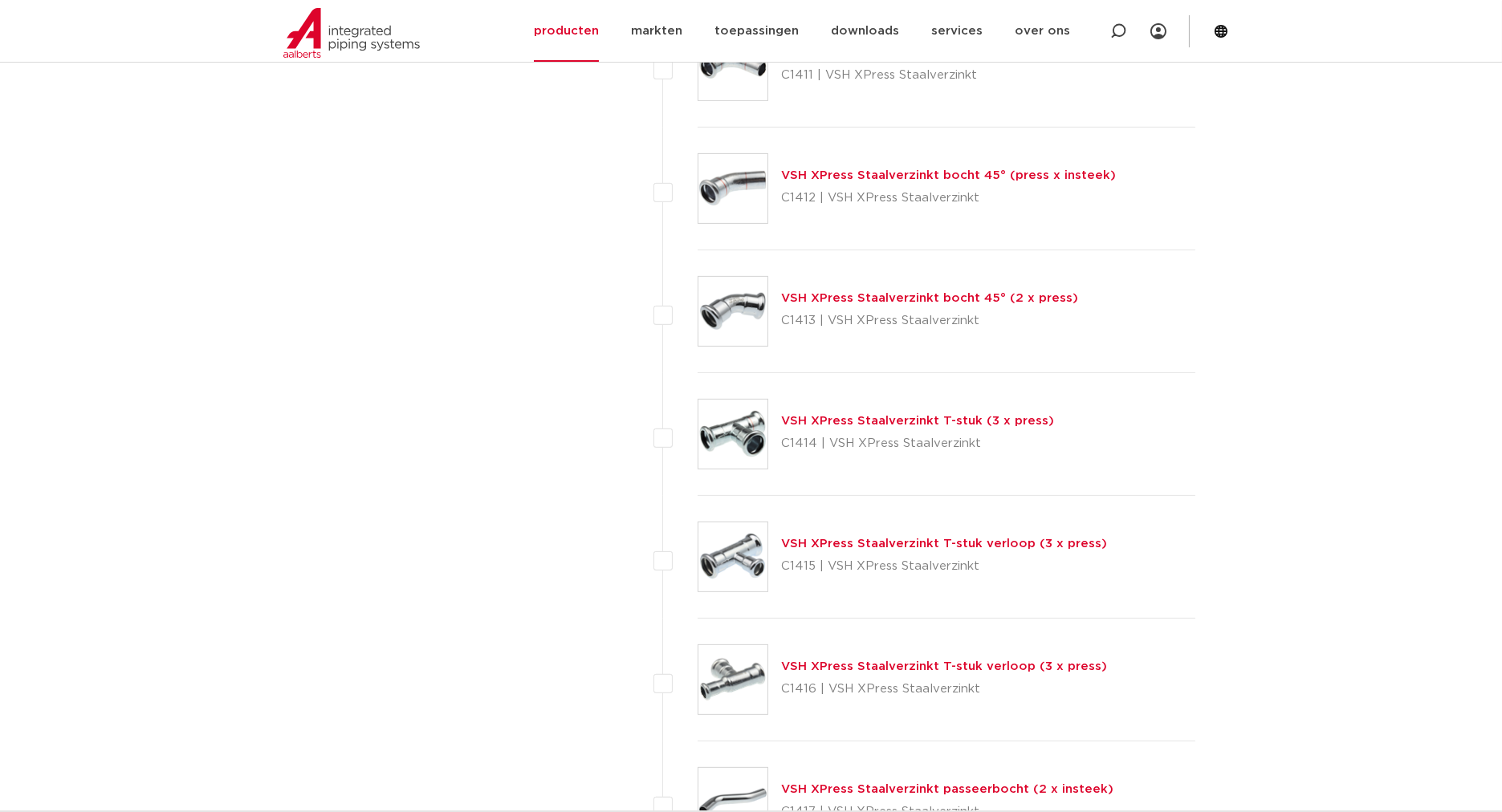
scroll to position [1456, 0]
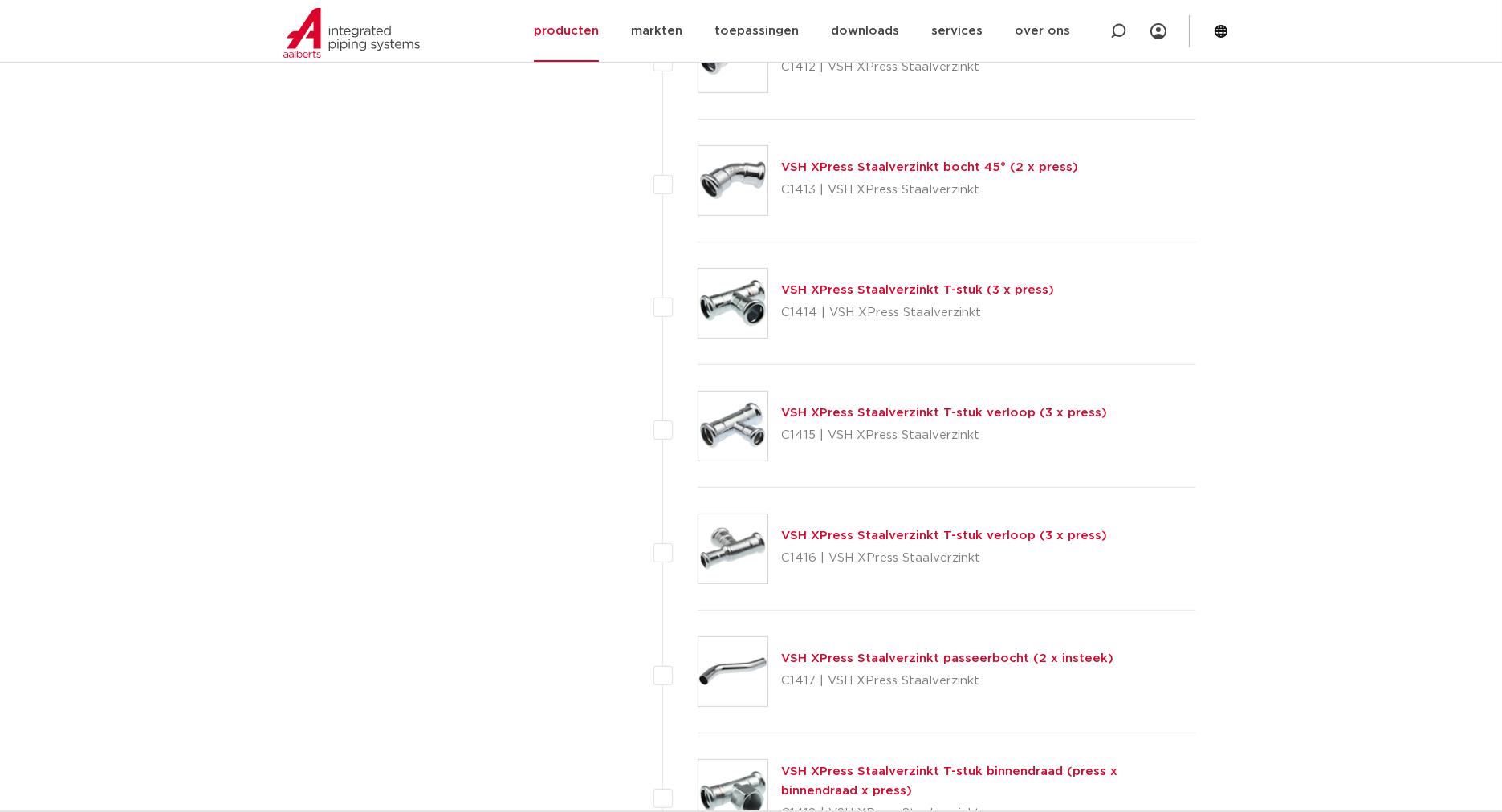
click at [1027, 656] on link "VSH XPress Staalverzinkt passeerbocht (2 x insteek)" at bounding box center [947, 658] width 333 height 12
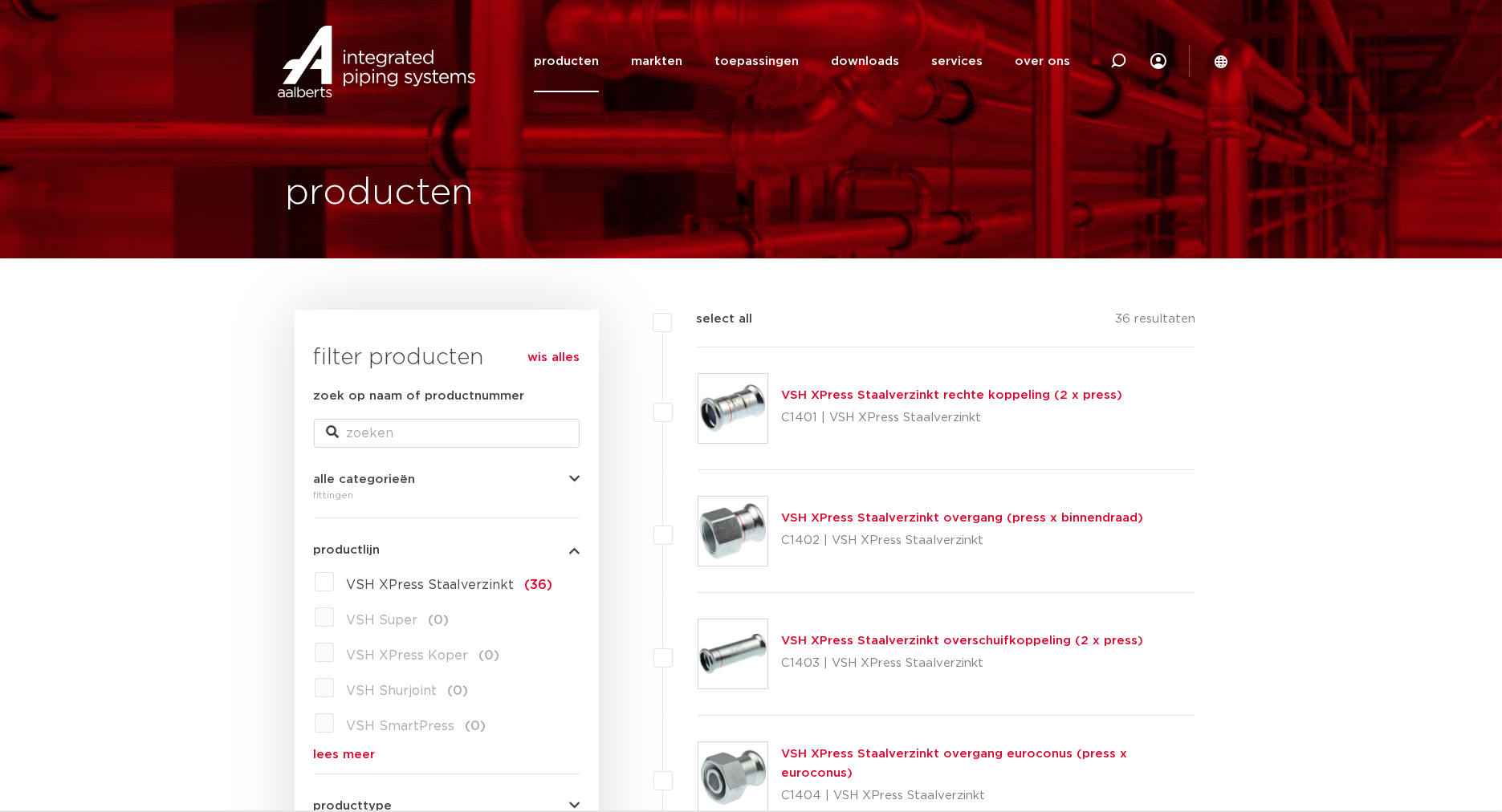
click at [565, 355] on link "wis alles" at bounding box center [554, 358] width 52 height 20
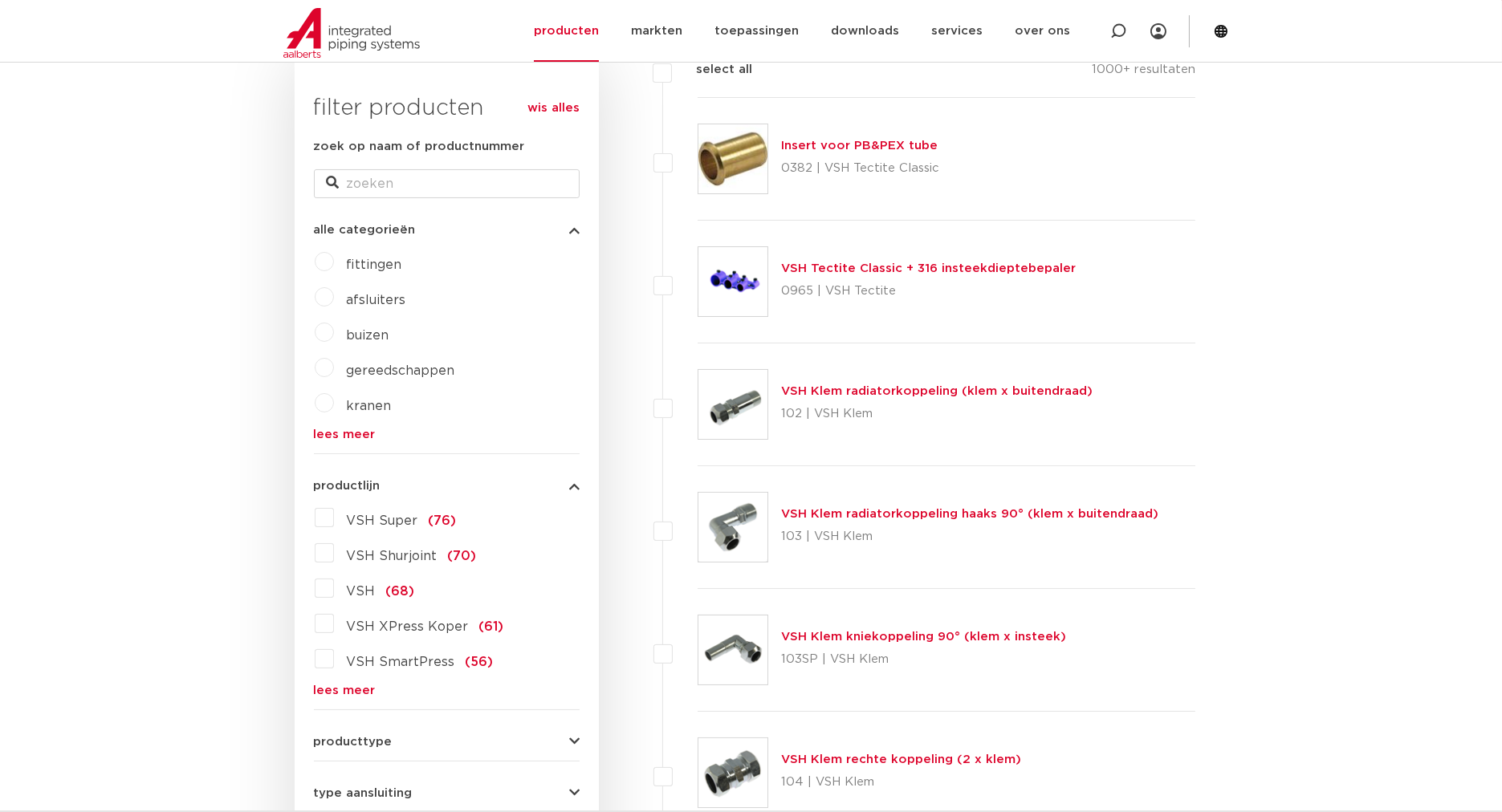
scroll to position [415, 0]
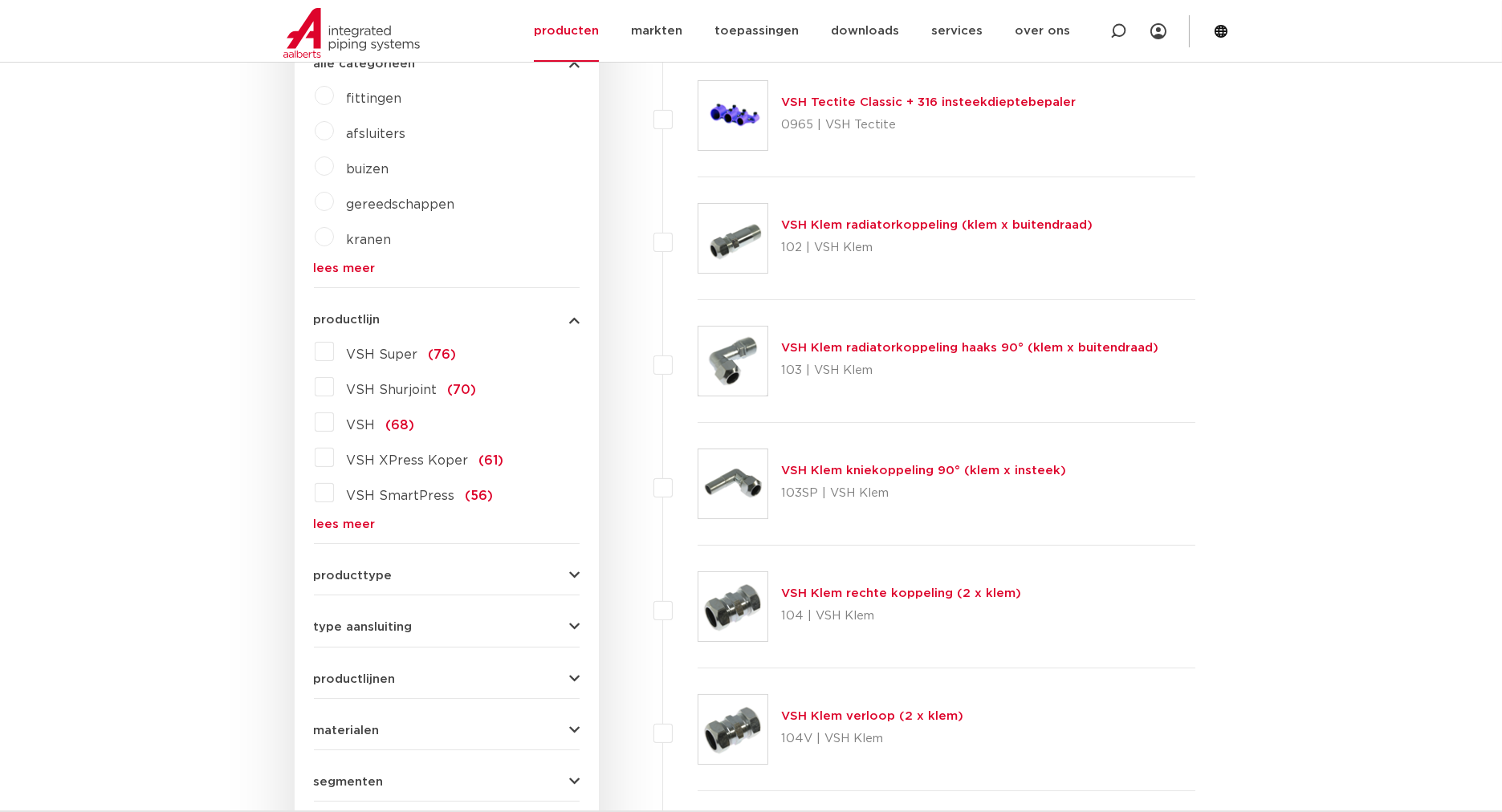
click at [344, 519] on link "lees meer" at bounding box center [446, 525] width 265 height 12
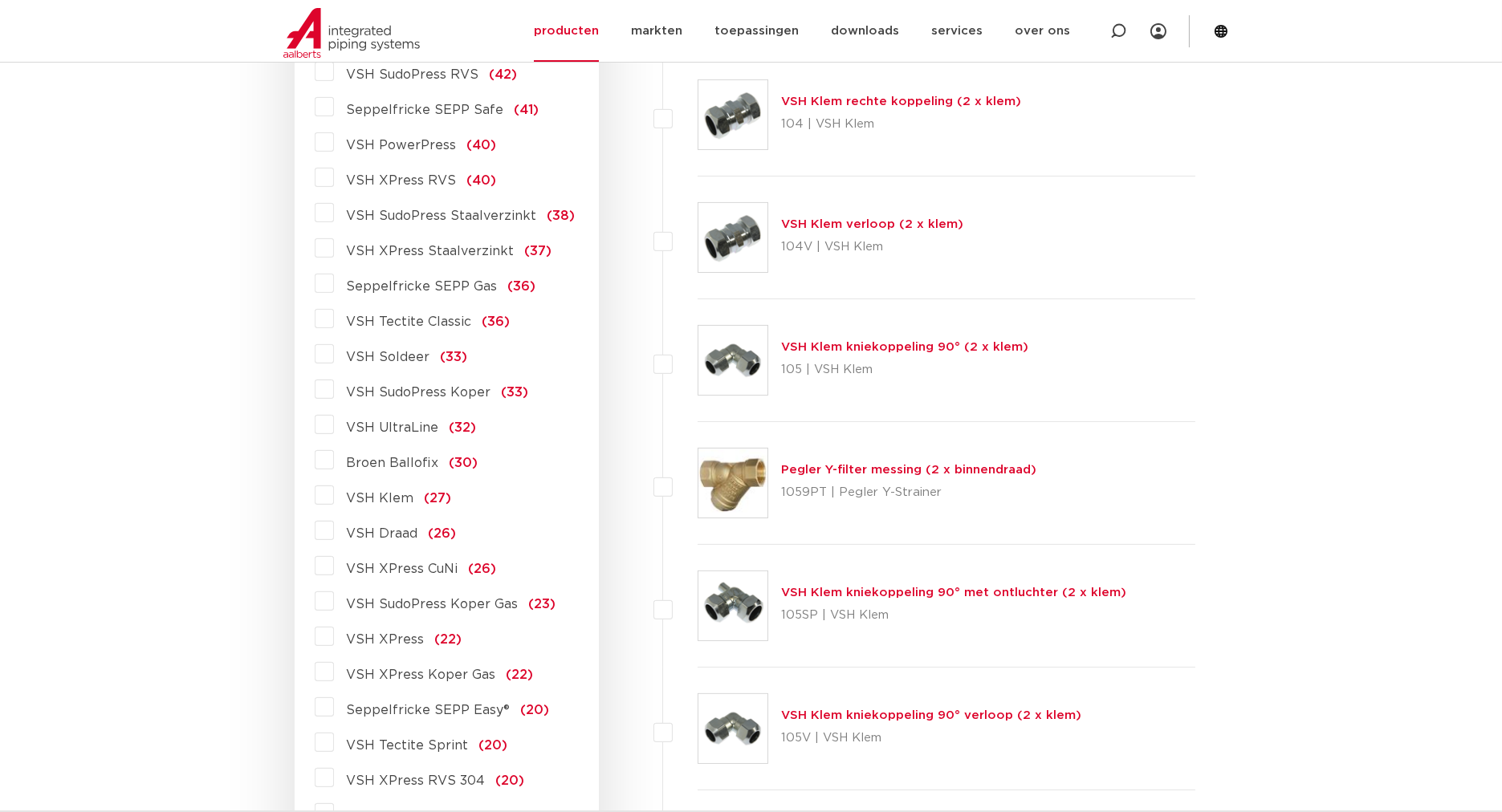
scroll to position [0, 0]
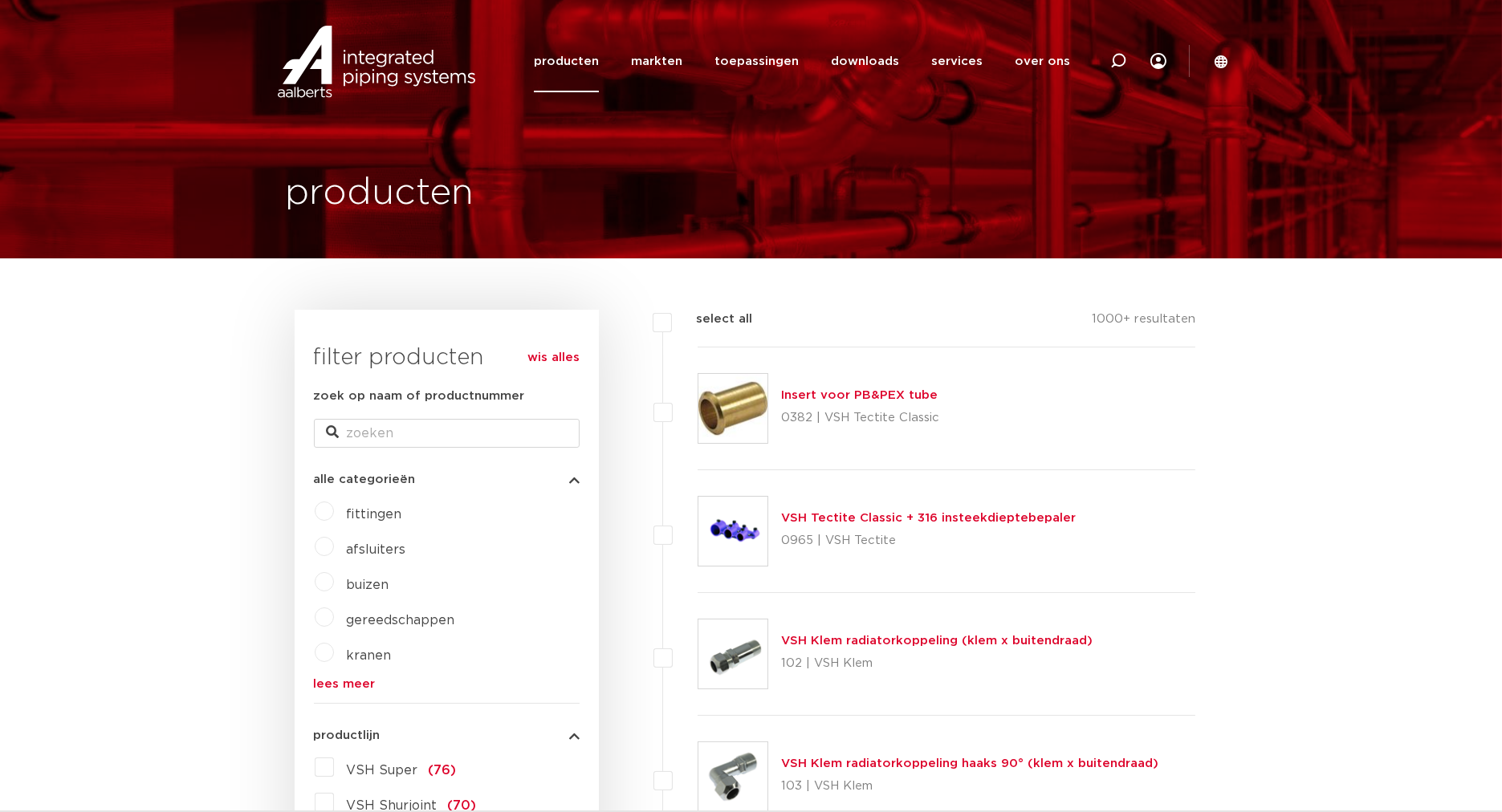
click at [334, 511] on label "fittingen" at bounding box center [367, 511] width 68 height 26
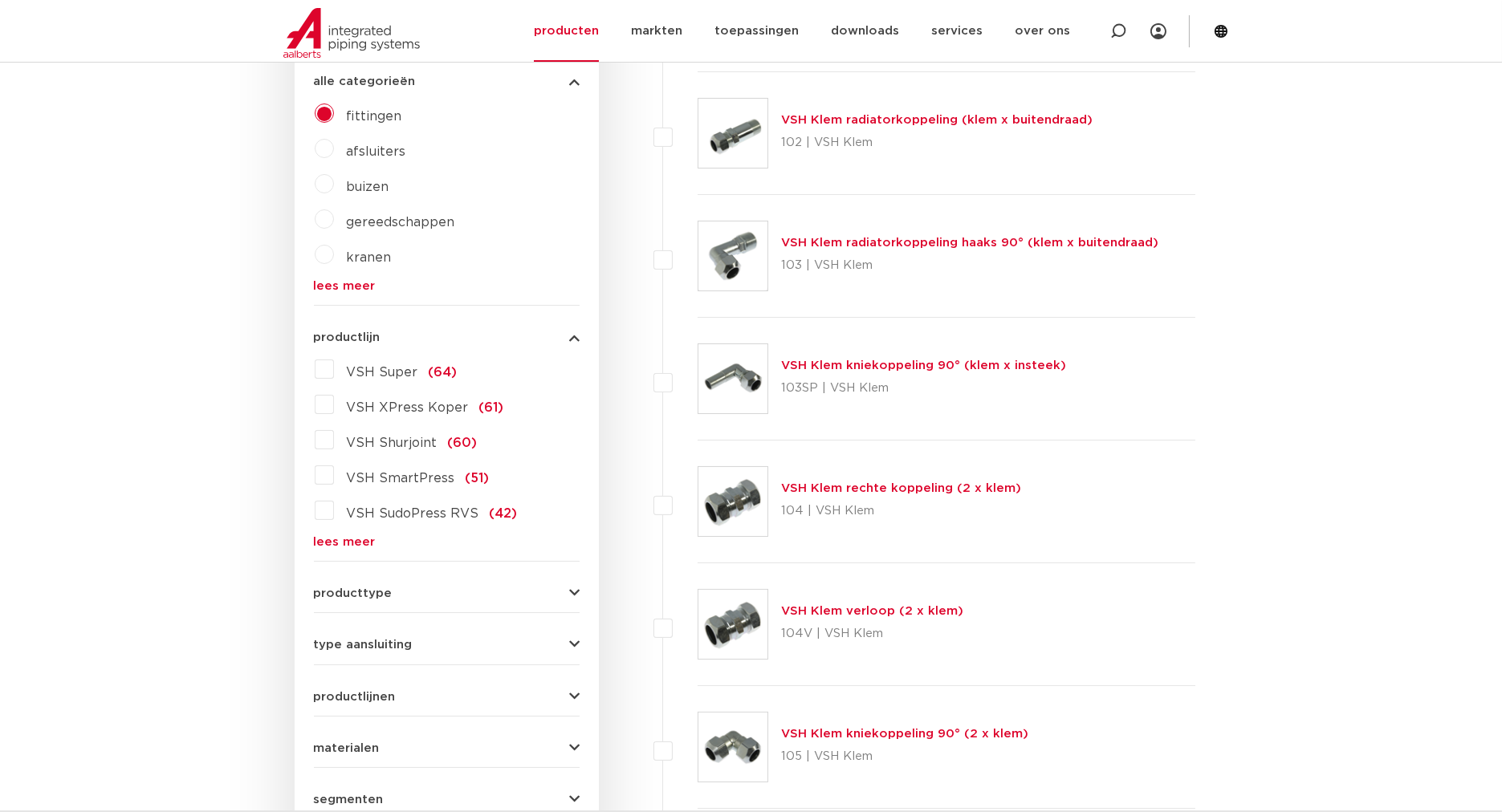
scroll to position [415, 0]
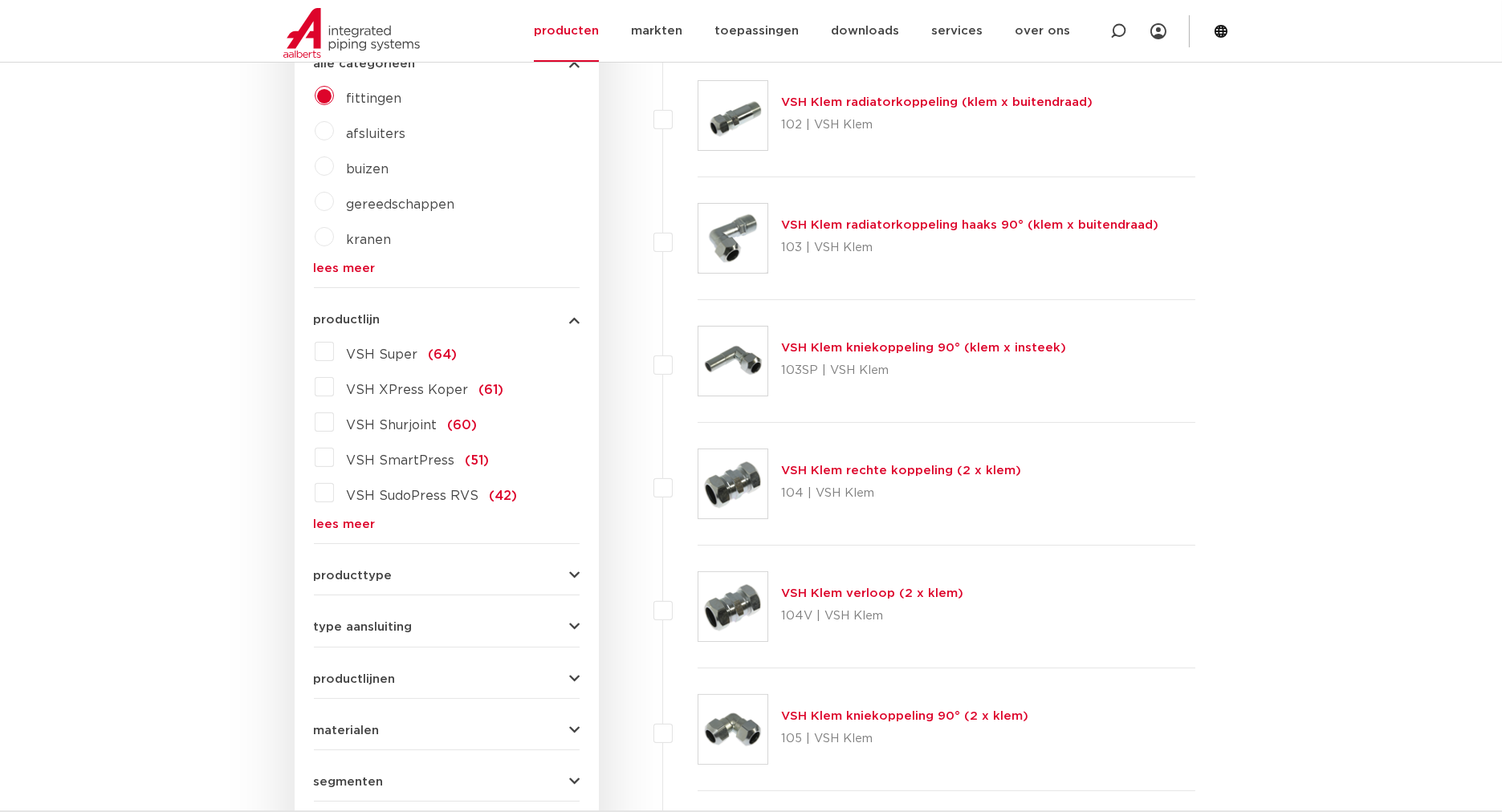
click at [355, 523] on link "lees meer" at bounding box center [446, 525] width 265 height 12
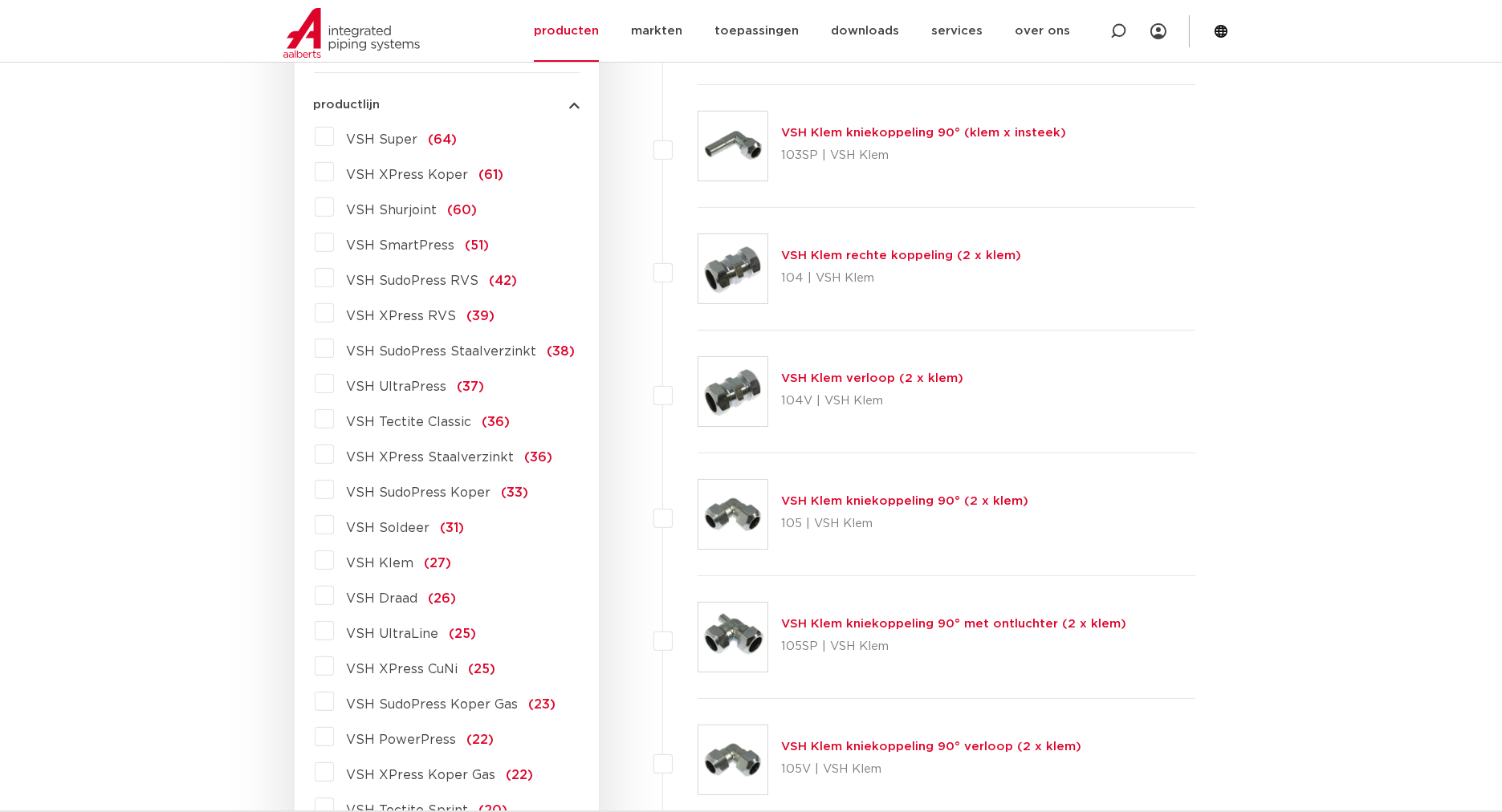
scroll to position [624, 0]
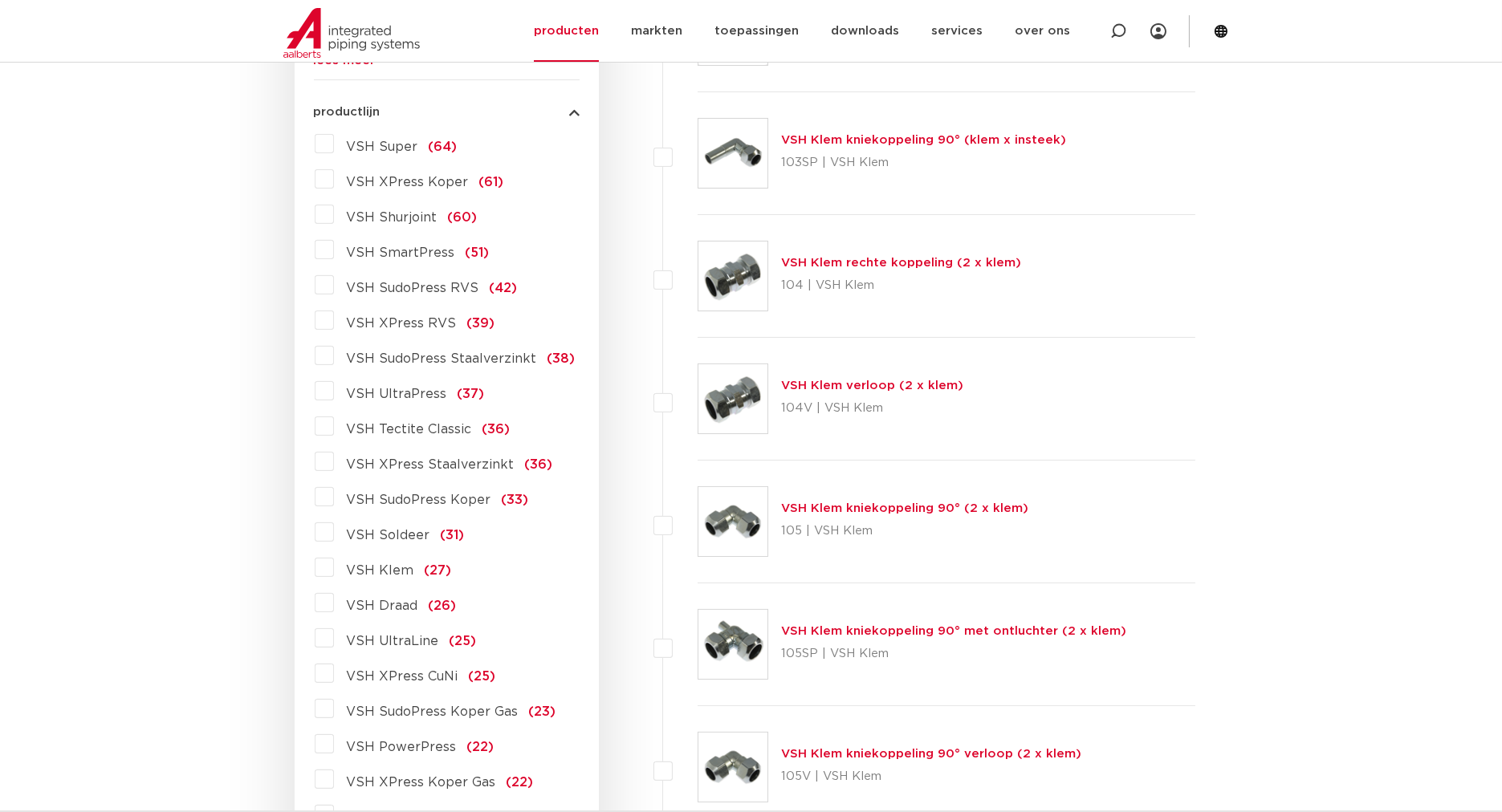
click at [334, 463] on label "VSH XPress Staalverzinkt (36)" at bounding box center [443, 462] width 219 height 26
click at [0, 0] on input "VSH XPress Staalverzinkt (36)" at bounding box center [0, 0] width 0 height 0
